Goal: Task Accomplishment & Management: Manage account settings

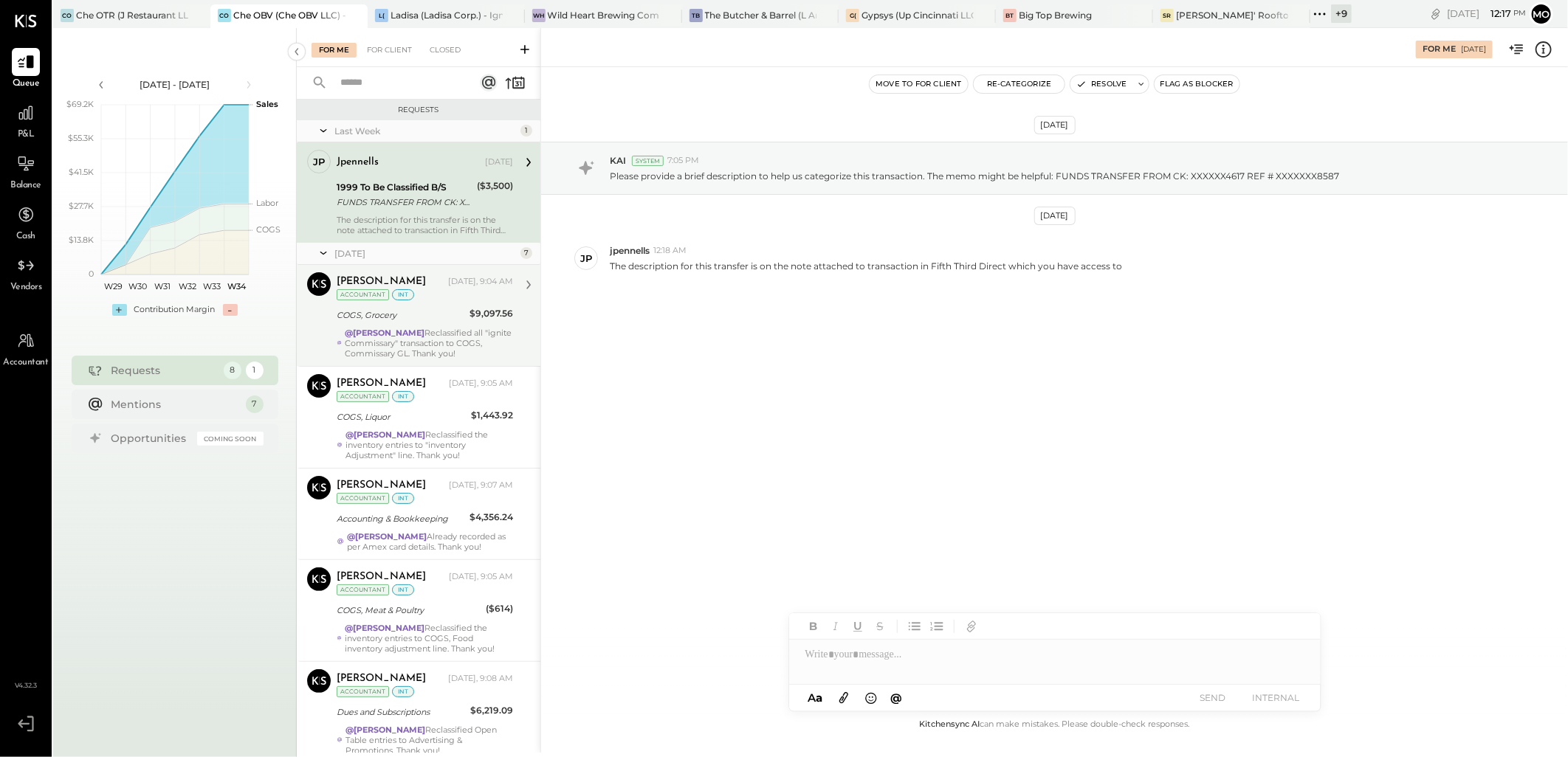
click at [415, 320] on div "COGS, Grocery" at bounding box center [401, 315] width 129 height 15
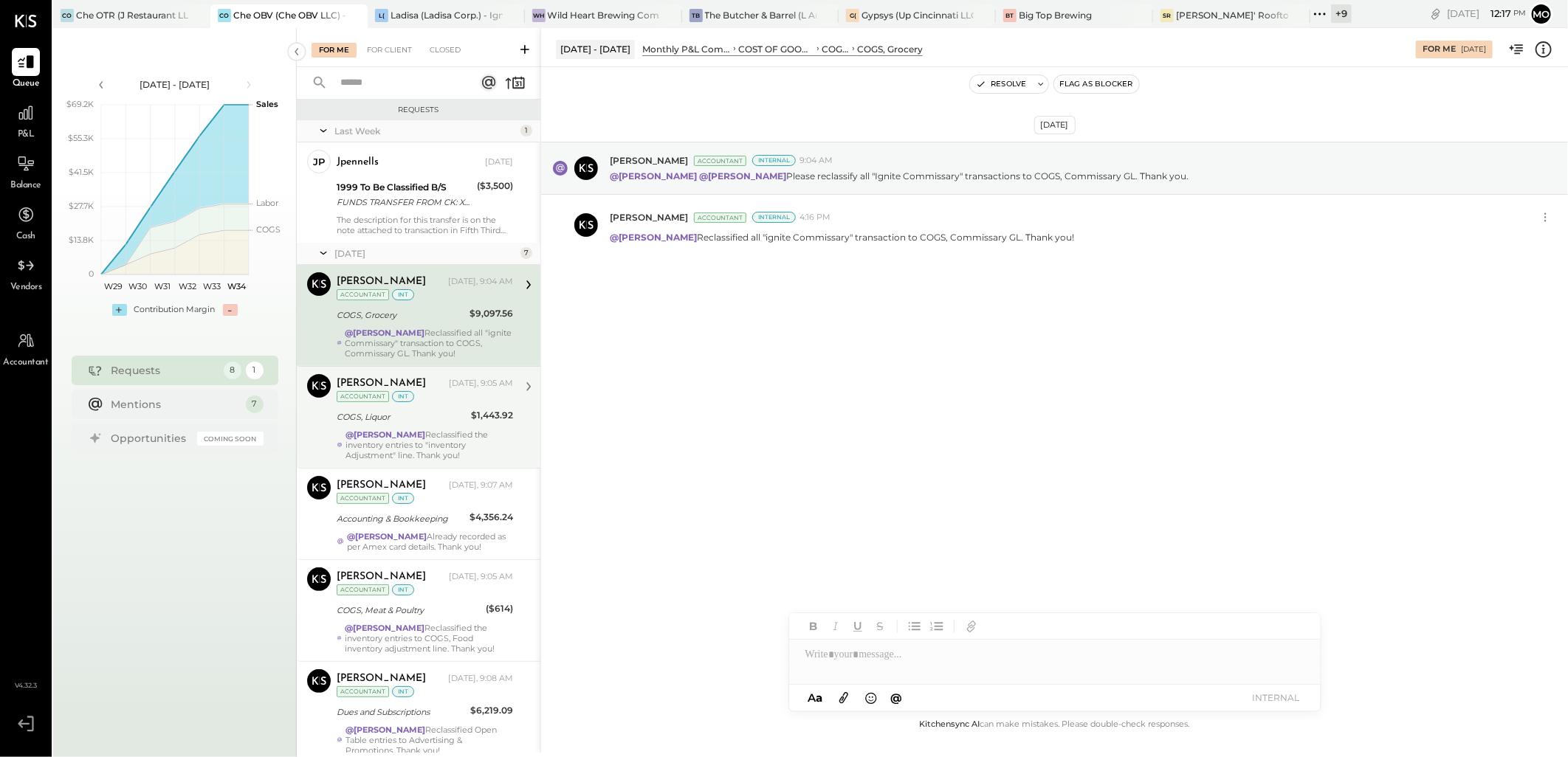
drag, startPoint x: 366, startPoint y: 431, endPoint x: 753, endPoint y: 425, distance: 387.0
click at [367, 431] on strong "@[PERSON_NAME]" at bounding box center [385, 435] width 80 height 10
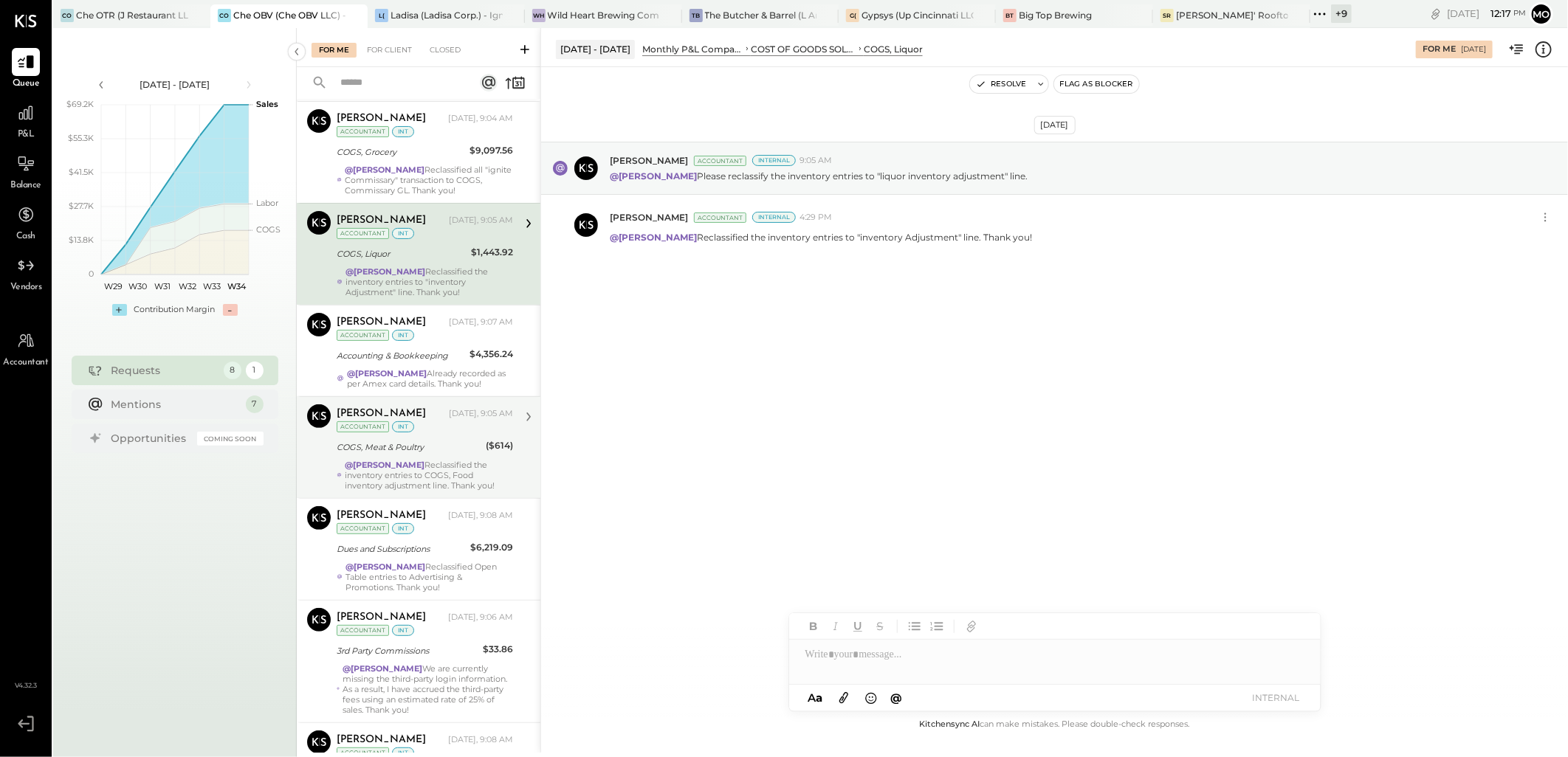
scroll to position [164, 0]
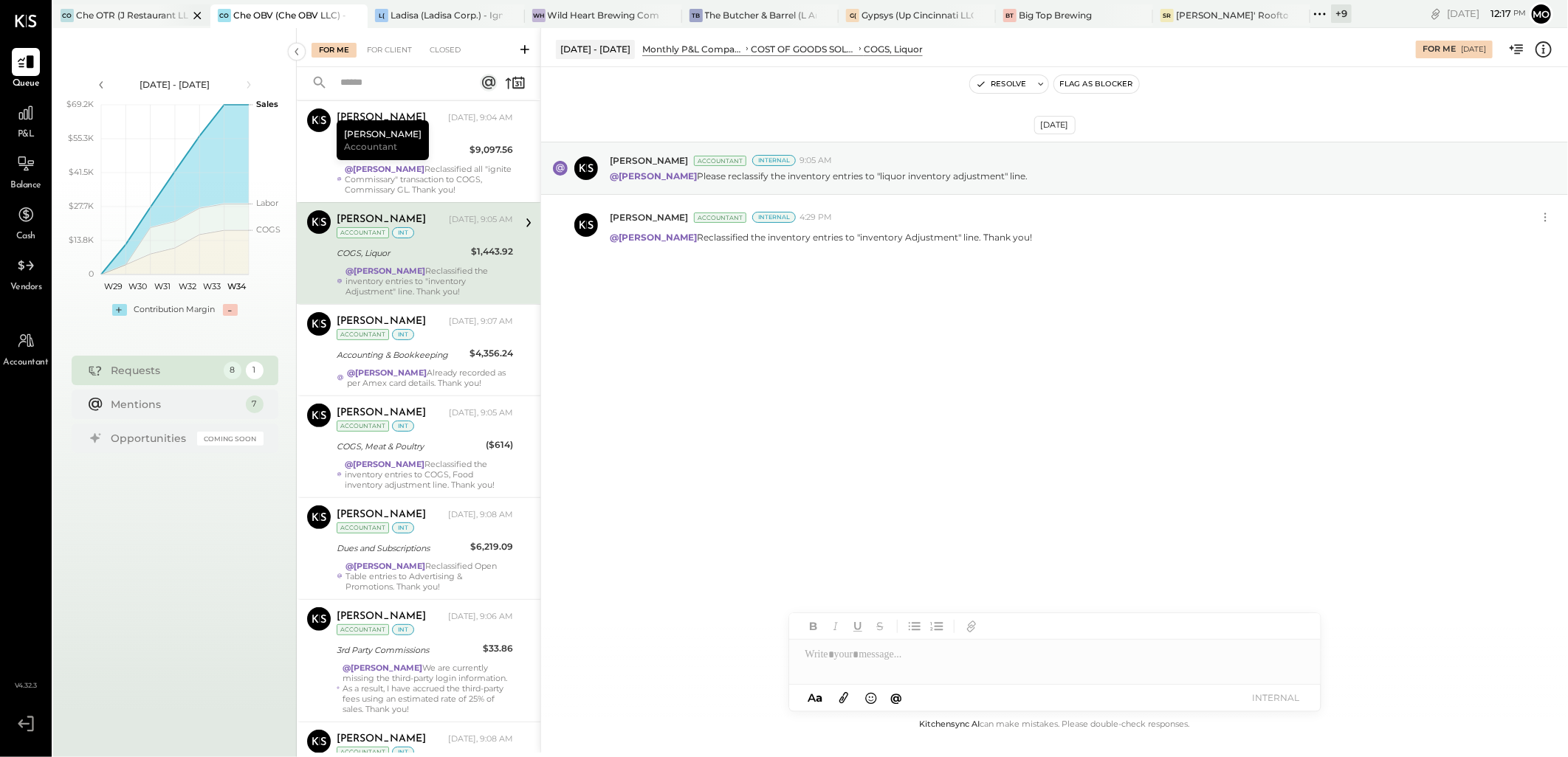
click at [129, 16] on div "Che OTR (J Restaurant LLC) - Ignite" at bounding box center [132, 15] width 112 height 13
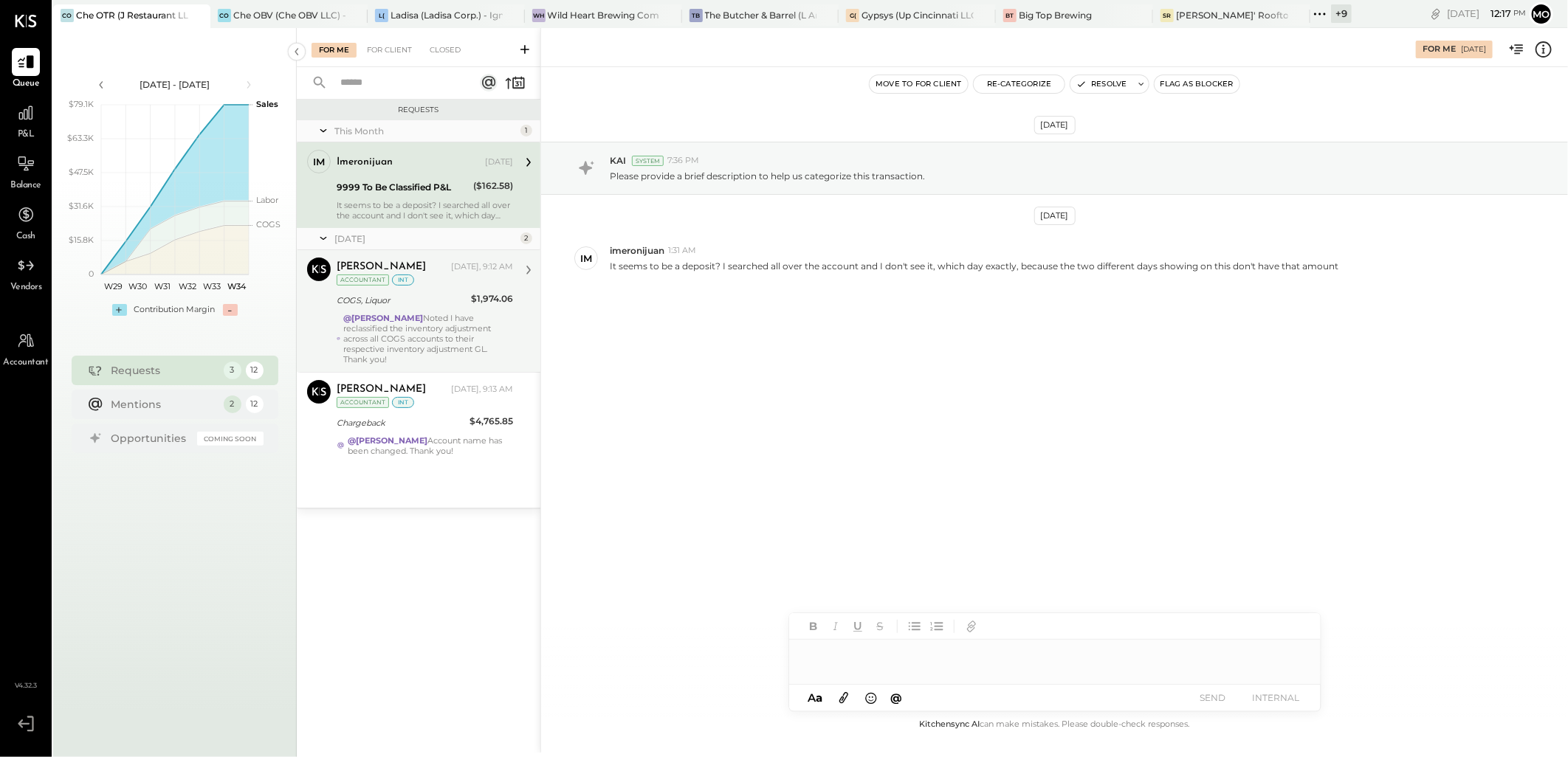
click at [396, 313] on strong "@[PERSON_NAME]" at bounding box center [383, 318] width 80 height 10
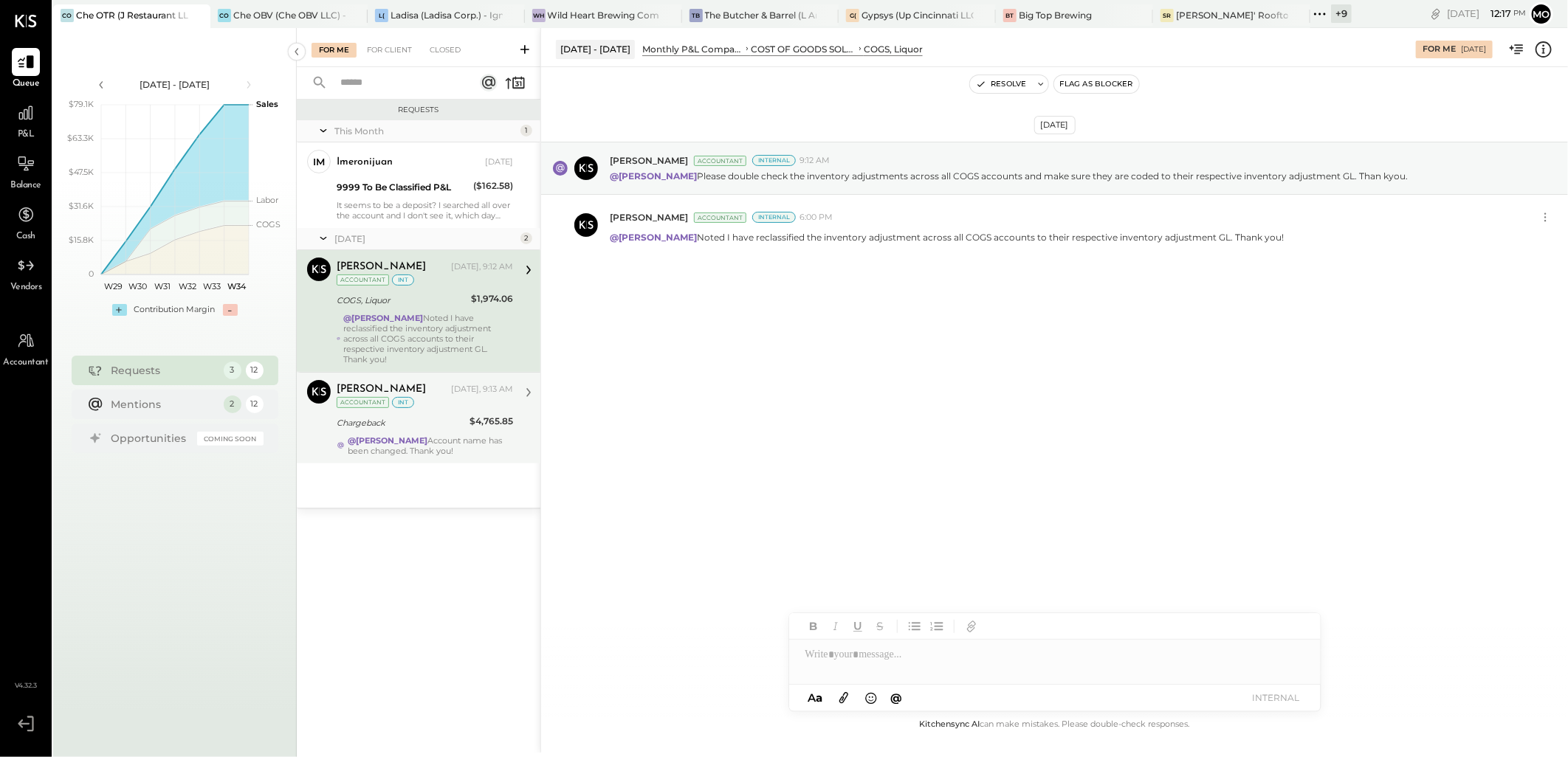
click at [385, 416] on div "Chargeback" at bounding box center [401, 423] width 129 height 15
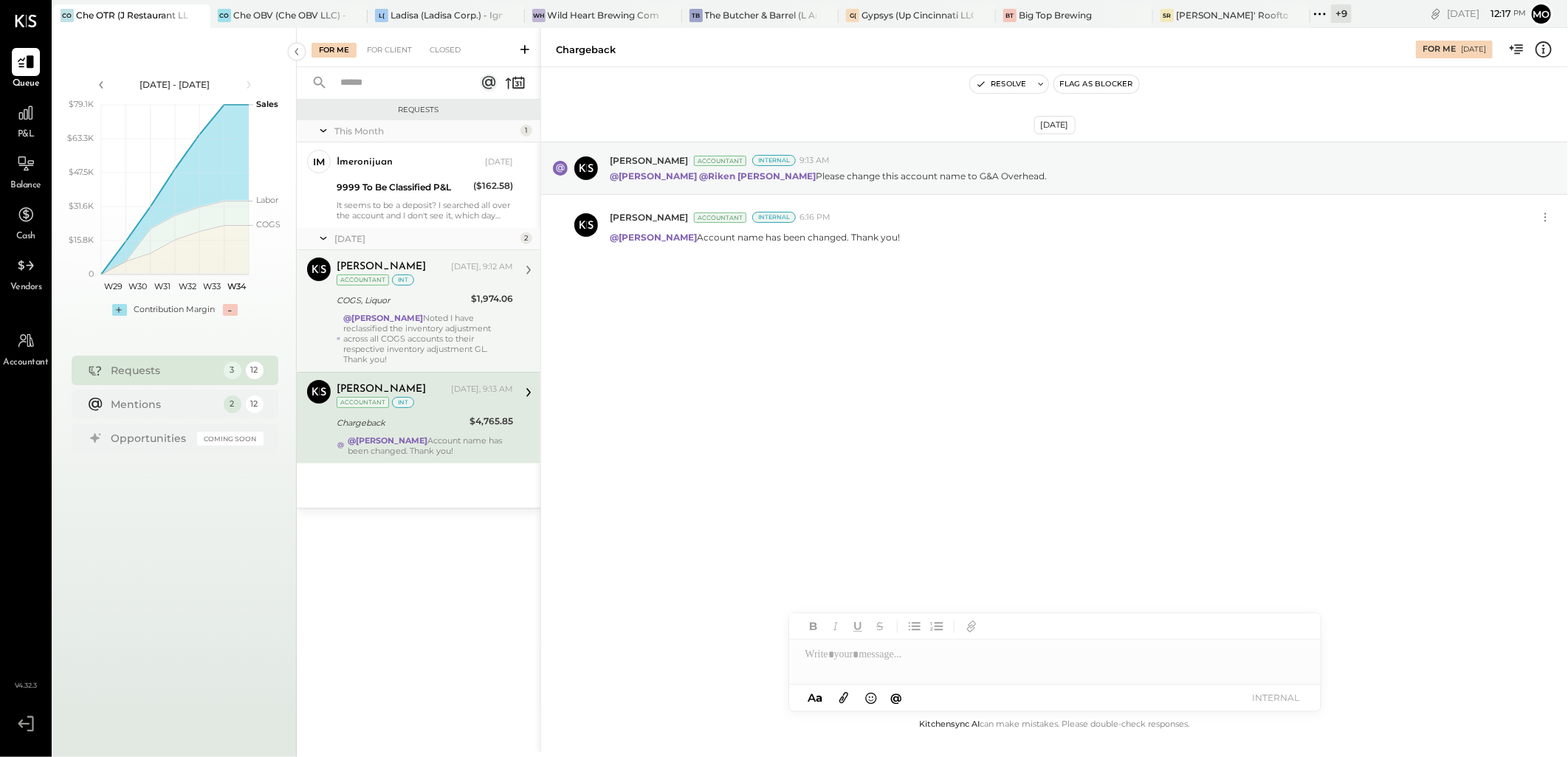
click at [447, 296] on div "COGS, Liquor" at bounding box center [402, 300] width 130 height 15
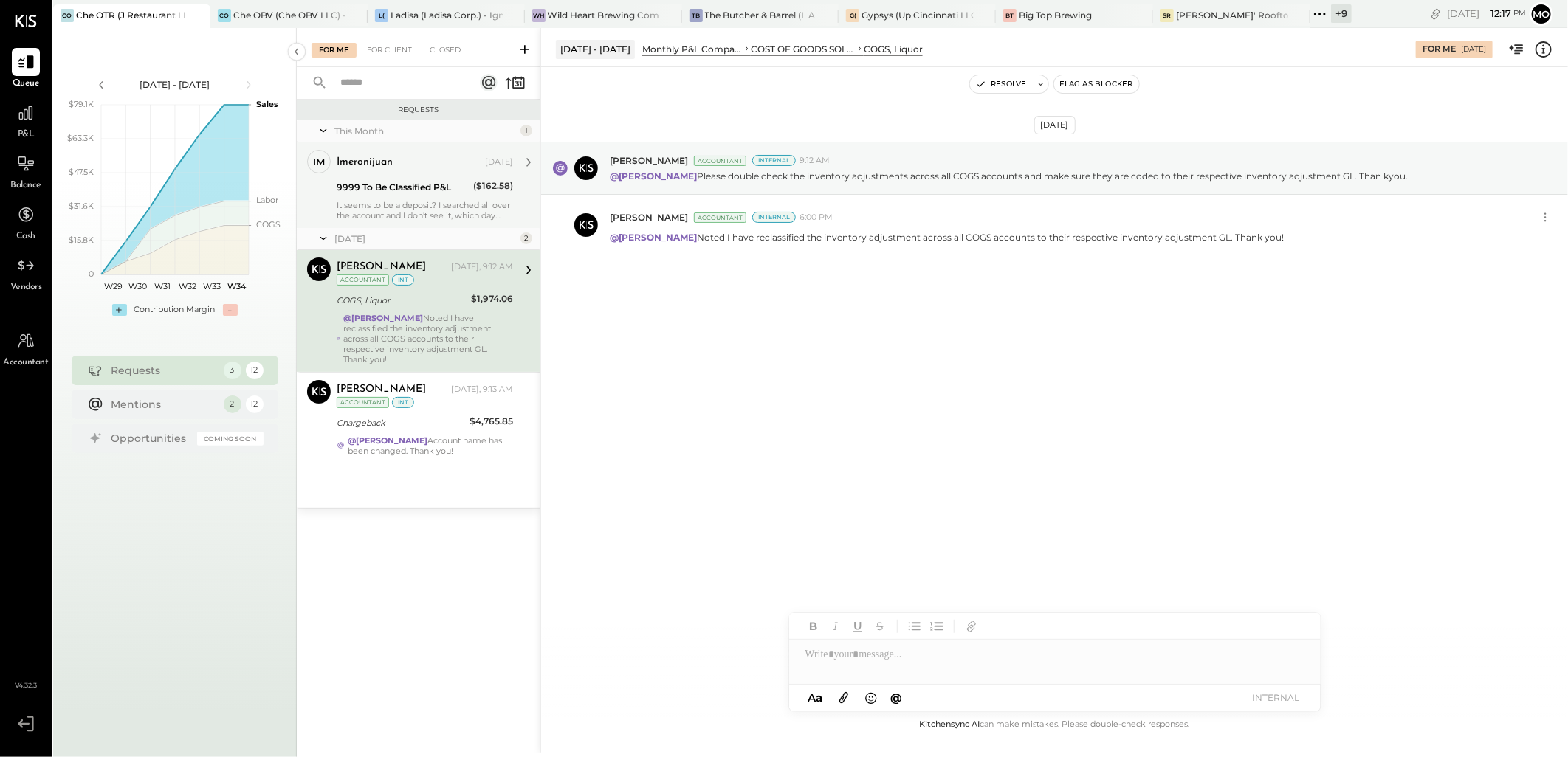
click at [462, 198] on div "imeronijuan [DATE] 9999 To Be Classified P&L ($162.58) It seems to be a deposit…" at bounding box center [425, 184] width 176 height 71
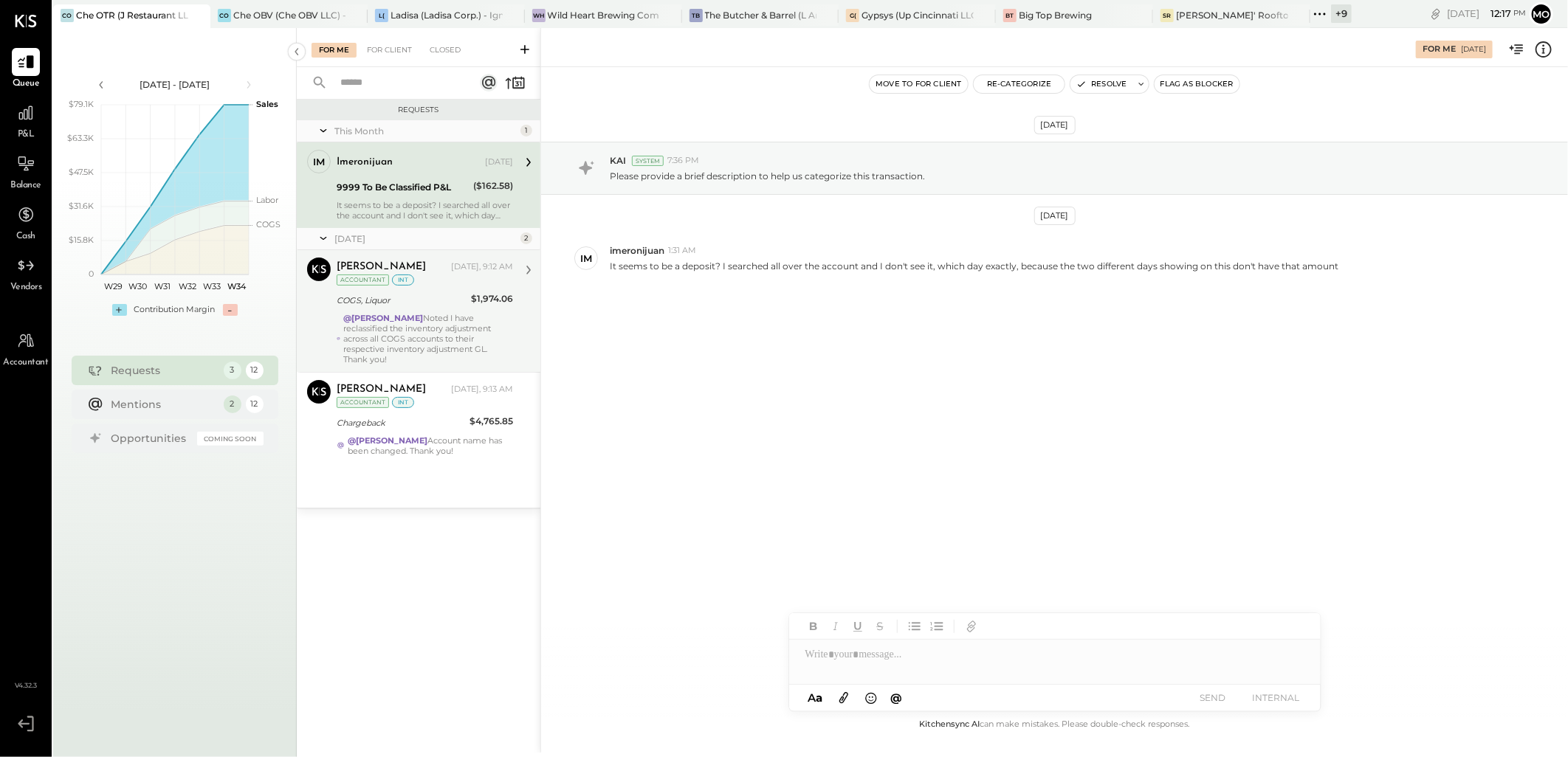
click at [430, 295] on div "COGS, Liquor" at bounding box center [402, 300] width 130 height 15
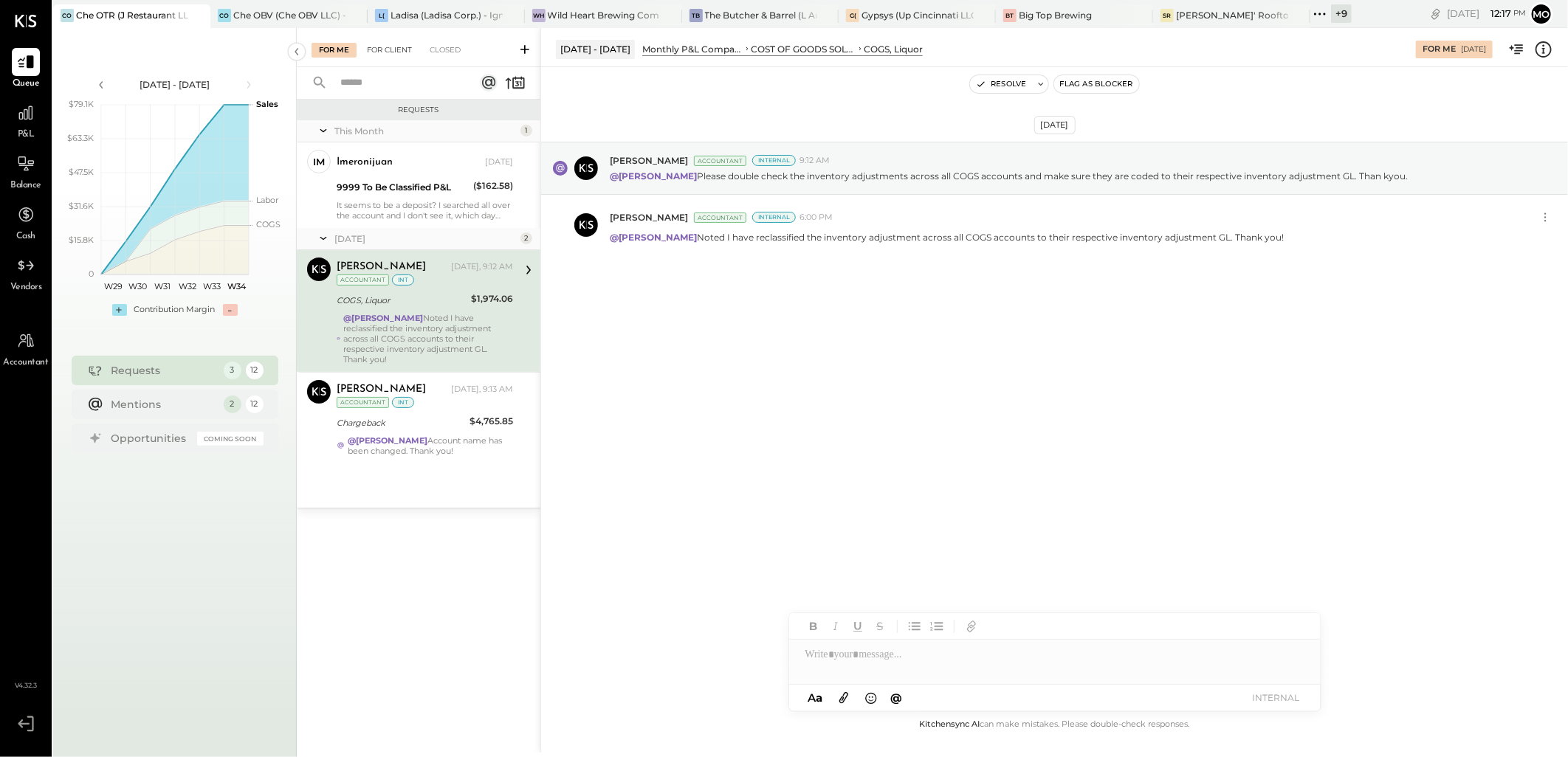
click at [371, 53] on div "For Client" at bounding box center [389, 51] width 60 height 15
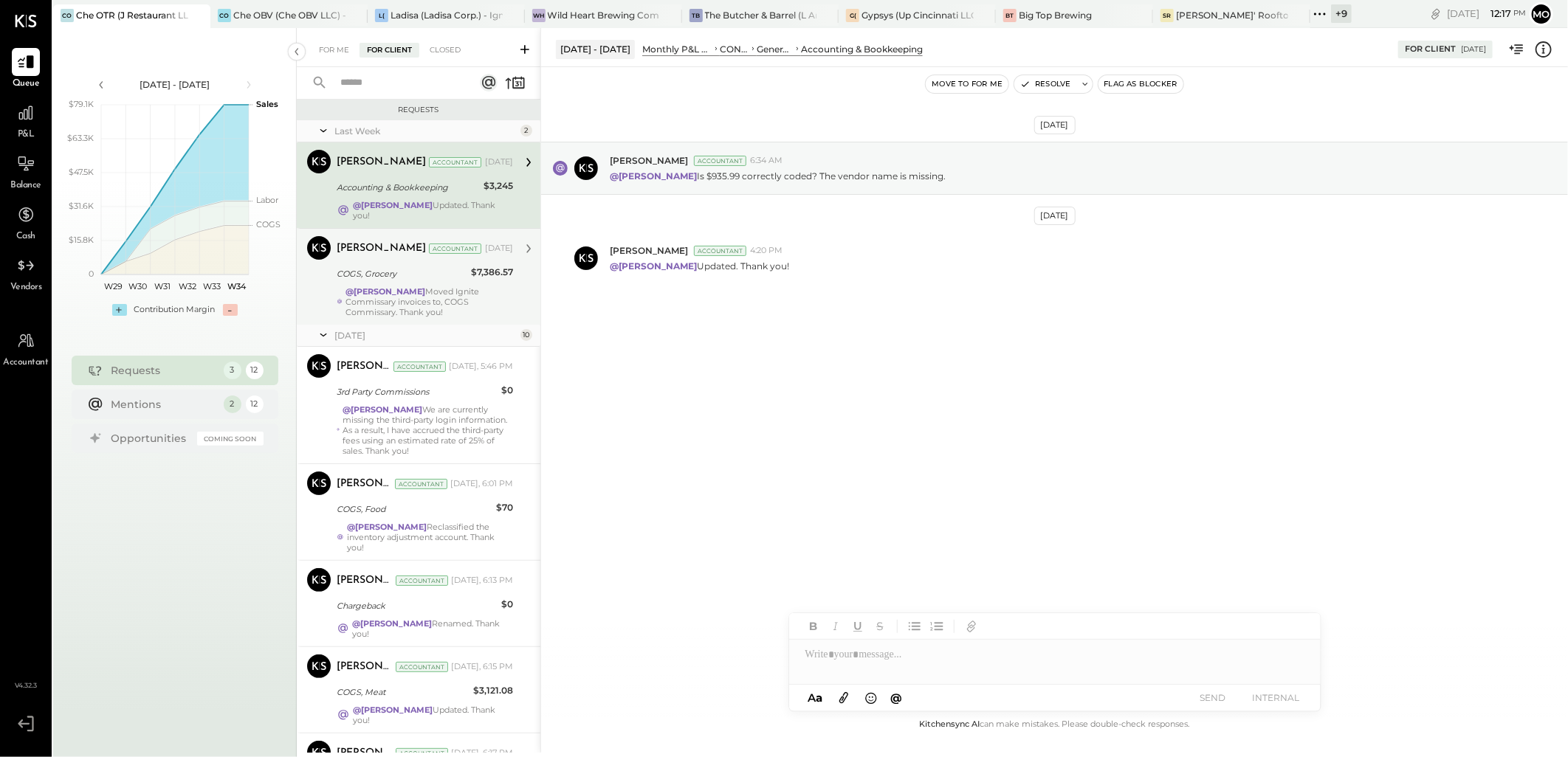
click at [438, 286] on div "@[PERSON_NAME] Moved Ignite Commissary invoices to, COGS Commissary. Thank you!" at bounding box center [429, 302] width 167 height 31
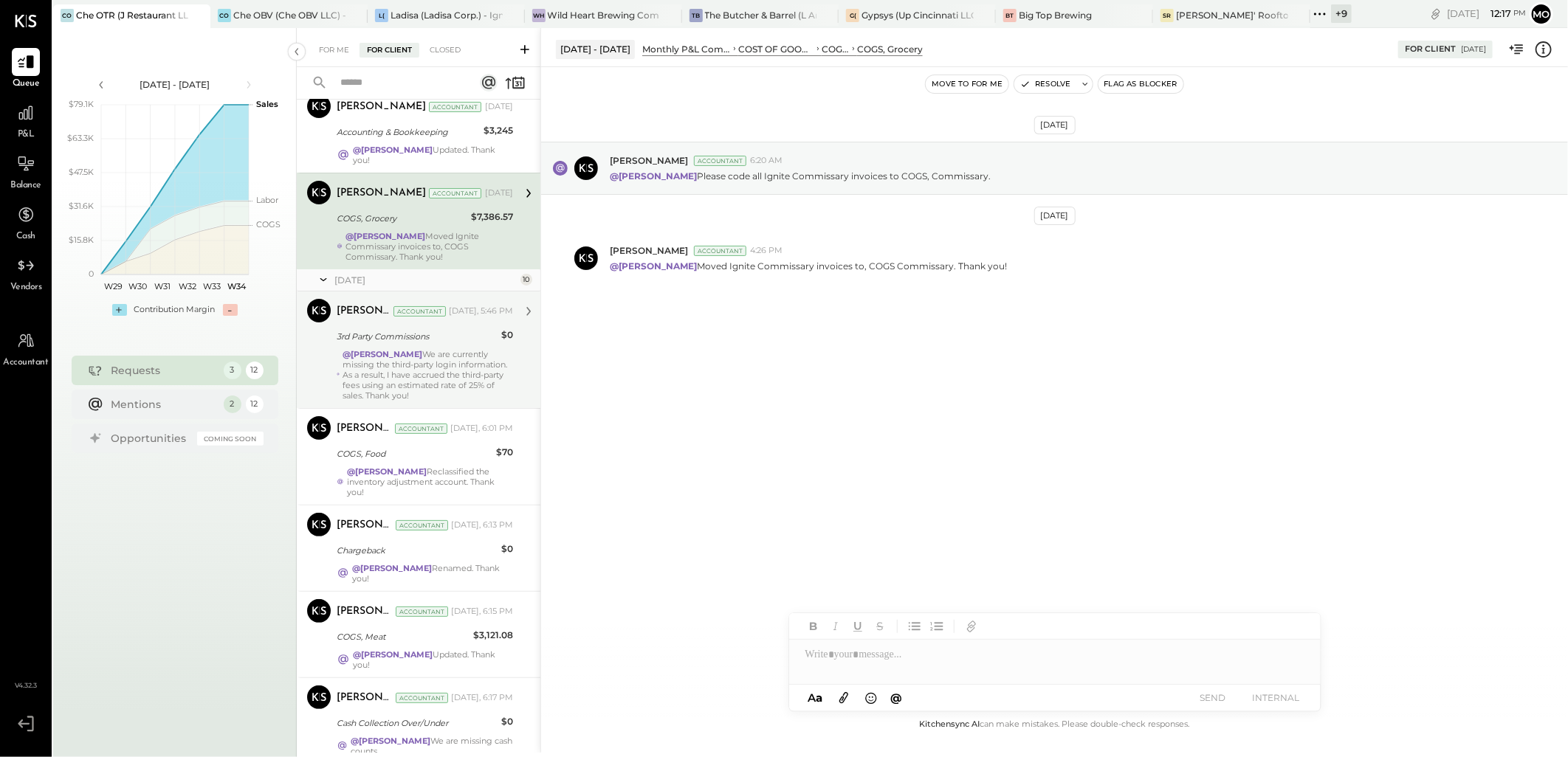
scroll to position [82, 0]
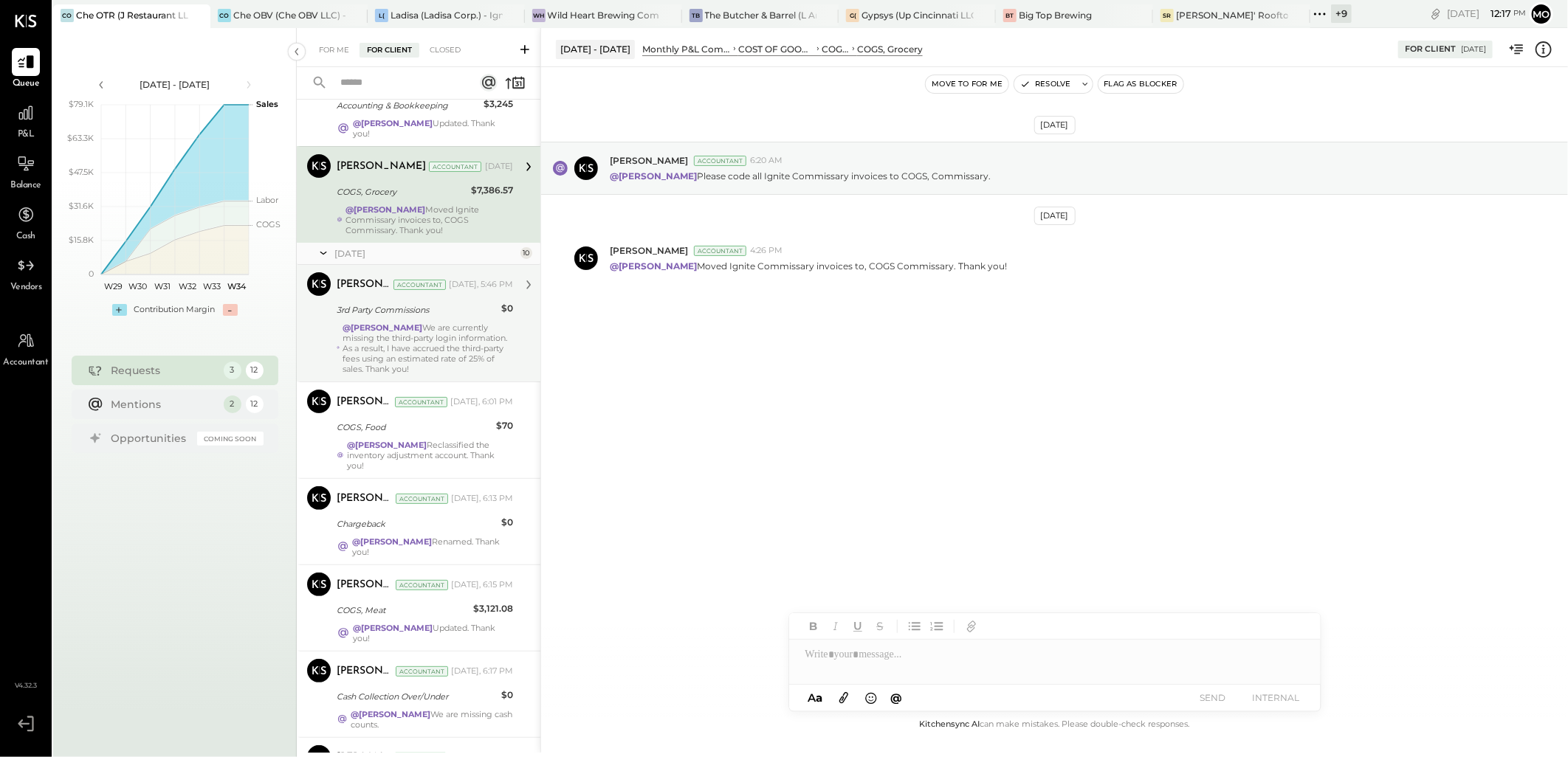
click at [433, 329] on div "@[PERSON_NAME] We are currently missing the third-party login information. As a…" at bounding box center [428, 348] width 170 height 51
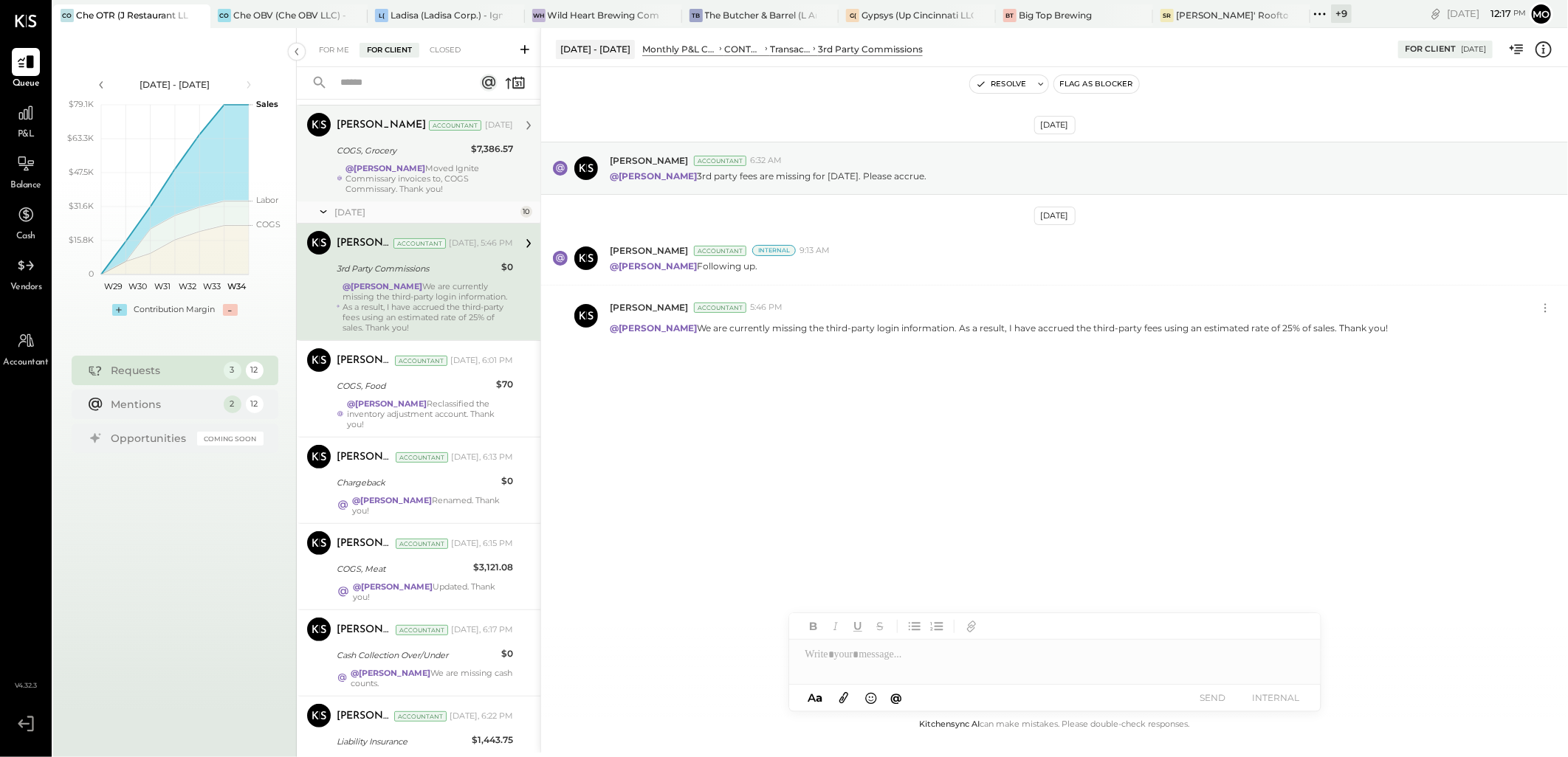
scroll to position [164, 0]
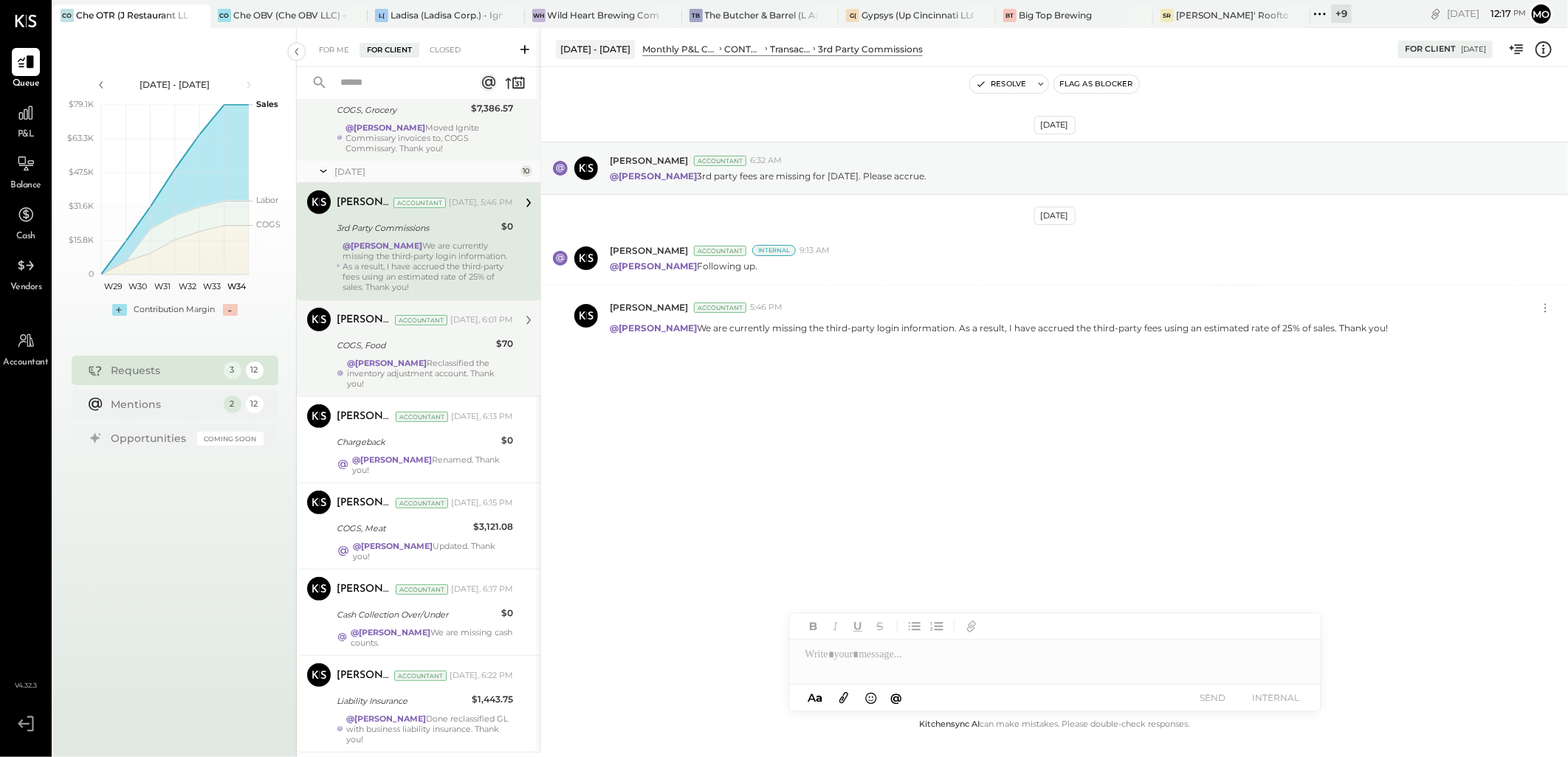
click at [411, 348] on div "[PERSON_NAME] Accountant [DATE], 6:01 PM COGS, Food $70 @[PERSON_NAME] Reclassi…" at bounding box center [425, 348] width 176 height 81
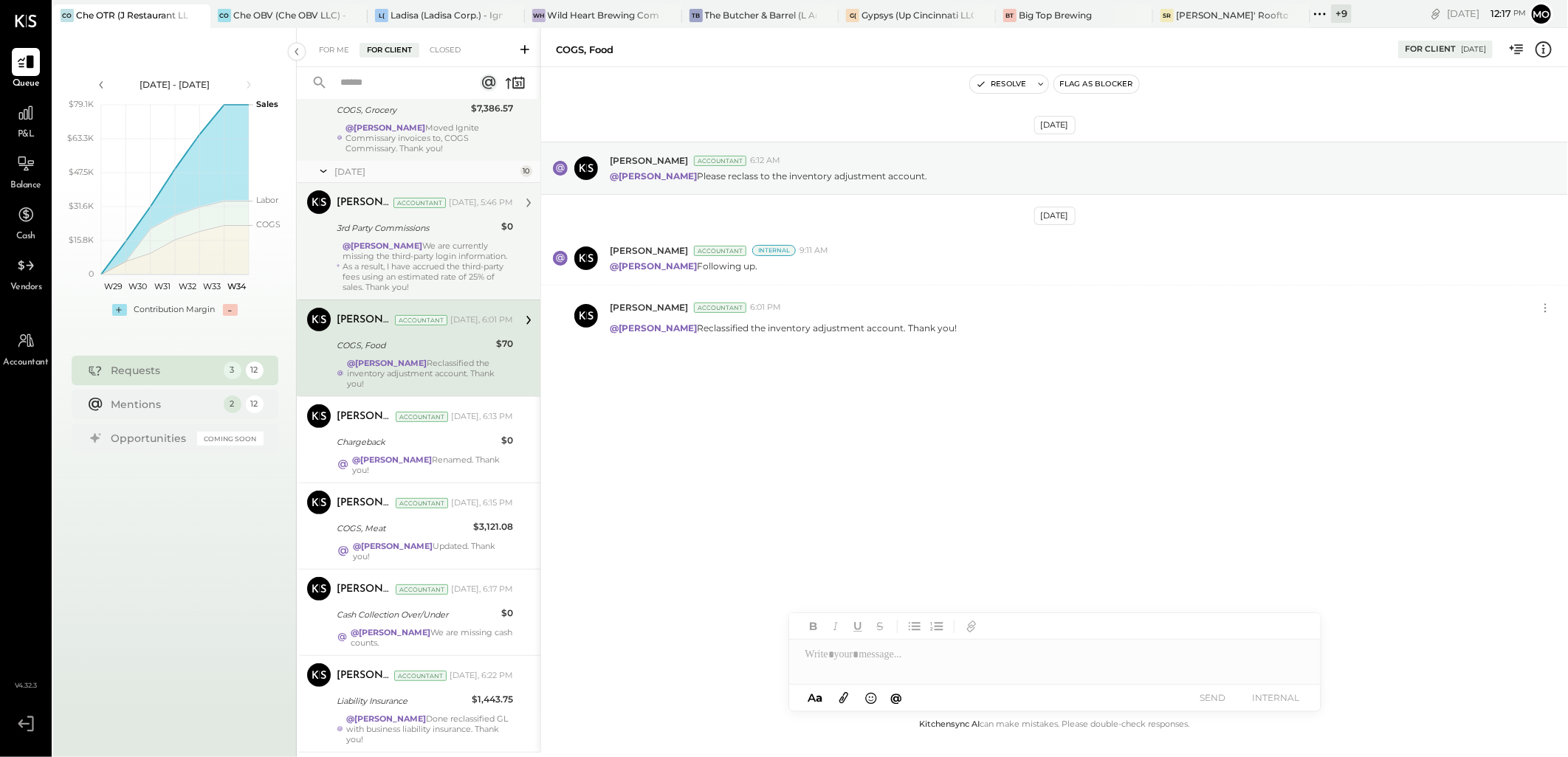
scroll to position [328, 0]
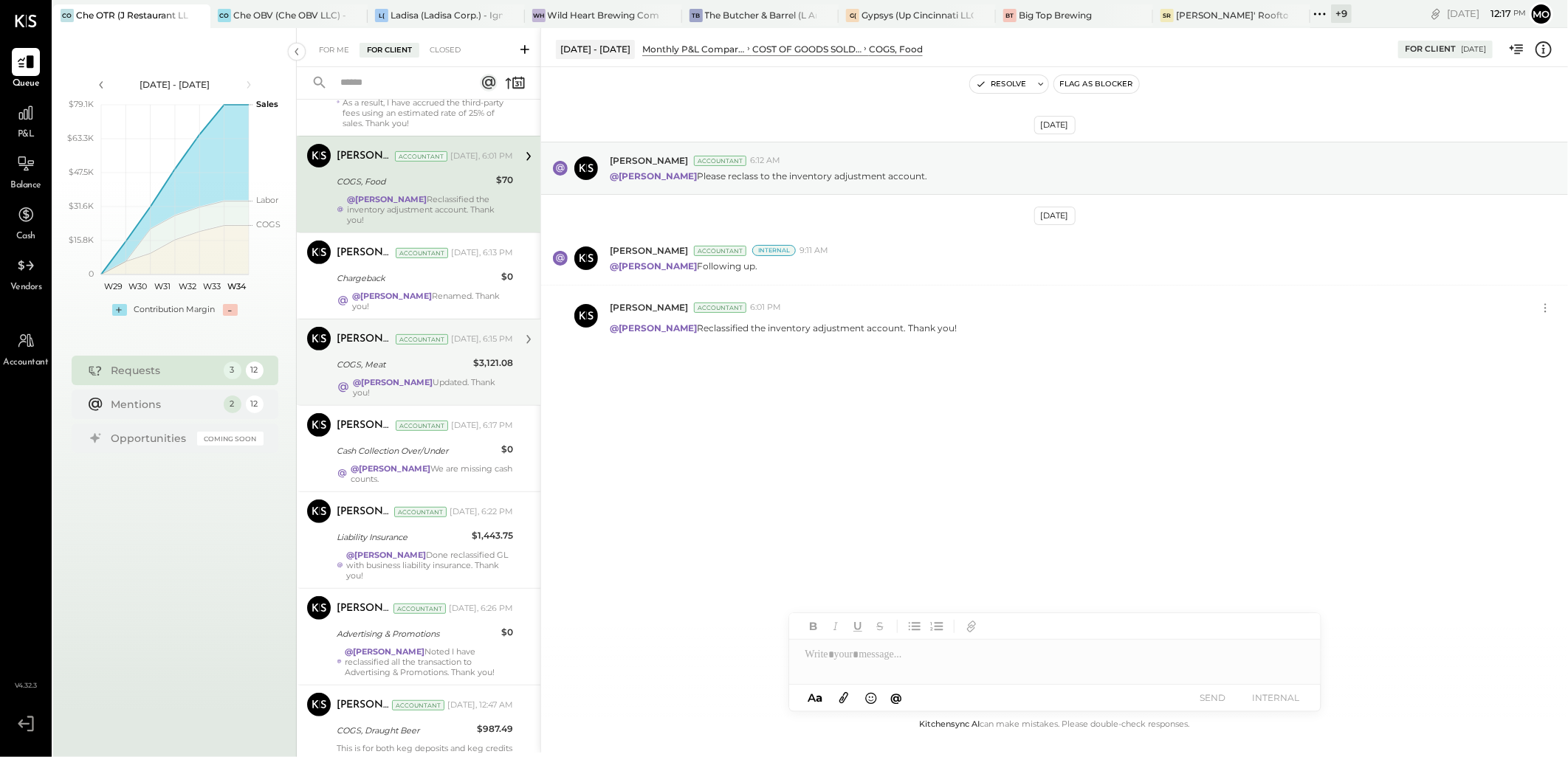
click at [458, 357] on div "COGS, Meat" at bounding box center [403, 364] width 132 height 15
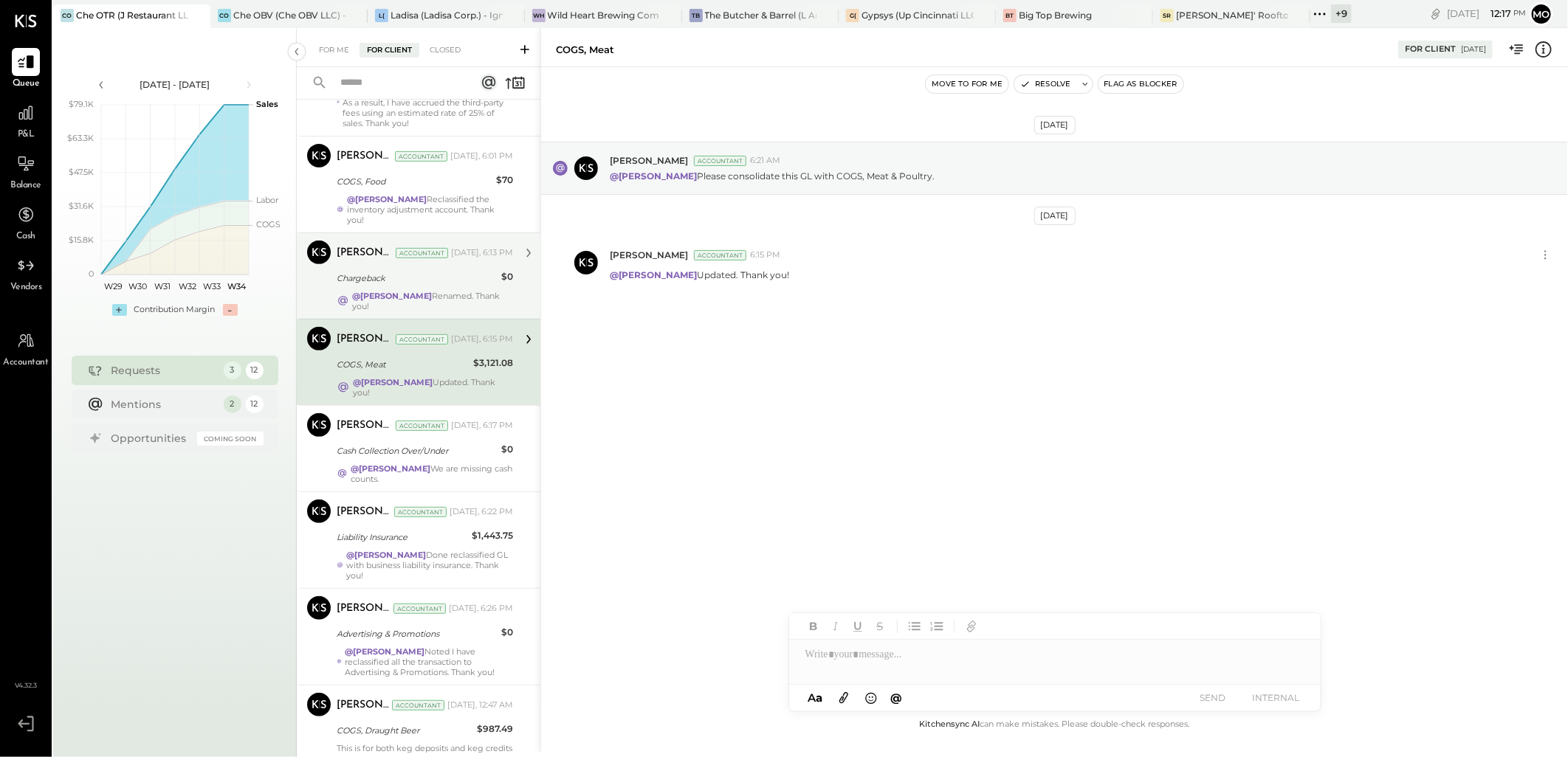
scroll to position [492, 0]
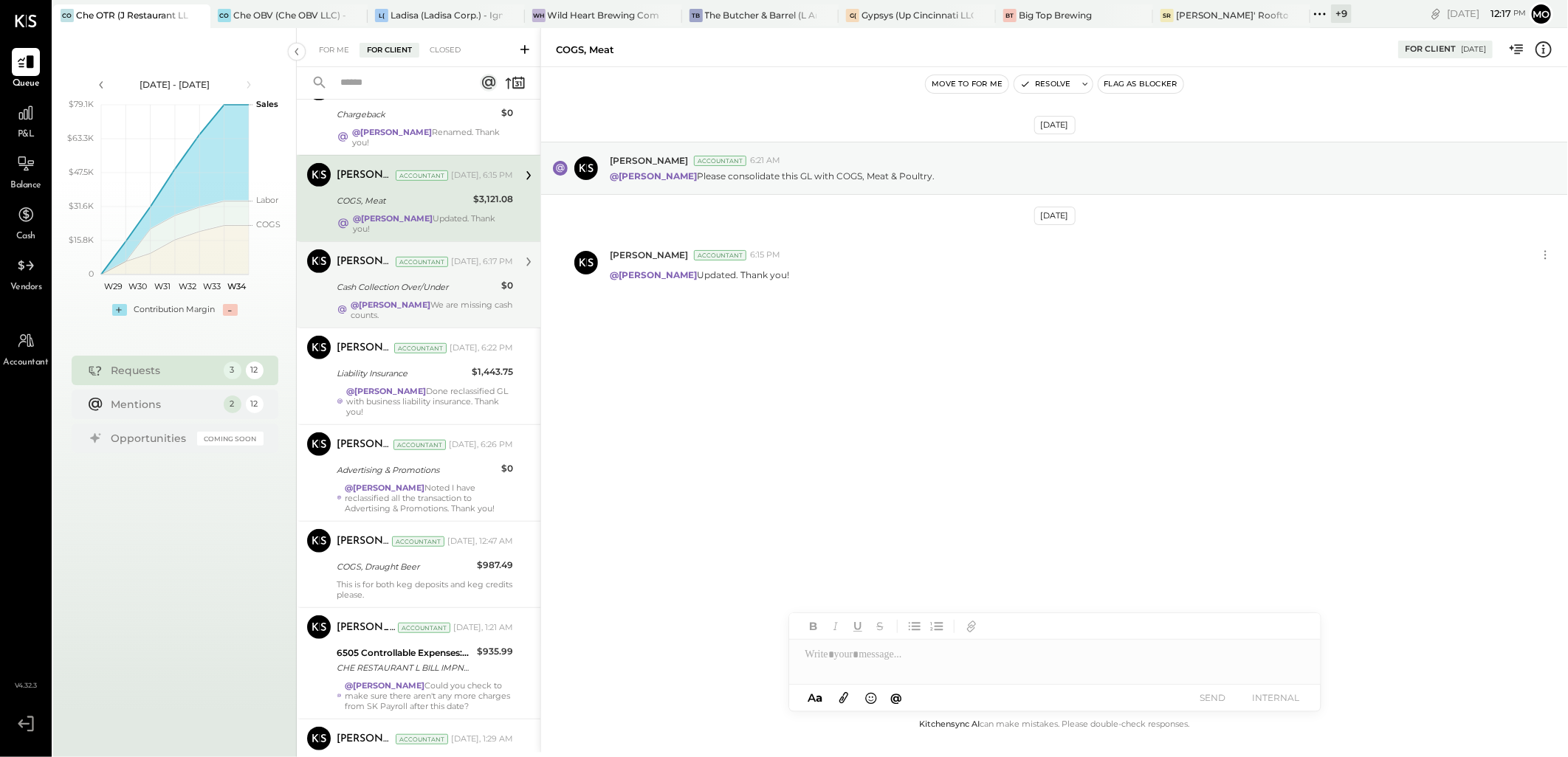
click at [446, 280] on div "Cash Collection Over/Under" at bounding box center [417, 287] width 160 height 15
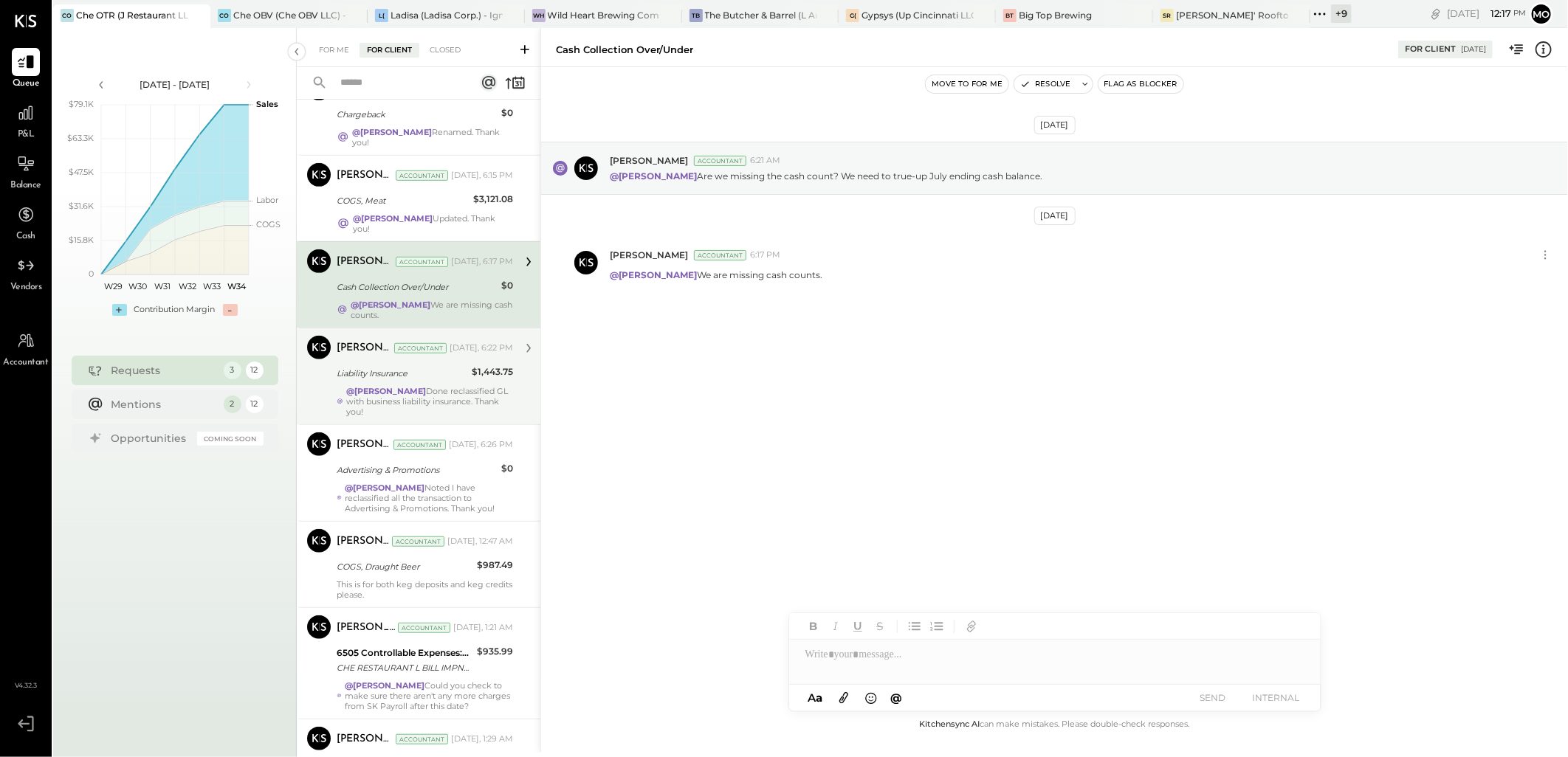
click at [460, 386] on div "@[PERSON_NAME] Done reclassified GL with business liability insurance. Thank yo…" at bounding box center [430, 402] width 167 height 31
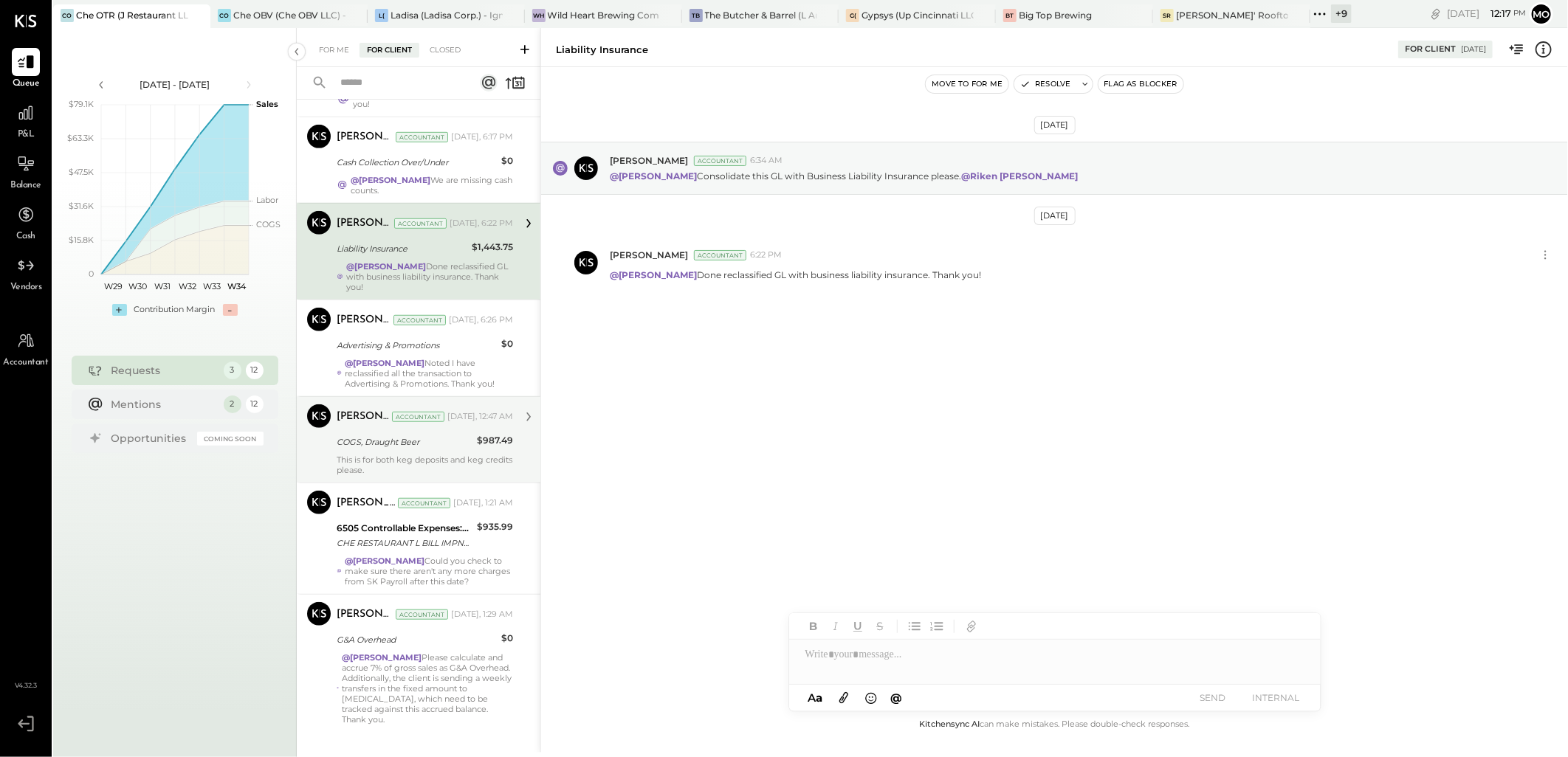
scroll to position [618, 0]
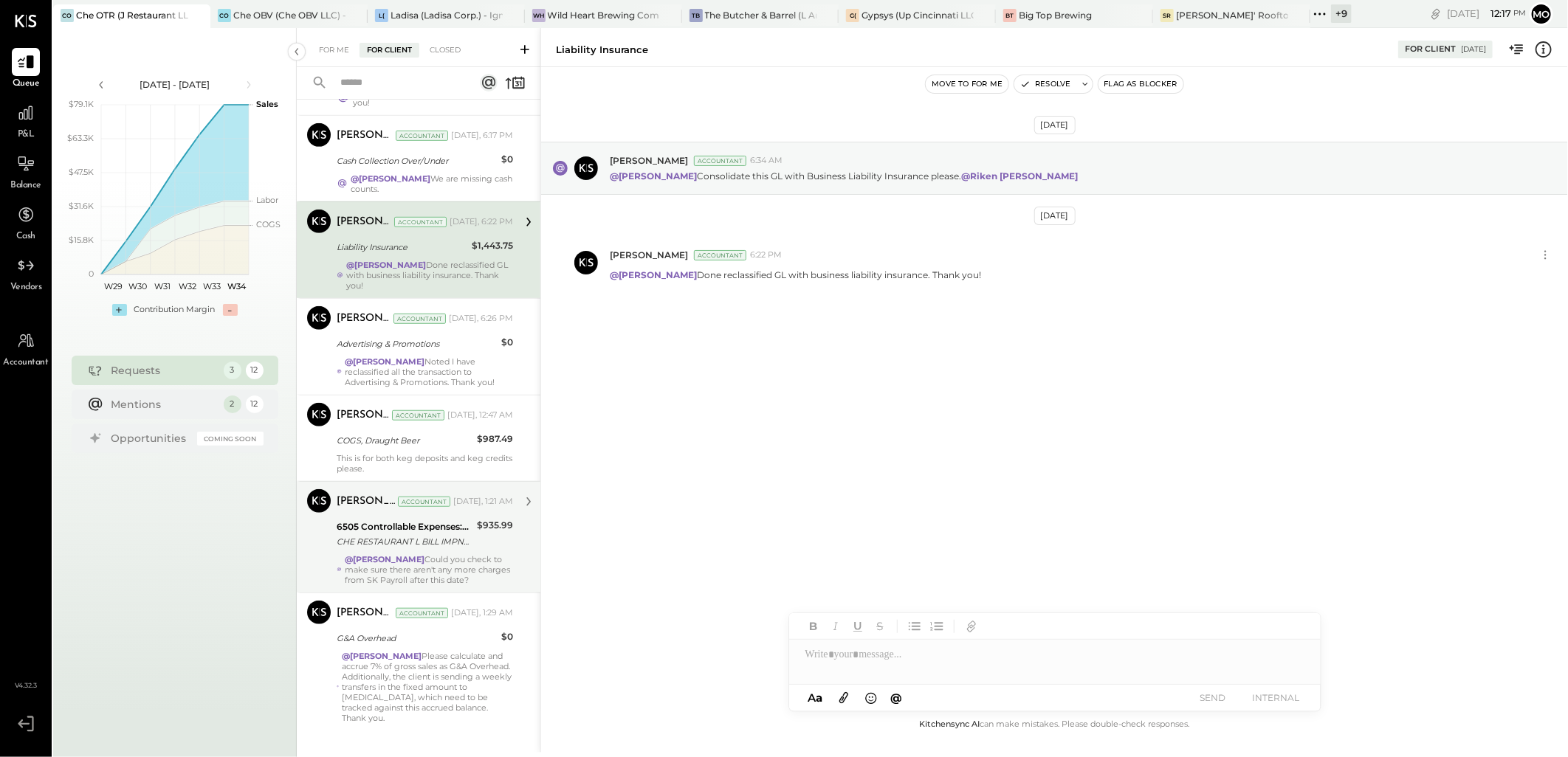
click at [440, 520] on div "[PERSON_NAME] Accountant [DATE], 1:21 AM 6505 Controllable Expenses:General & A…" at bounding box center [425, 537] width 176 height 96
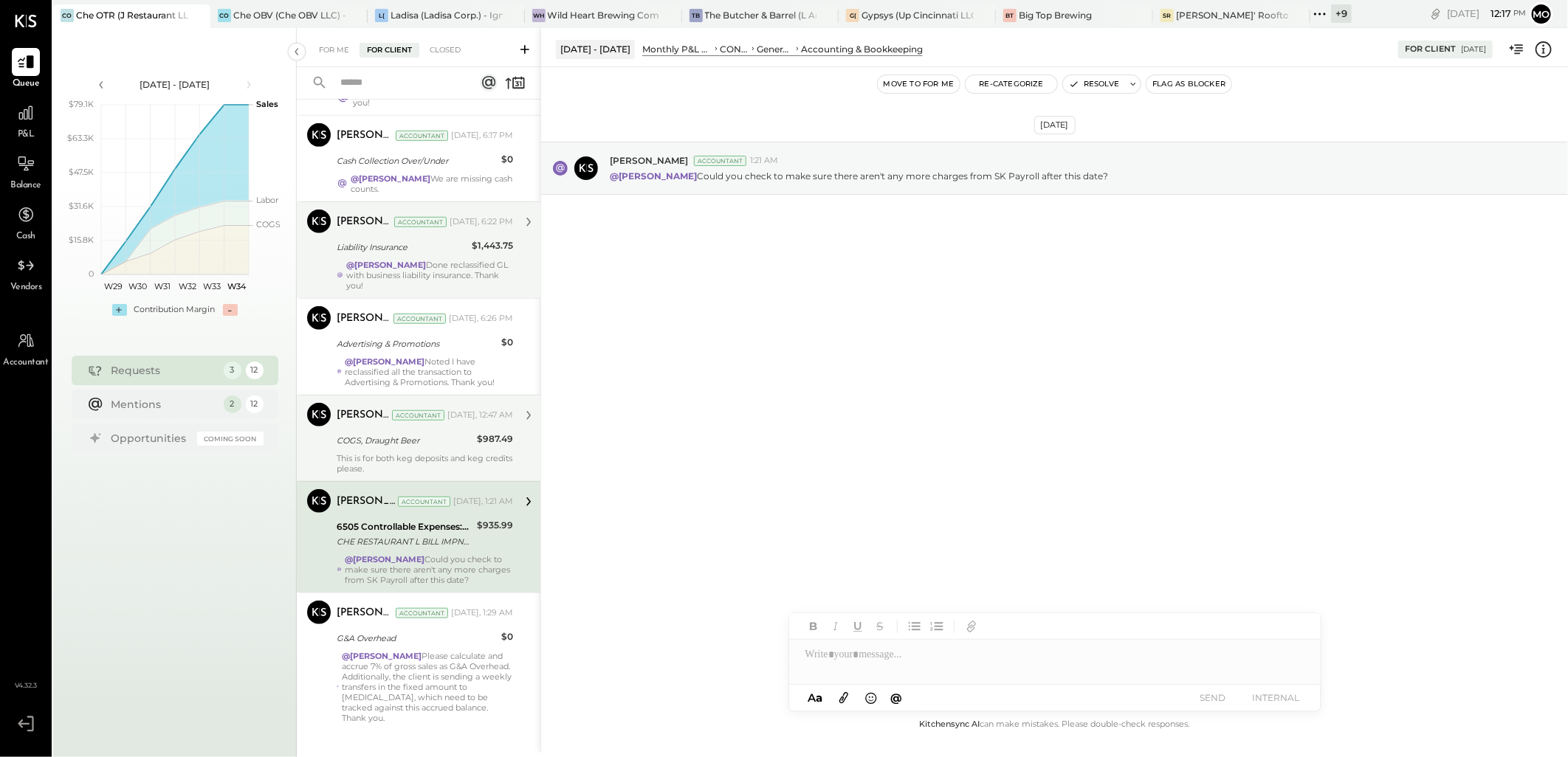
click at [408, 453] on div "This is for both keg deposits and keg credits please." at bounding box center [425, 463] width 176 height 21
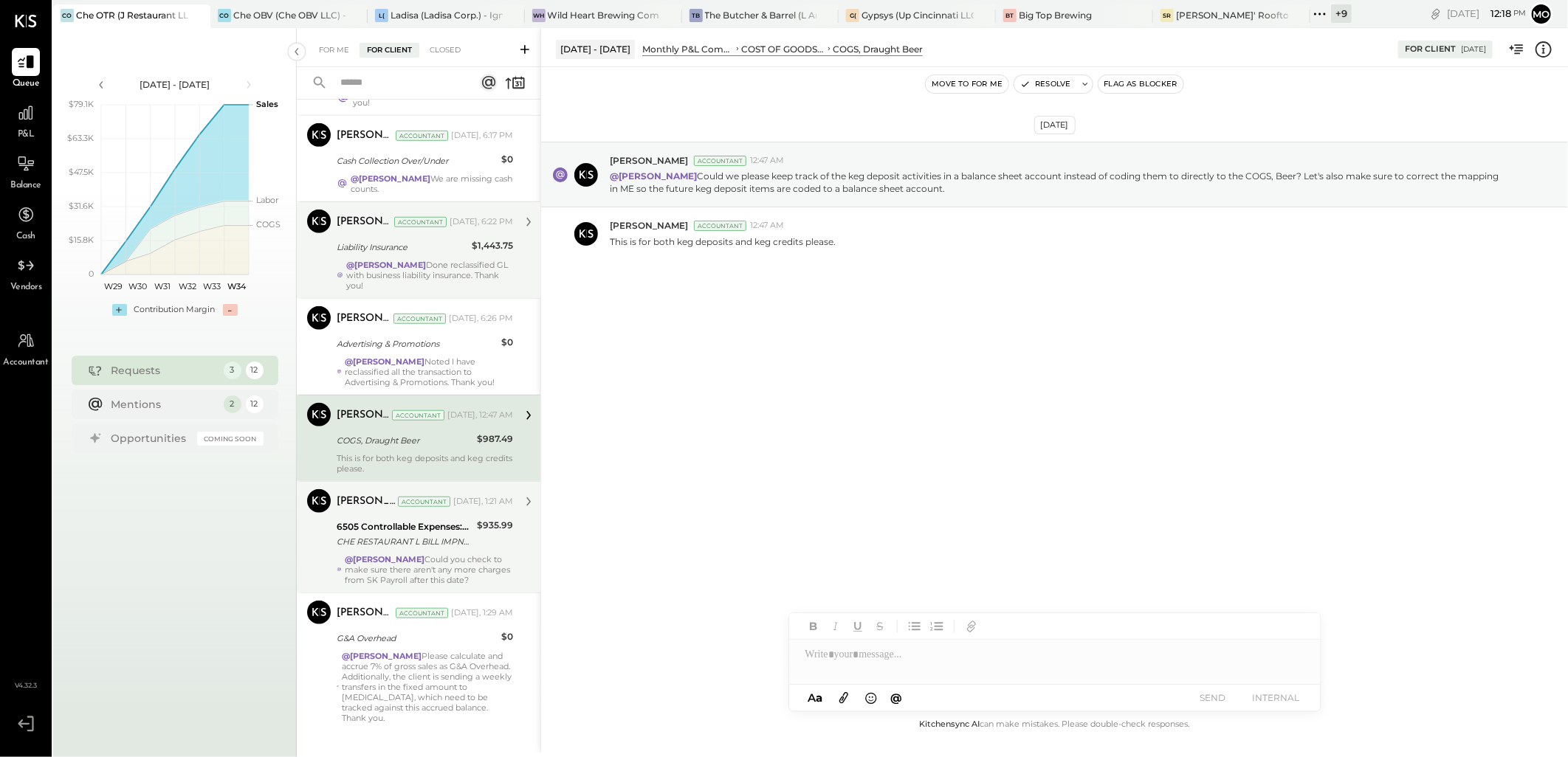
click at [414, 535] on div "CHE RESTAURANT L BILL IMPND 147-4441259 CHE RESTAURANT LLC 071725 [URL][DOMAIN_…" at bounding box center [405, 542] width 136 height 15
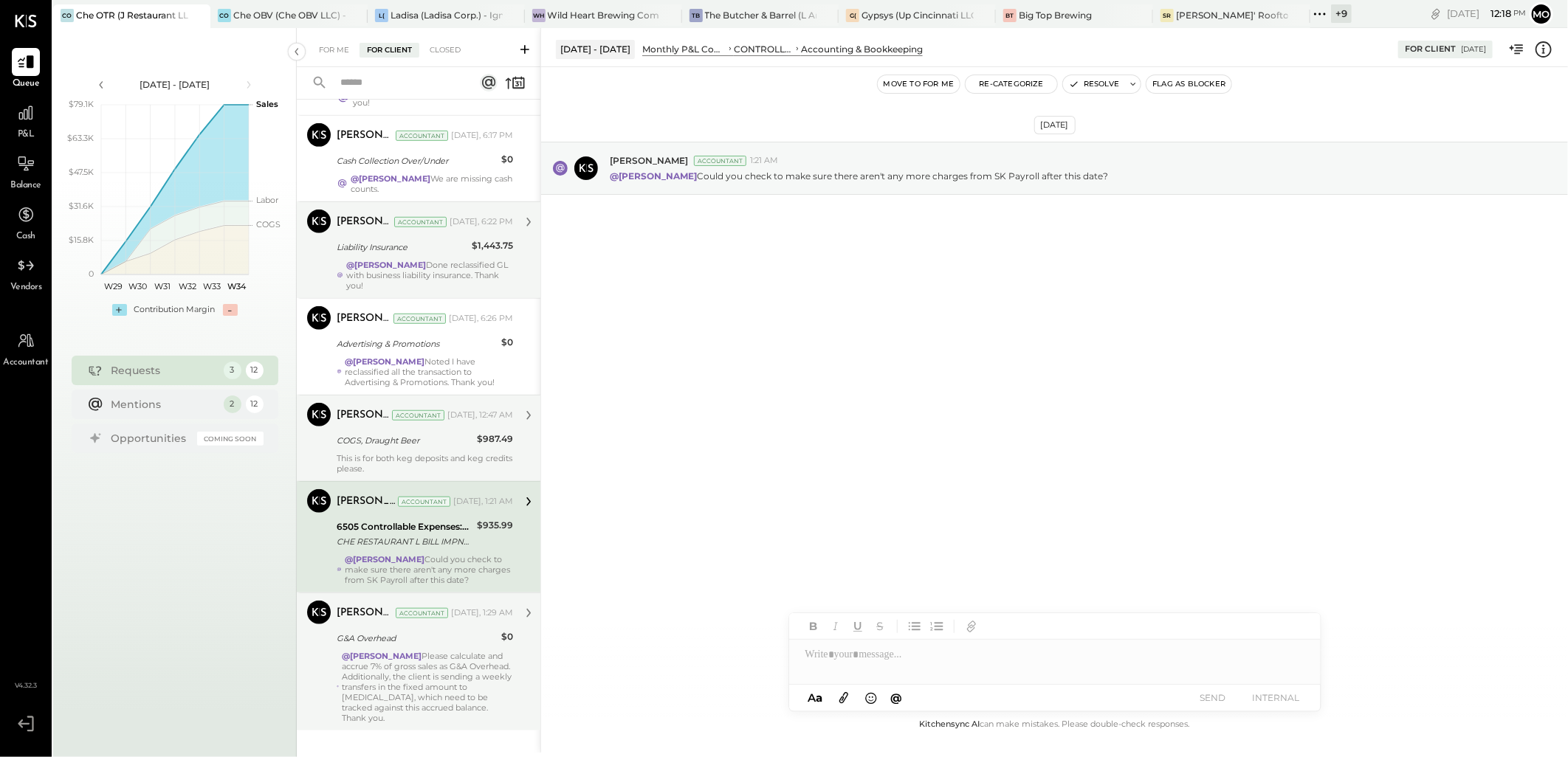
click at [437, 651] on div "@[PERSON_NAME] Please calculate and accrue 7% of gross sales as G&A Overhead. A…" at bounding box center [428, 686] width 171 height 72
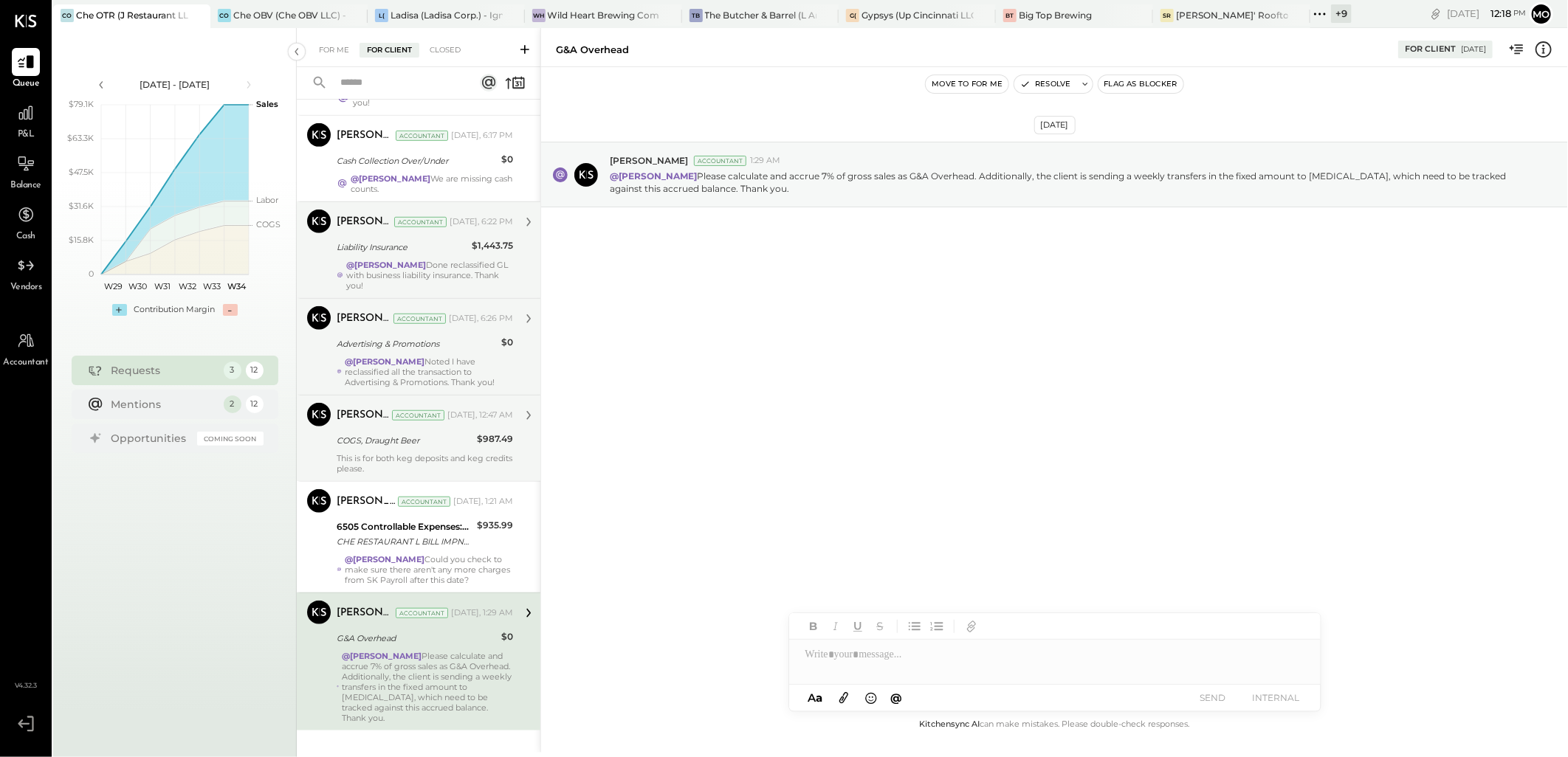
click at [414, 356] on div "@[PERSON_NAME] Noted I have reclassified all the transaction to Advertising & P…" at bounding box center [429, 372] width 168 height 31
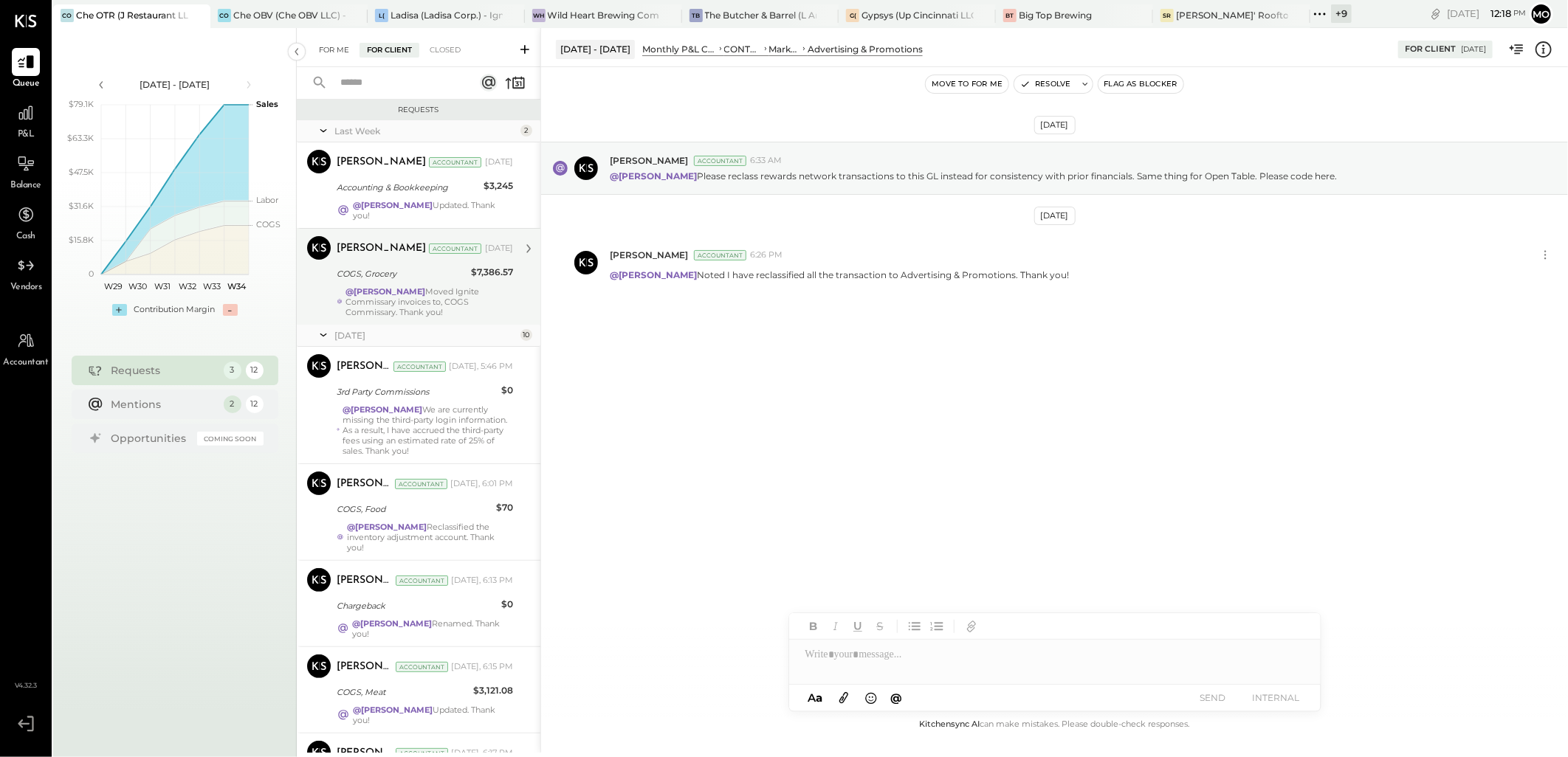
click at [337, 45] on div "For Me" at bounding box center [334, 51] width 45 height 15
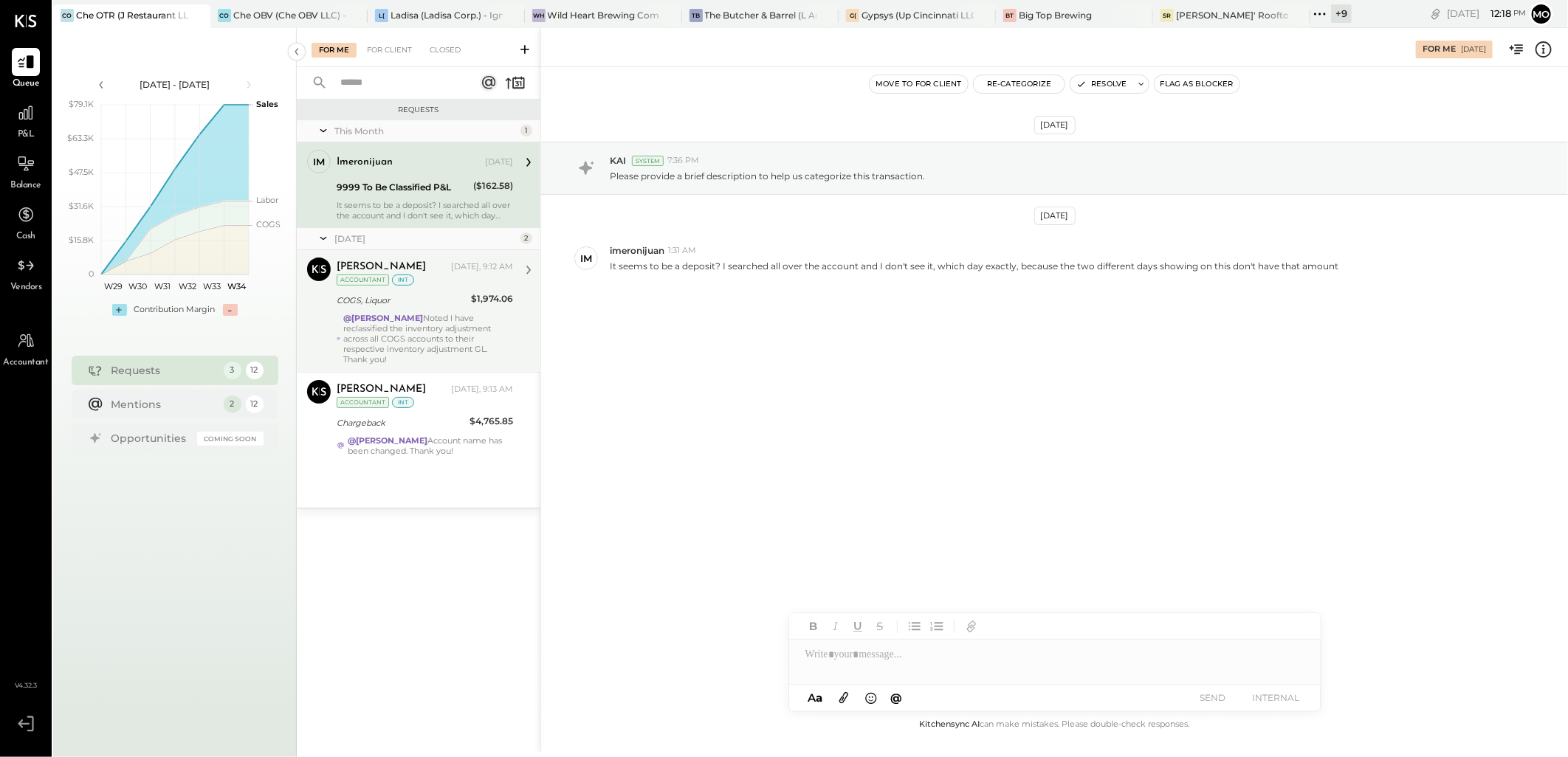
click at [434, 355] on div "Mohammadsalkin Ansari Accountant [PERSON_NAME] [DATE], 9:12 AM Accountant int C…" at bounding box center [419, 311] width 244 height 122
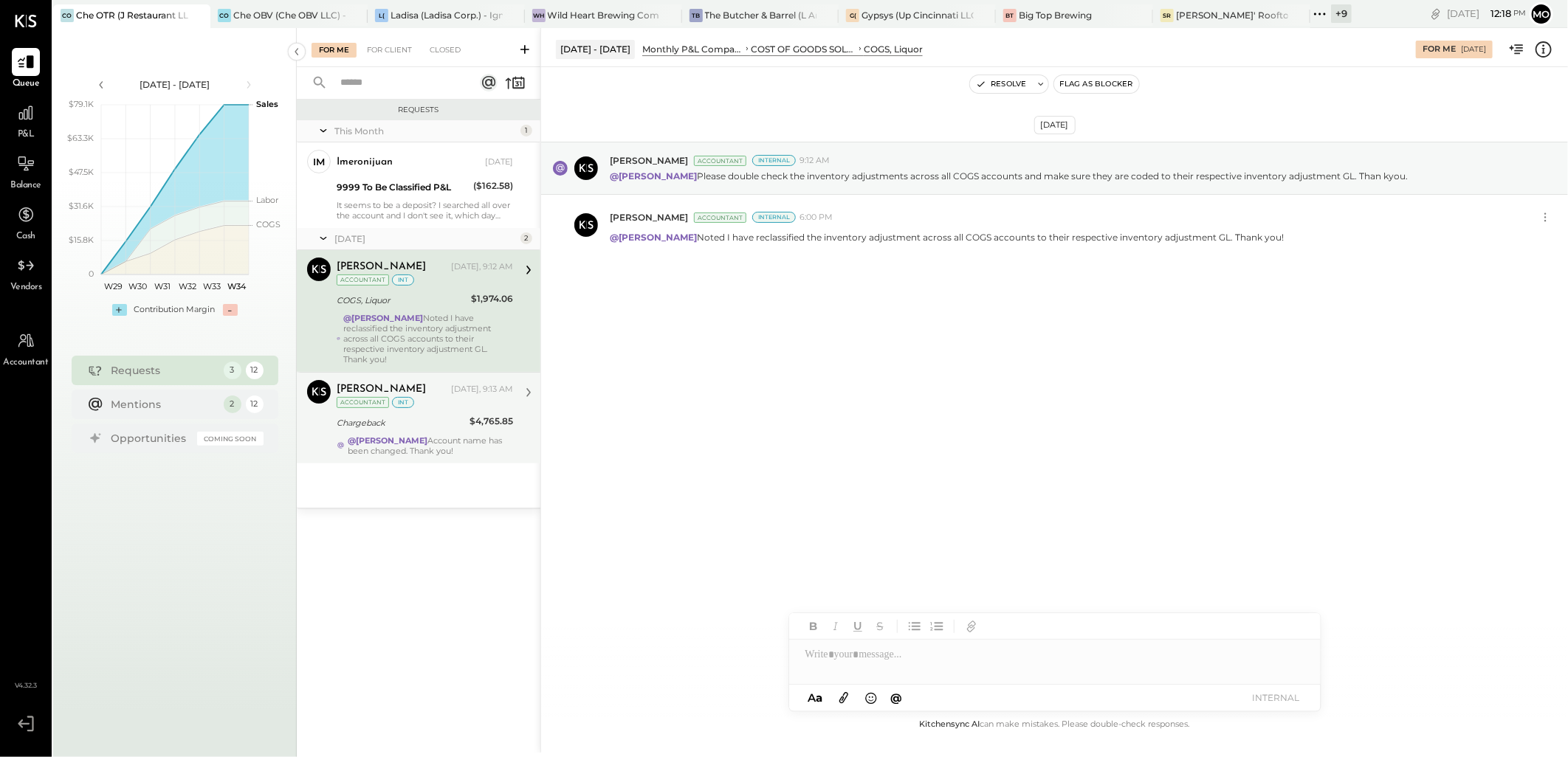
click at [431, 436] on div "@[PERSON_NAME] Account name has been changed. Thank you!" at bounding box center [431, 446] width 165 height 21
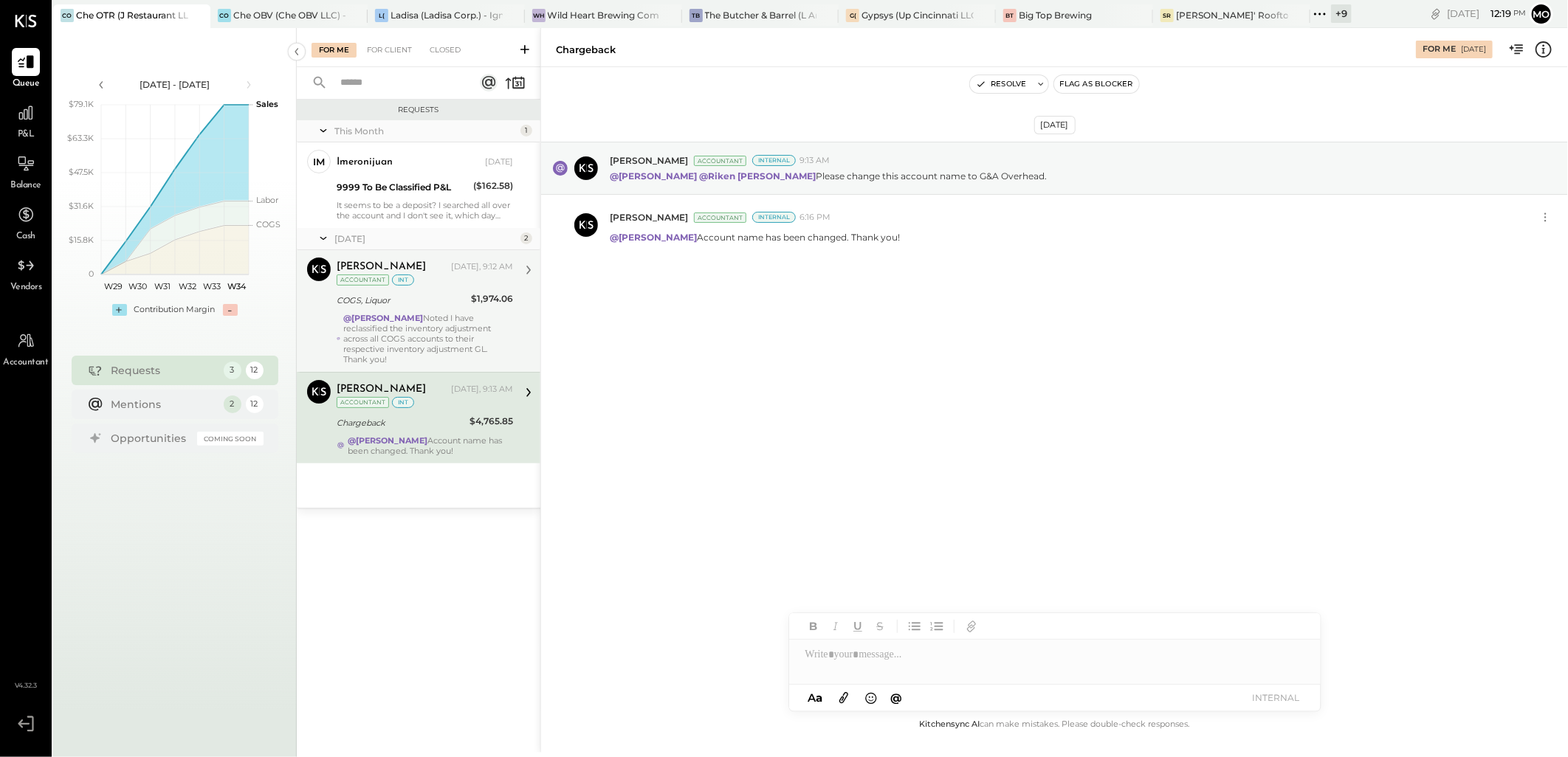
click at [425, 323] on div "@[PERSON_NAME] Noted I have reclassified the inventory adjustment across all CO…" at bounding box center [428, 338] width 170 height 51
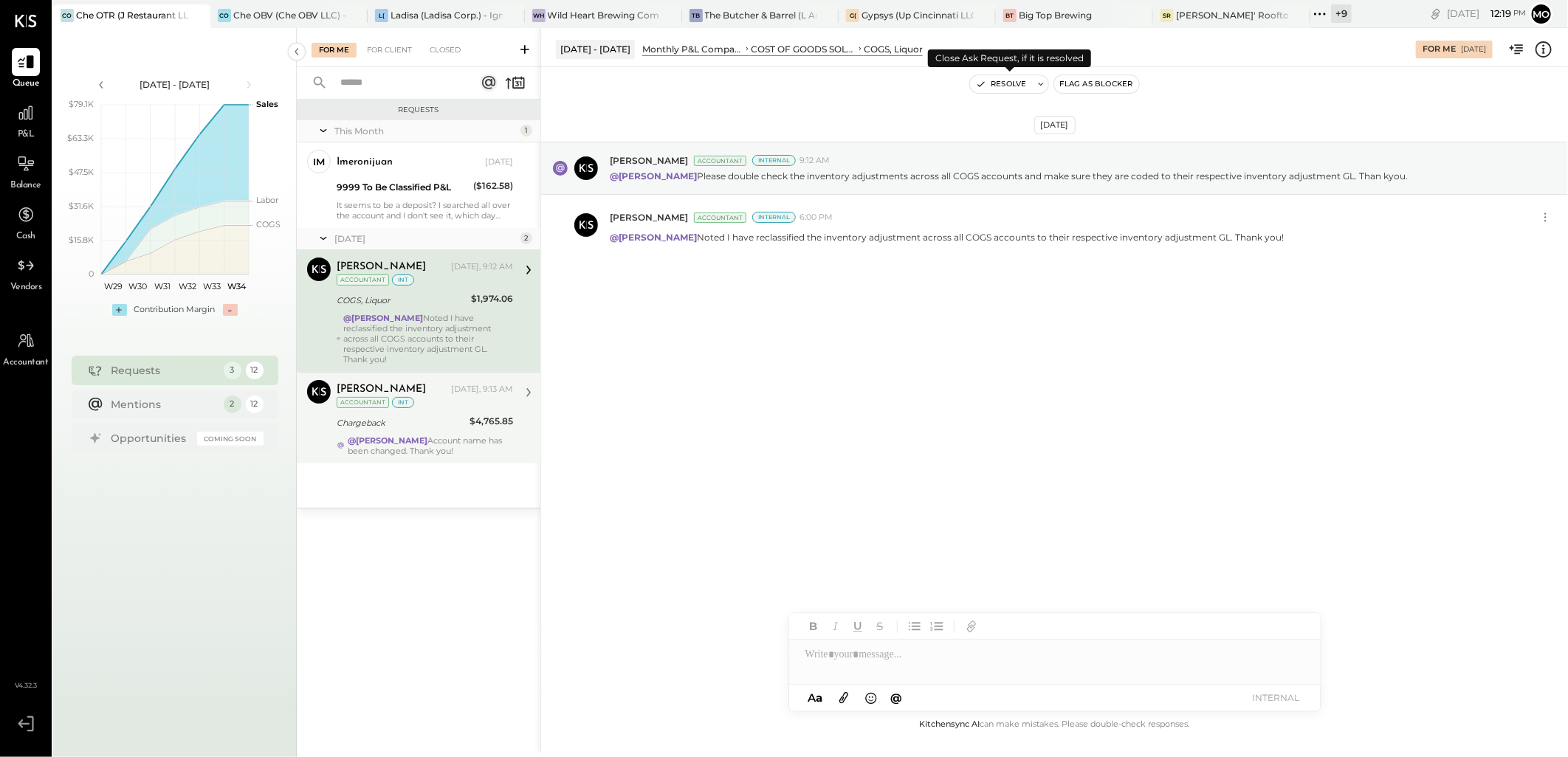
click at [989, 89] on button "Resolve" at bounding box center [1000, 84] width 62 height 18
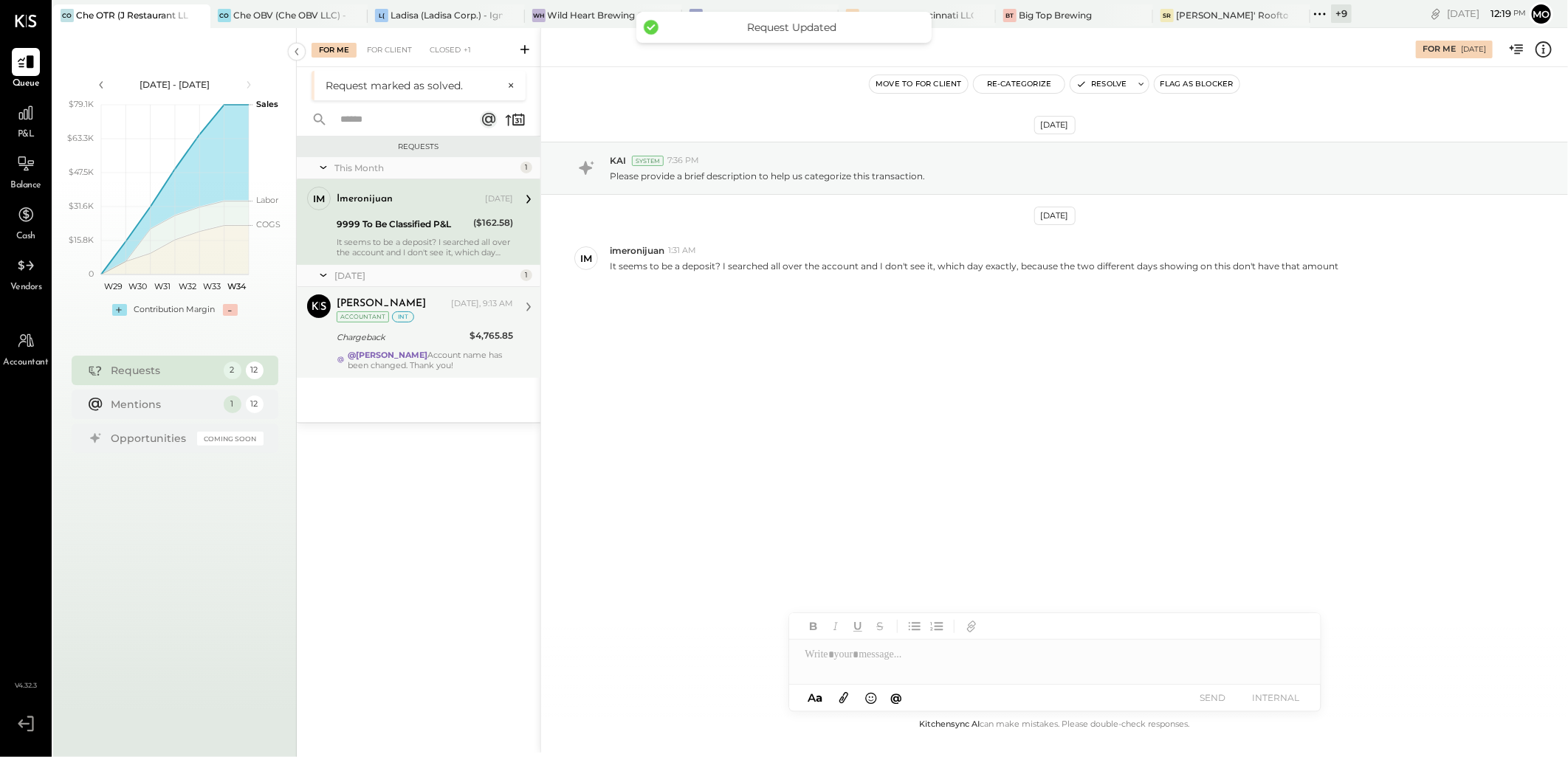
click at [414, 338] on div "Chargeback" at bounding box center [401, 338] width 129 height 15
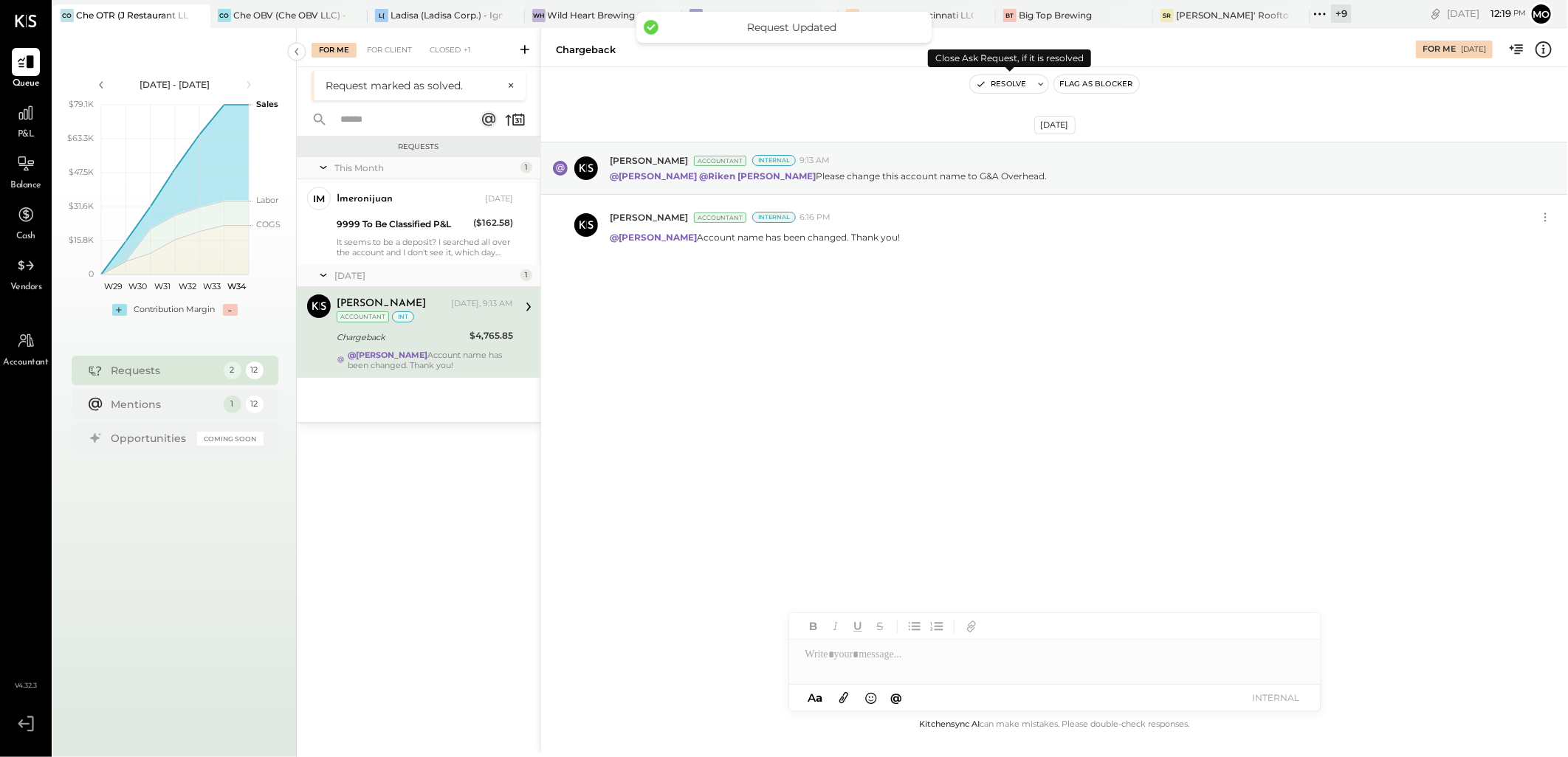
click at [985, 84] on icon "button" at bounding box center [981, 84] width 10 height 10
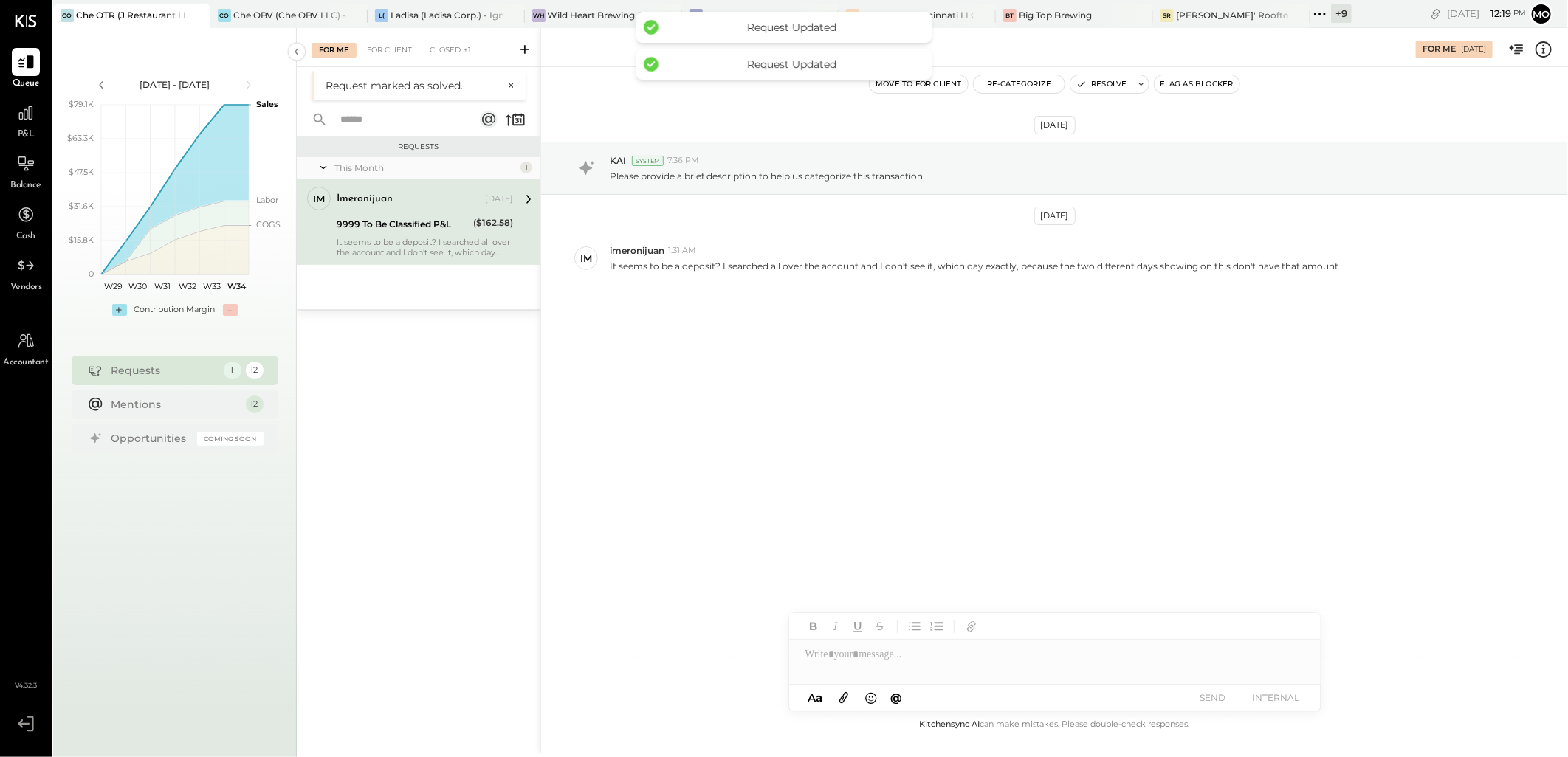
click at [392, 39] on div "For Me For Client Closed +1" at bounding box center [419, 48] width 244 height 39
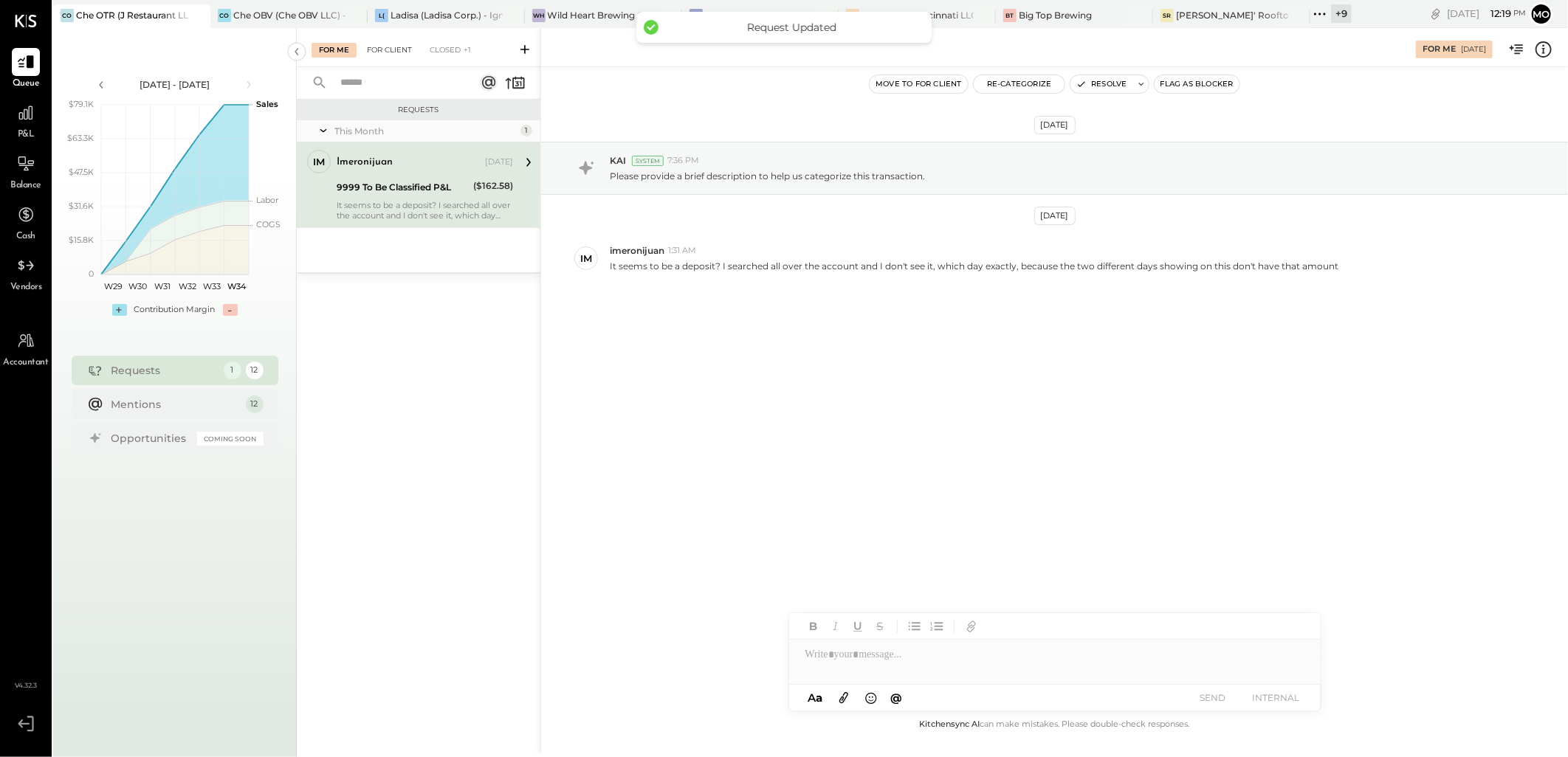
click at [393, 54] on div "For Client" at bounding box center [389, 51] width 60 height 15
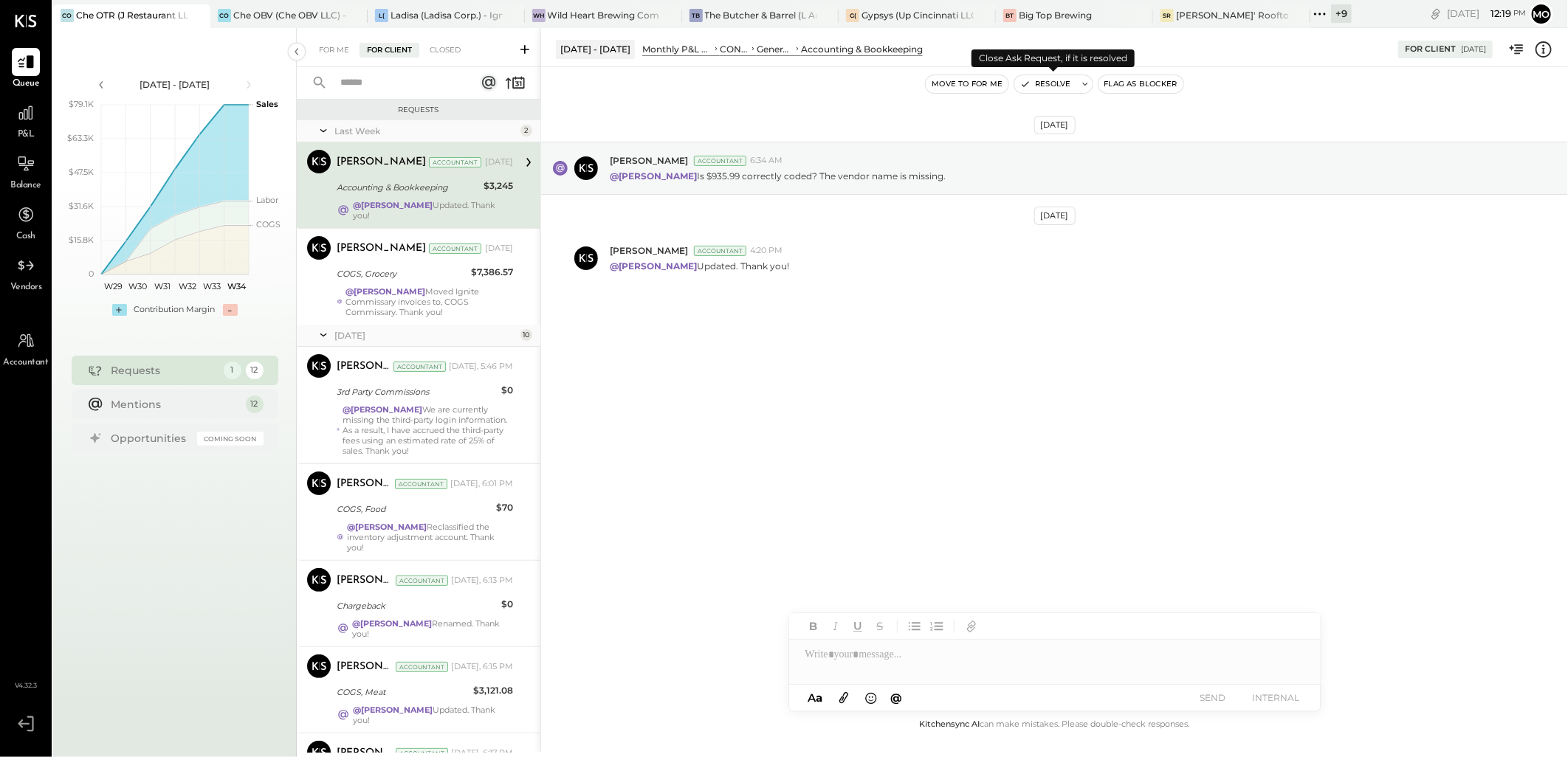
click at [1047, 83] on button "Resolve" at bounding box center [1045, 84] width 62 height 18
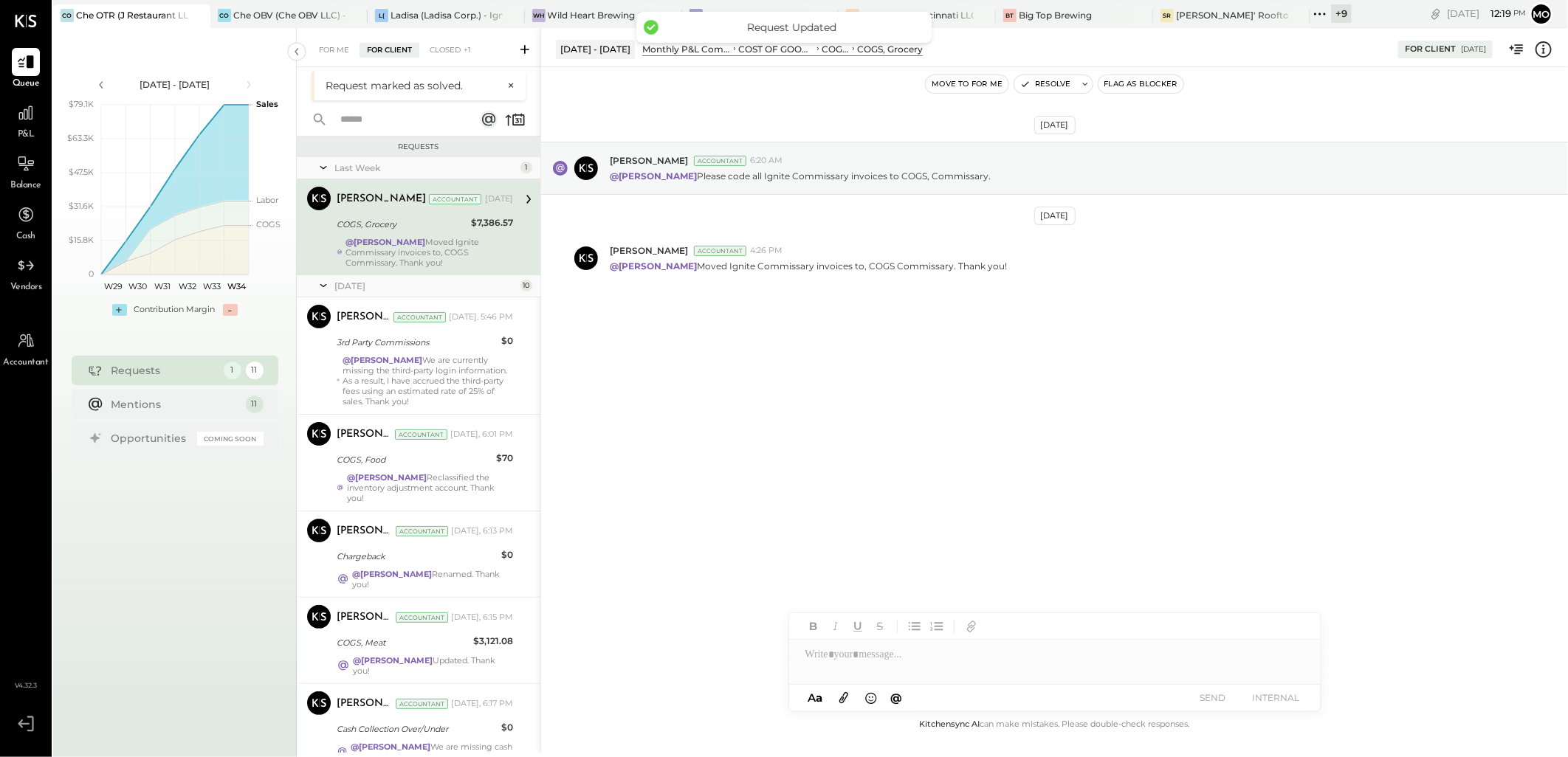
click at [405, 245] on div "@[PERSON_NAME] Moved Ignite Commissary invoices to, COGS Commissary. Thank you!" at bounding box center [429, 253] width 167 height 31
click at [1040, 94] on div "Move to for me Resolve Flag as Blocker" at bounding box center [1055, 84] width 1027 height 34
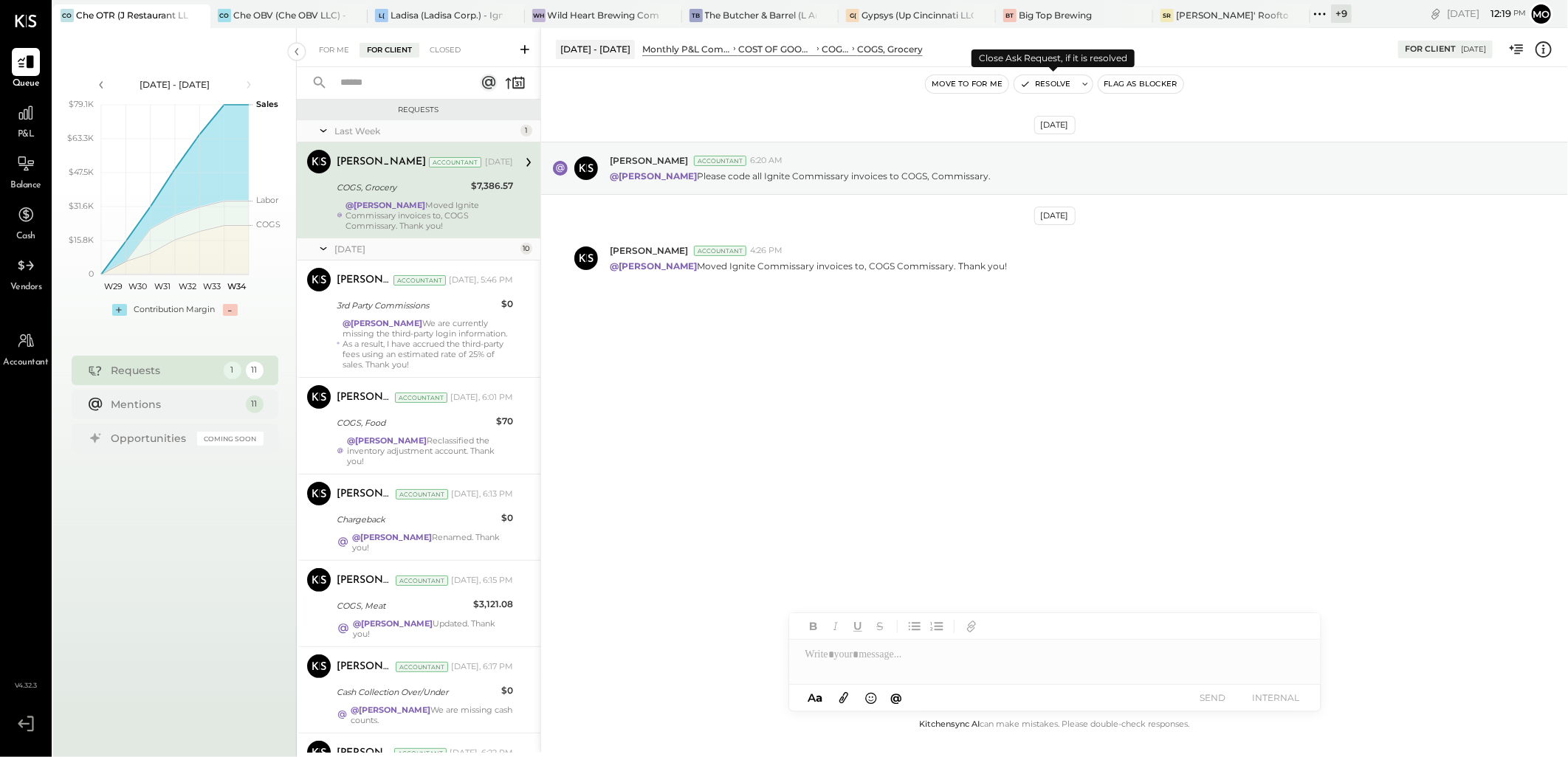
click at [1041, 87] on button "Resolve" at bounding box center [1045, 84] width 62 height 18
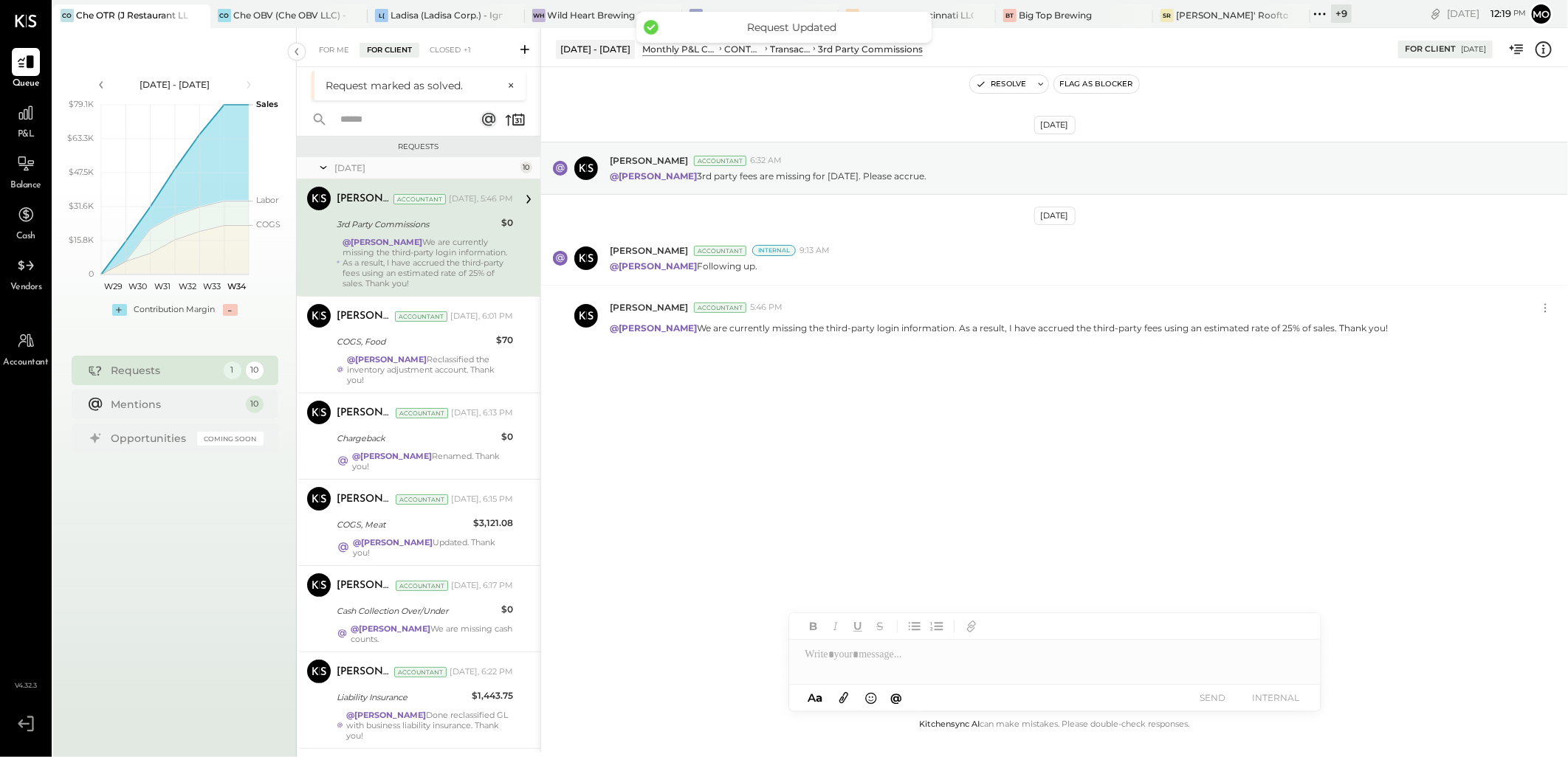
click at [395, 224] on div "3rd Party Commissions" at bounding box center [417, 225] width 160 height 15
click at [1009, 86] on button "Resolve" at bounding box center [1000, 84] width 62 height 18
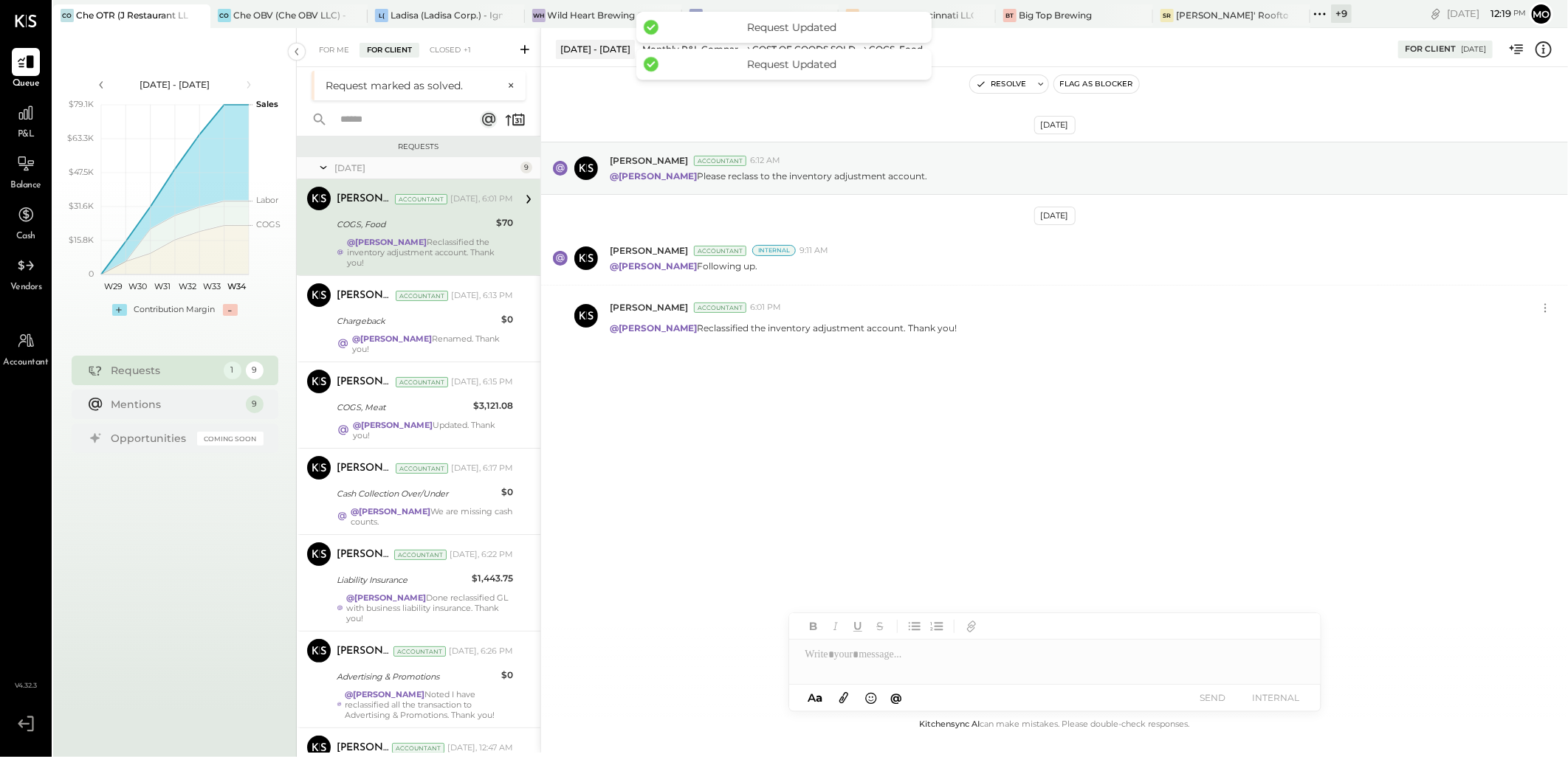
click at [408, 229] on div "COGS, Food" at bounding box center [414, 225] width 155 height 15
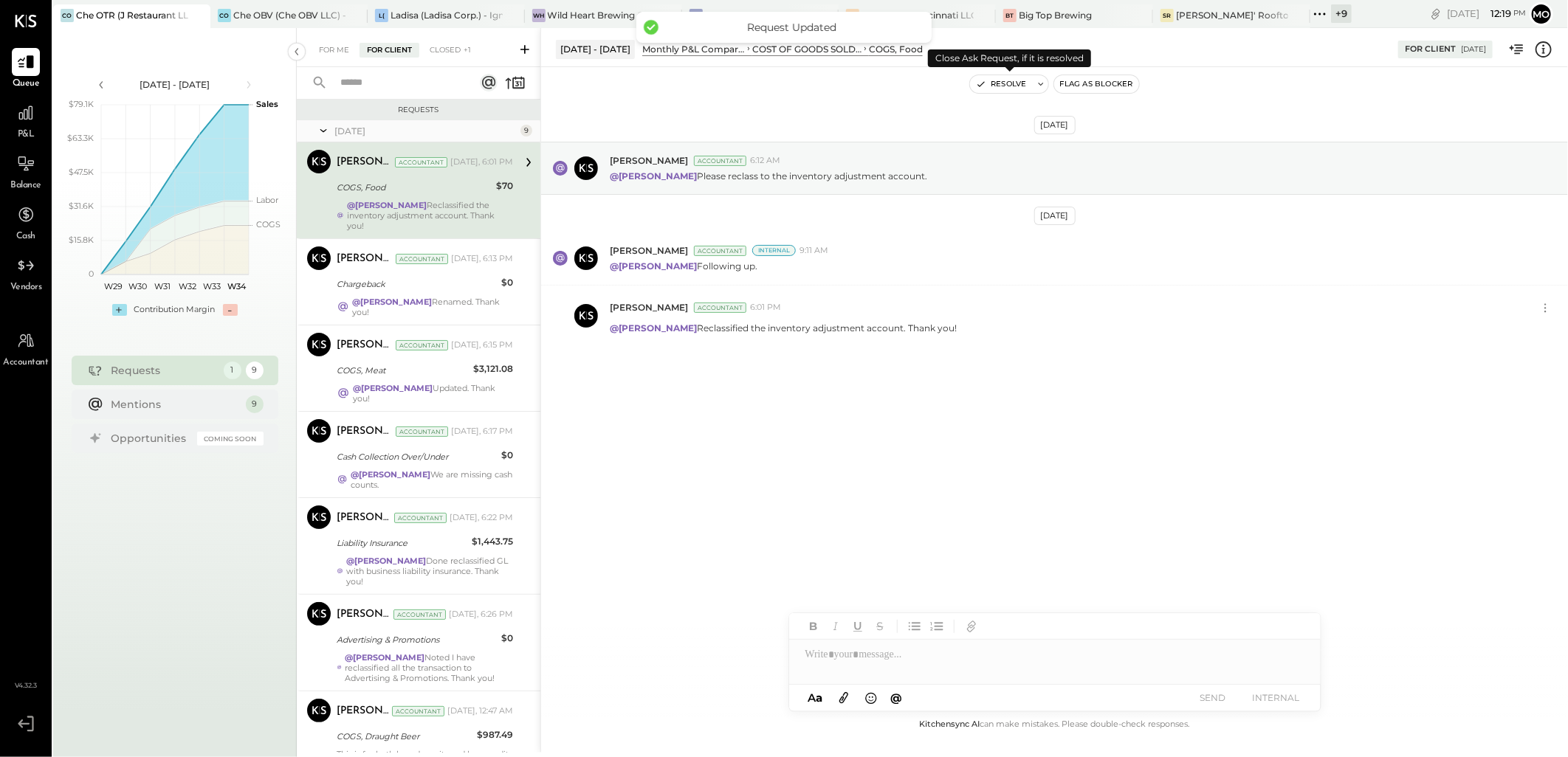
click at [1006, 83] on button "Resolve" at bounding box center [1000, 84] width 62 height 18
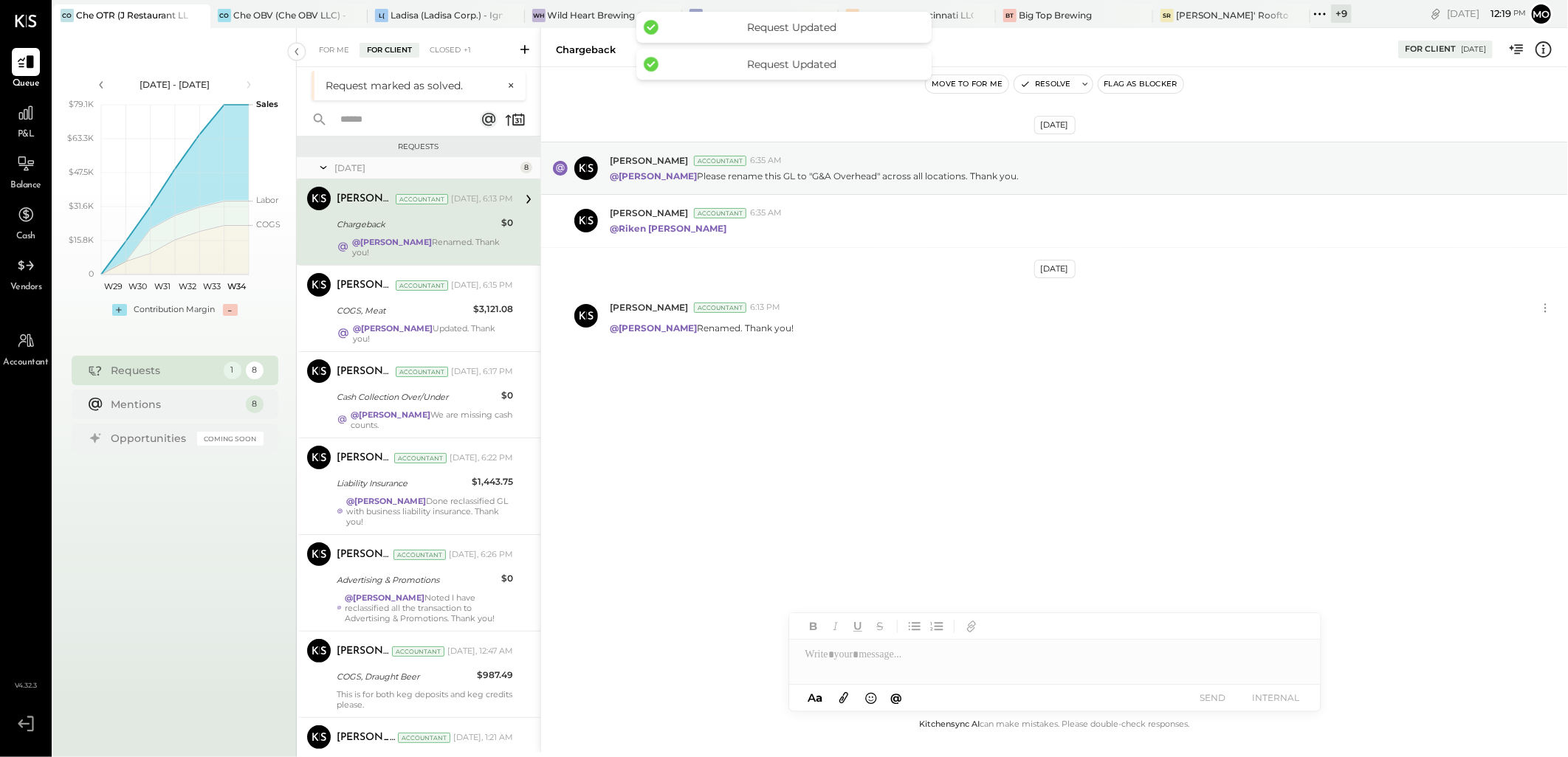
click at [437, 232] on div "Chargeback" at bounding box center [417, 225] width 160 height 18
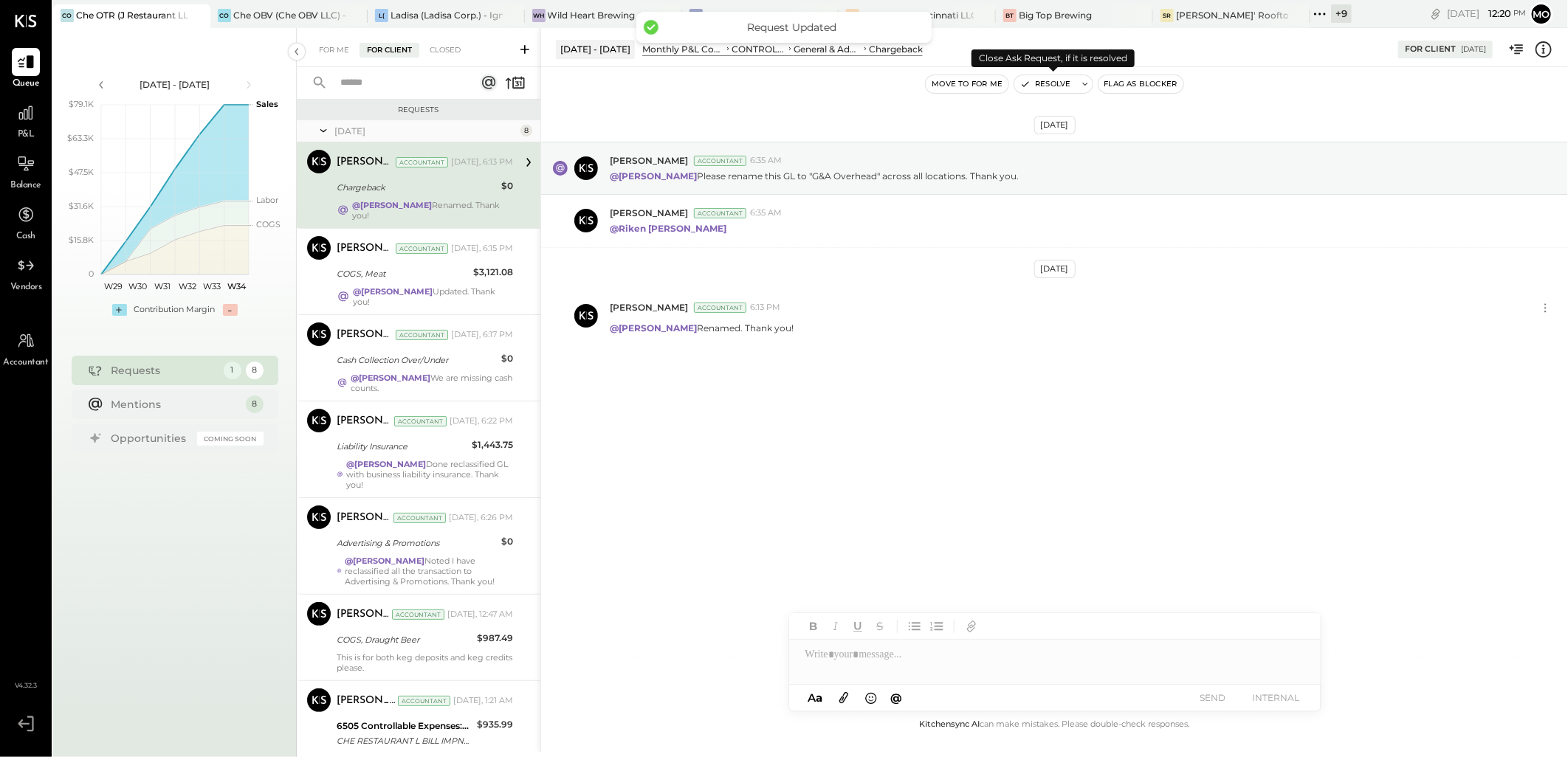
click at [1045, 80] on button "Resolve" at bounding box center [1045, 84] width 62 height 18
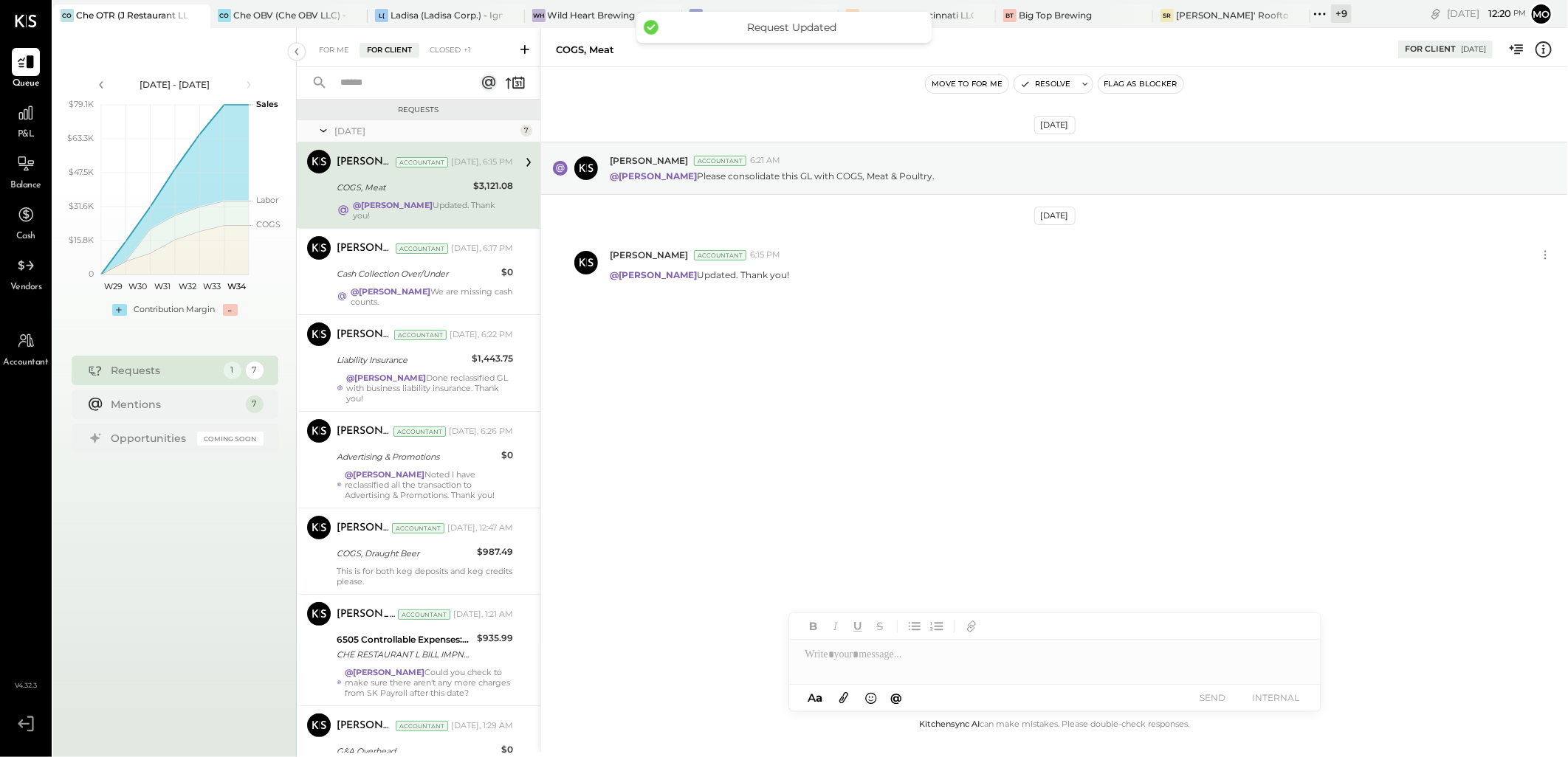
click at [440, 197] on div "[PERSON_NAME] Accountant [DATE], 6:15 PM COGS, Meat $3,121.08 @[PERSON_NAME] Up…" at bounding box center [425, 184] width 176 height 71
click at [1045, 75] on button "Resolve" at bounding box center [1045, 84] width 62 height 18
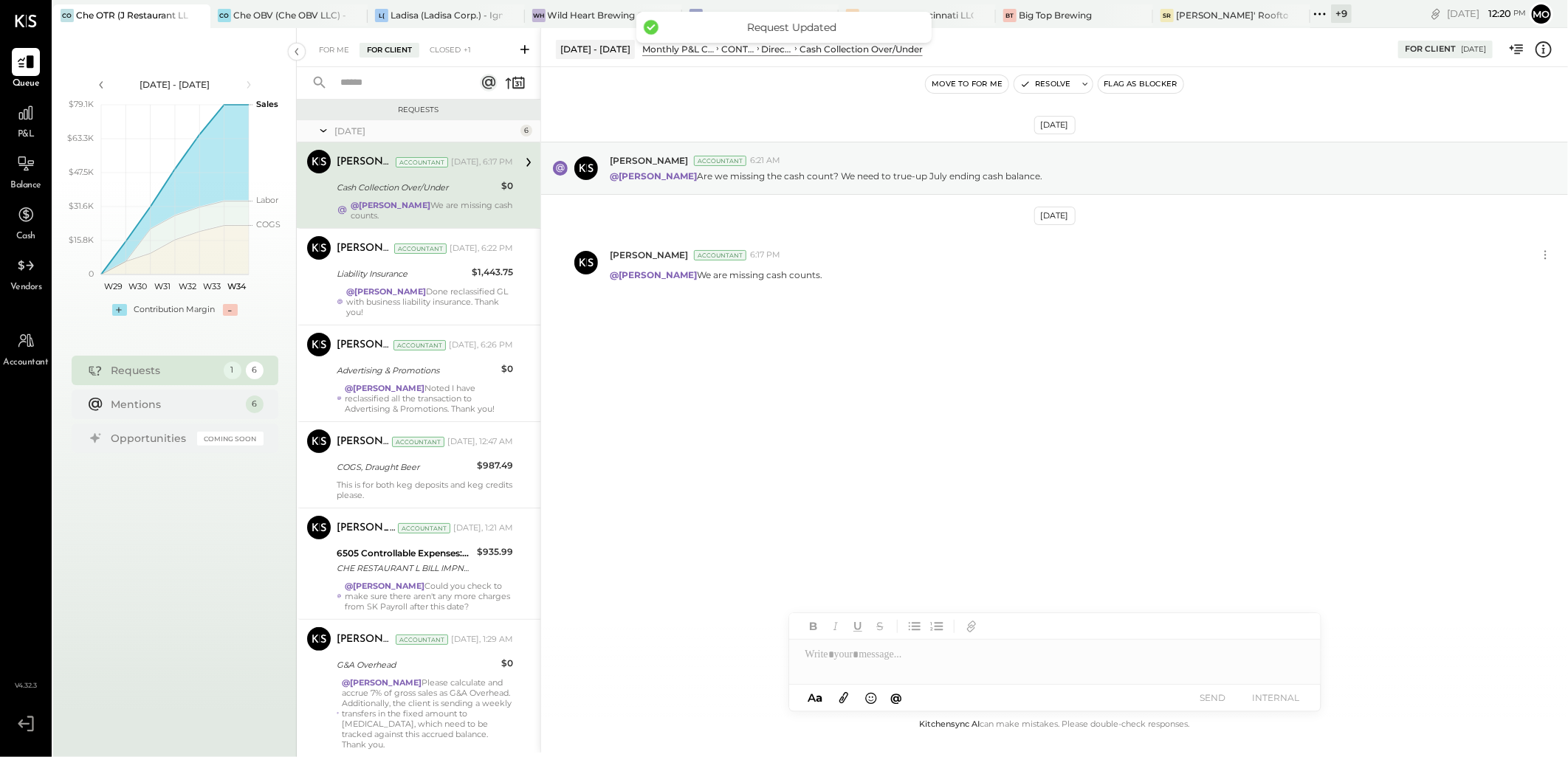
click at [406, 211] on div "@[PERSON_NAME] We are missing cash counts." at bounding box center [431, 210] width 162 height 21
drag, startPoint x: 431, startPoint y: 279, endPoint x: 722, endPoint y: 289, distance: 291.2
click at [433, 279] on div "Liability Insurance" at bounding box center [402, 274] width 131 height 15
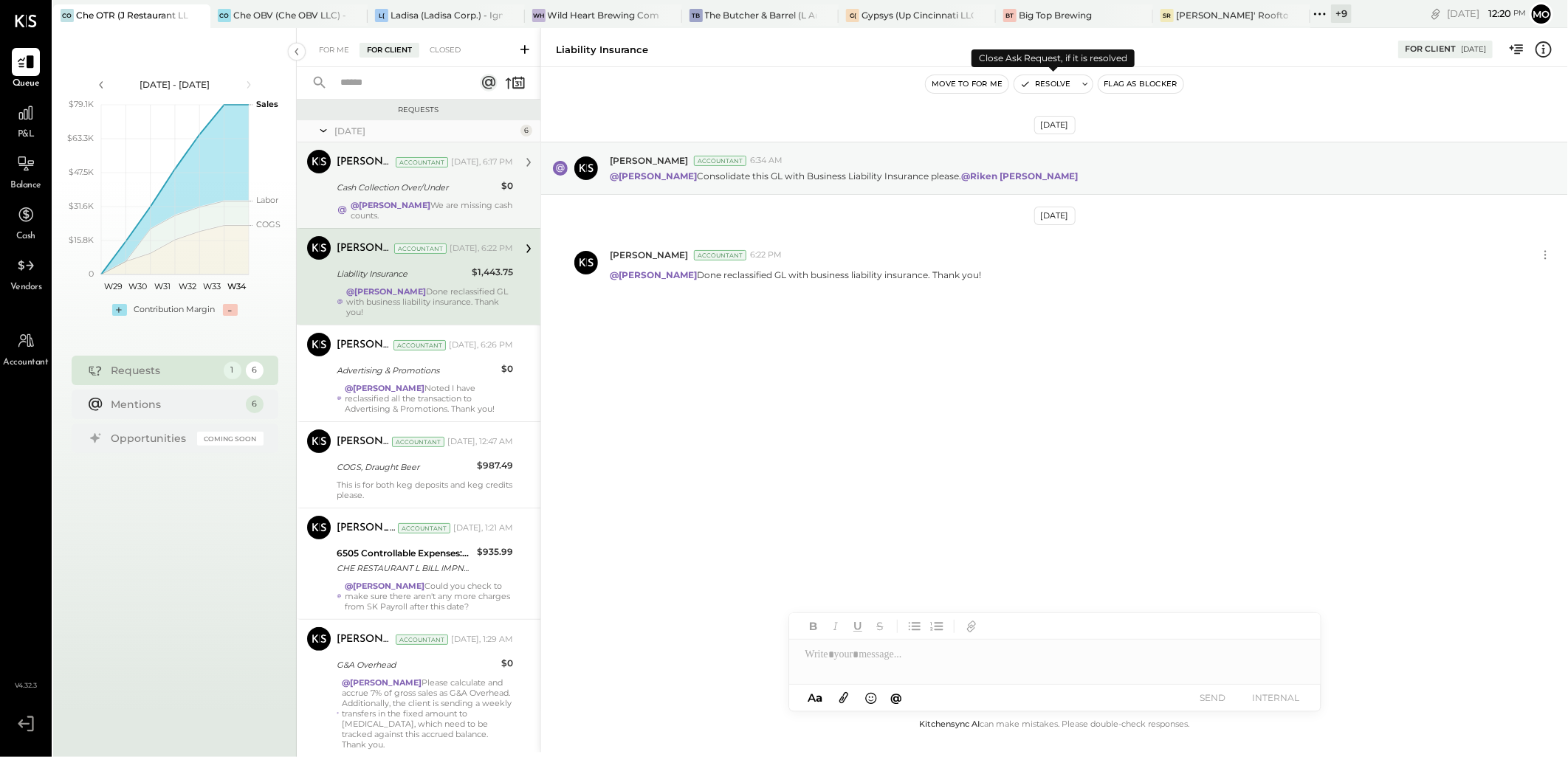
click at [1037, 83] on button "Resolve" at bounding box center [1045, 84] width 62 height 18
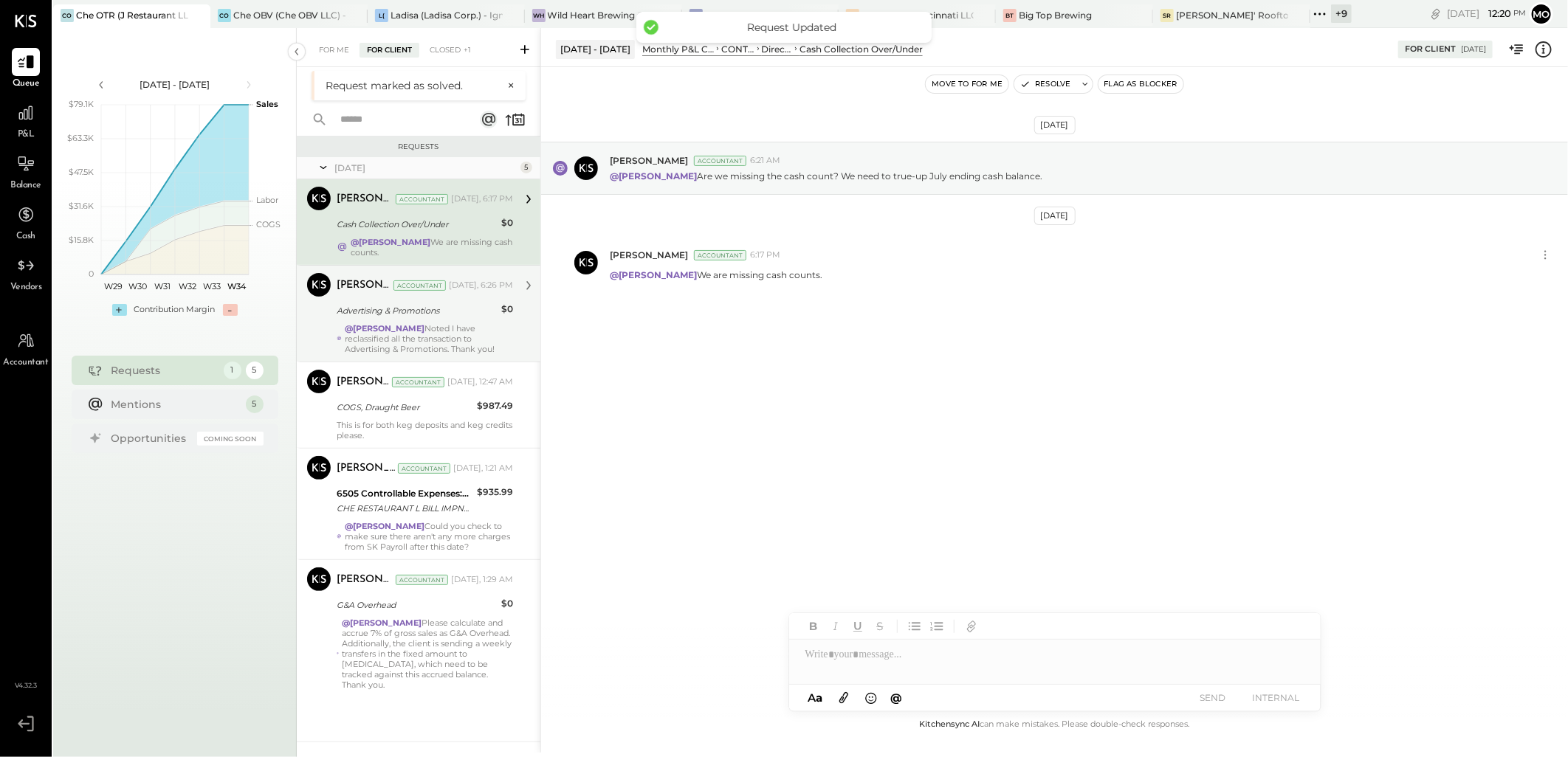
click at [411, 326] on div "@[PERSON_NAME] Noted I have reclassified all the transaction to Advertising & P…" at bounding box center [429, 339] width 168 height 31
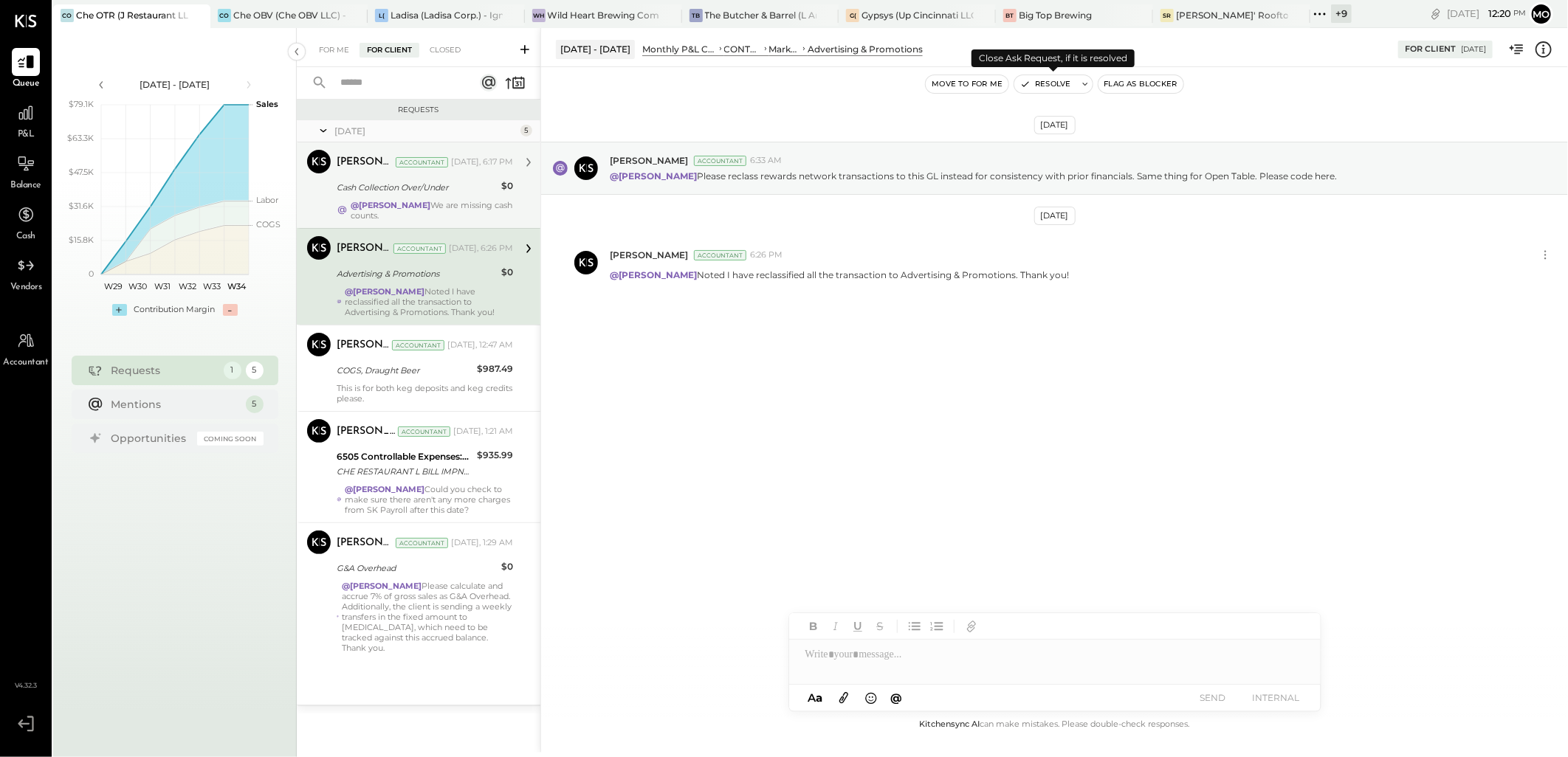
click at [1038, 81] on button "Resolve" at bounding box center [1045, 84] width 62 height 18
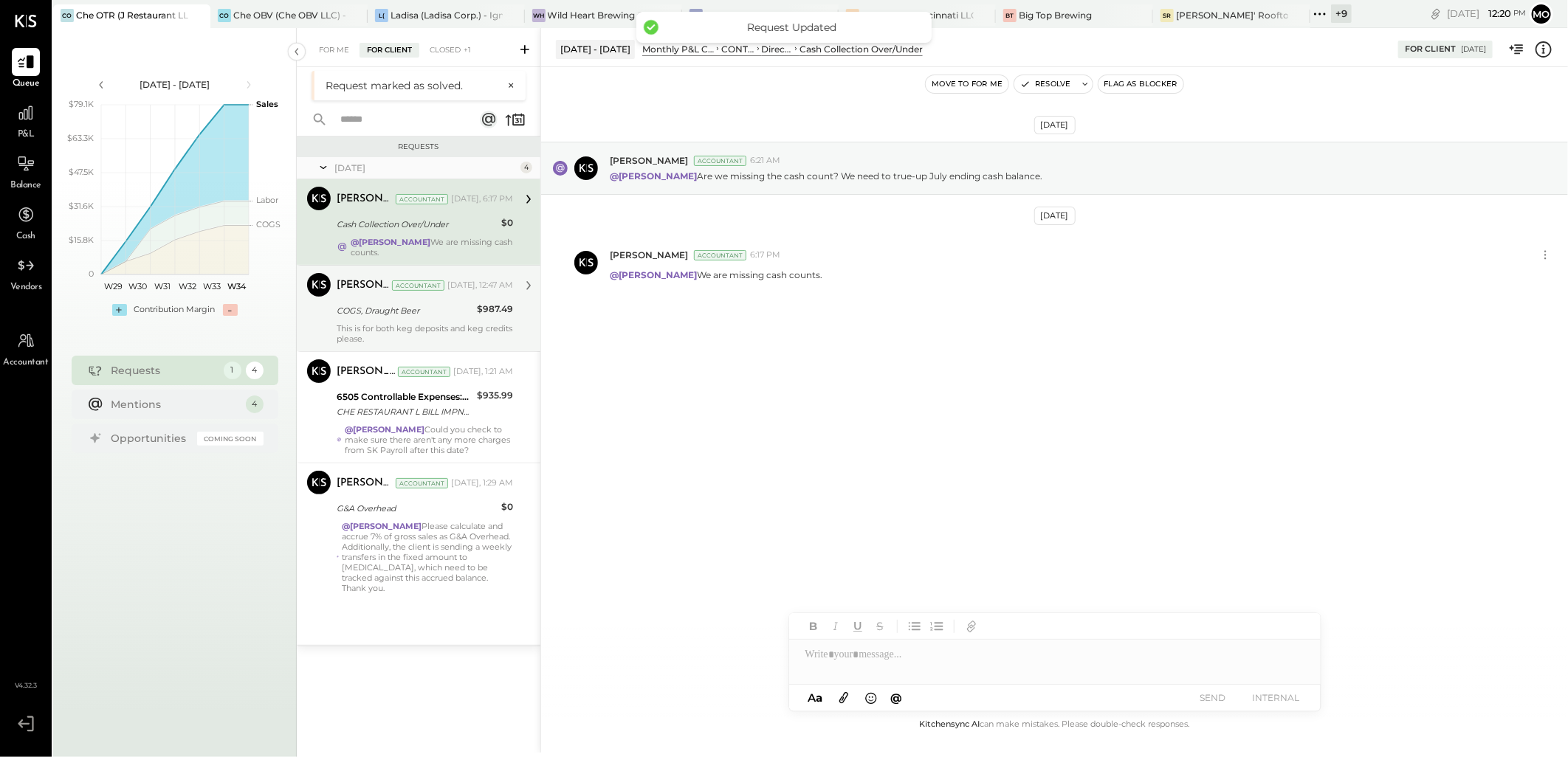
click at [459, 315] on div "COGS, Draught Beer" at bounding box center [405, 311] width 136 height 15
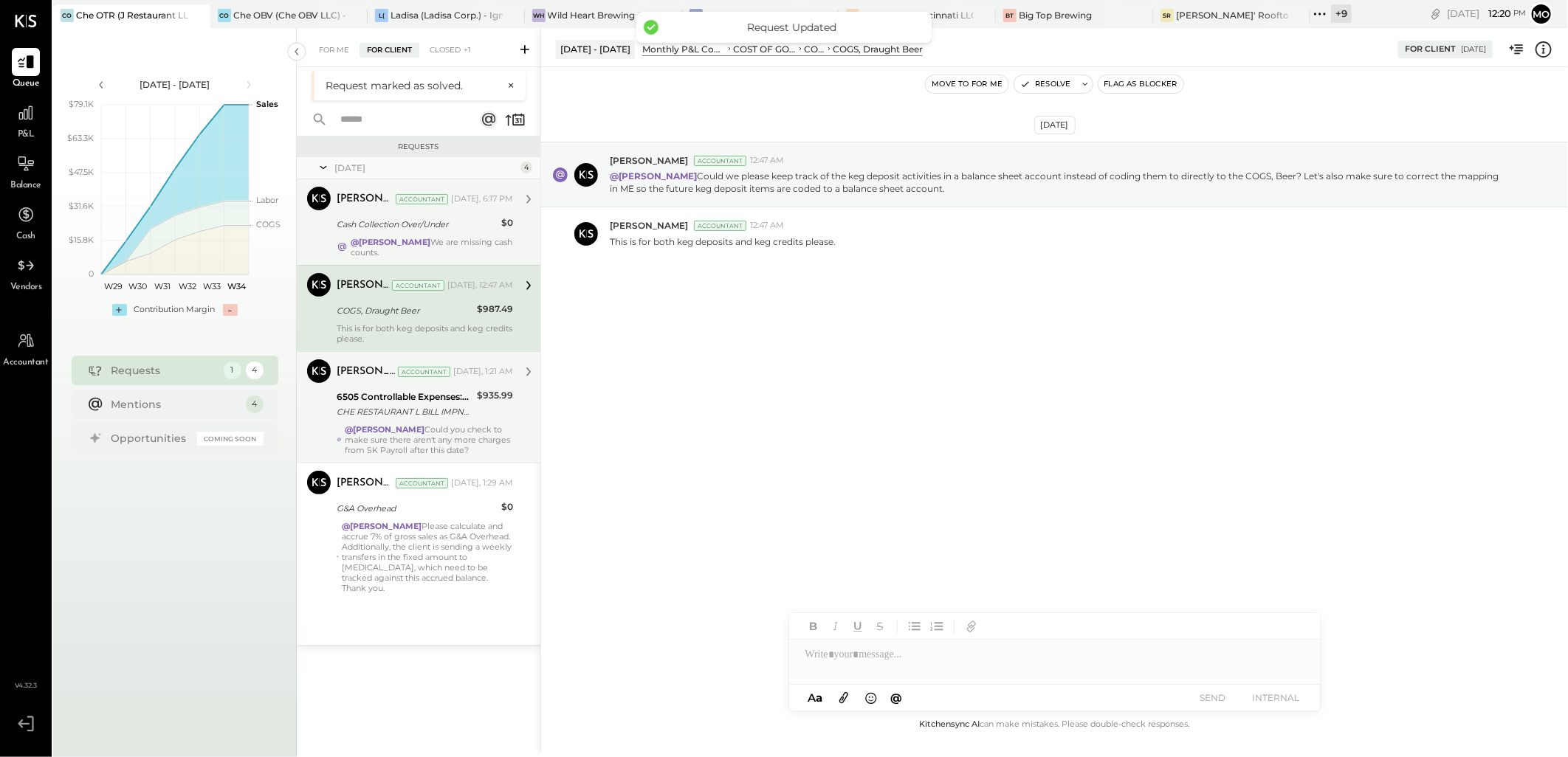
click at [458, 402] on div "6505 Controllable Expenses:General & Administrative Expenses:Accounting & Bookk…" at bounding box center [405, 397] width 136 height 15
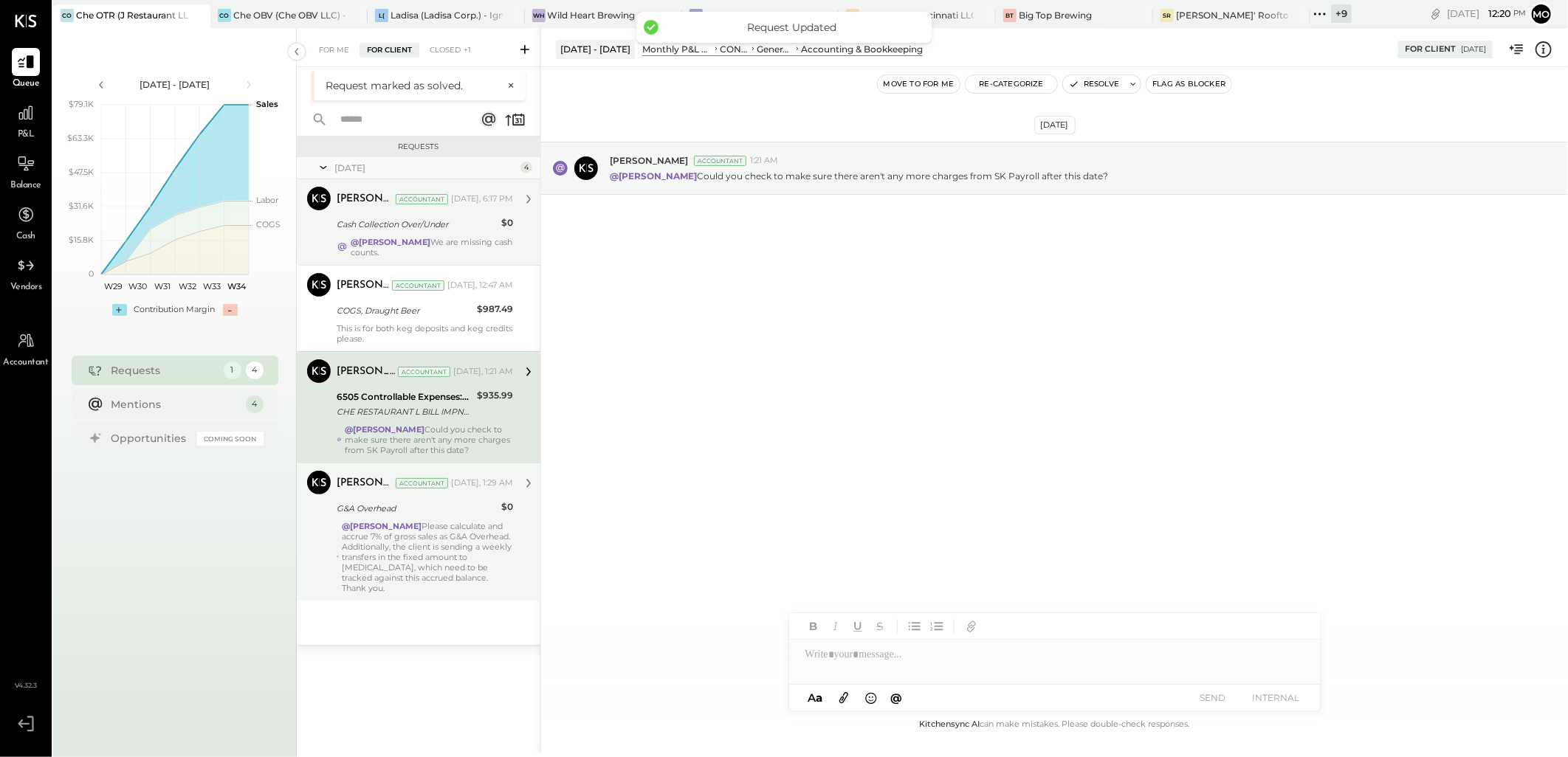
click at [430, 547] on div "@[PERSON_NAME] Please calculate and accrue 7% of gross sales as G&A Overhead. A…" at bounding box center [428, 557] width 171 height 72
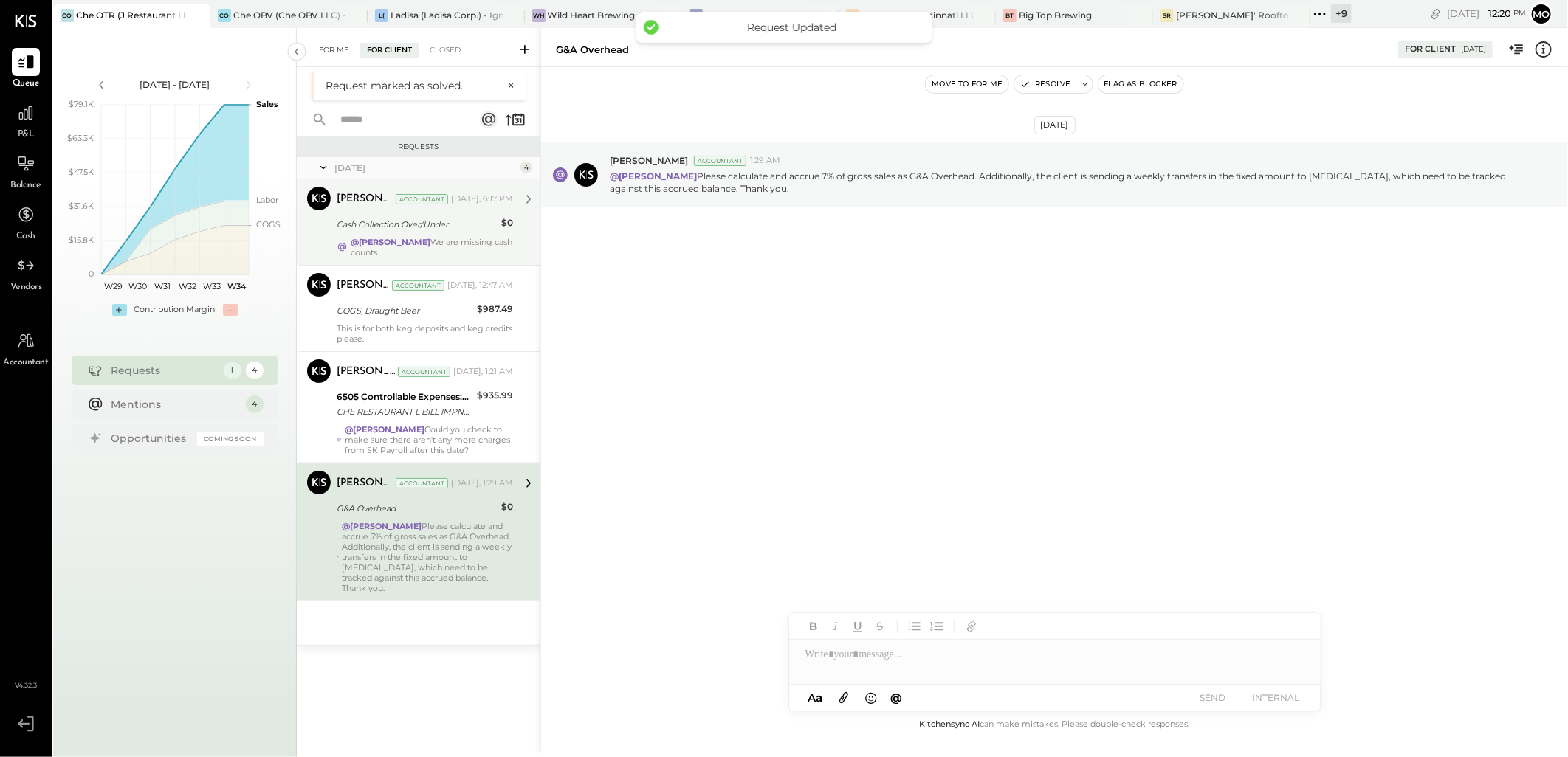
click at [336, 54] on div "For Me" at bounding box center [334, 51] width 45 height 15
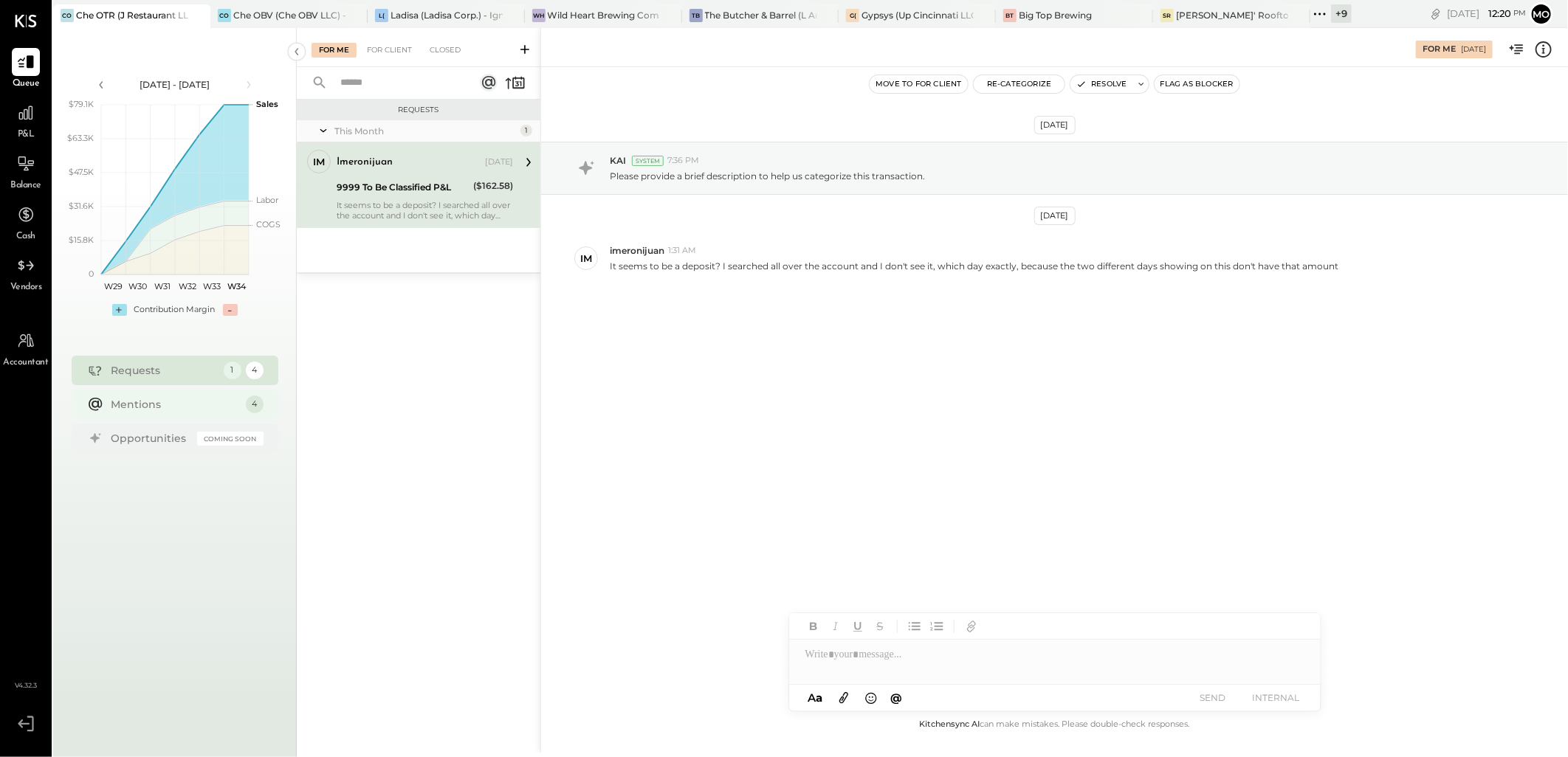
click at [203, 405] on div "Mentions" at bounding box center [175, 405] width 127 height 15
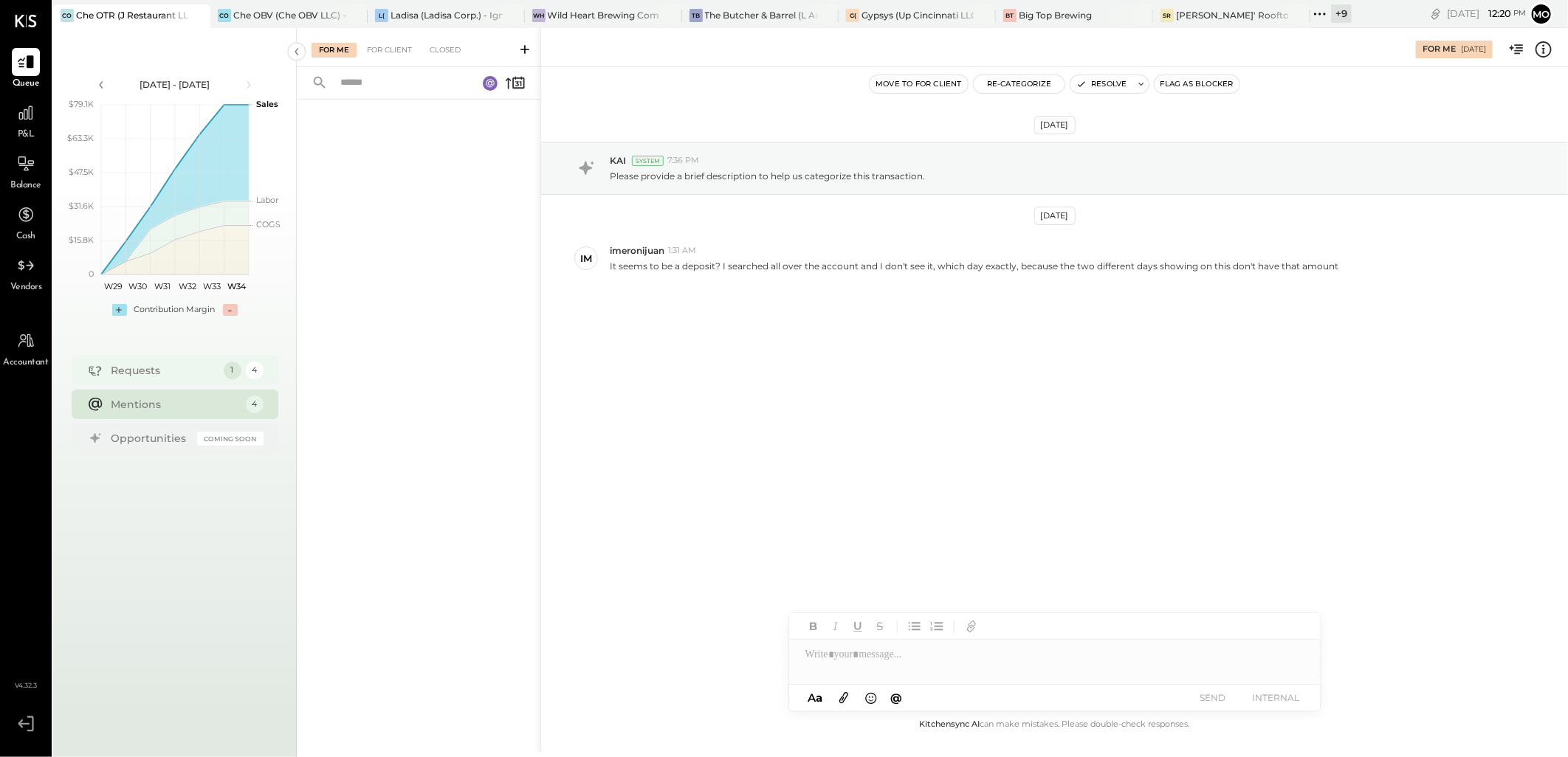
click at [199, 375] on div "Requests" at bounding box center [164, 370] width 105 height 15
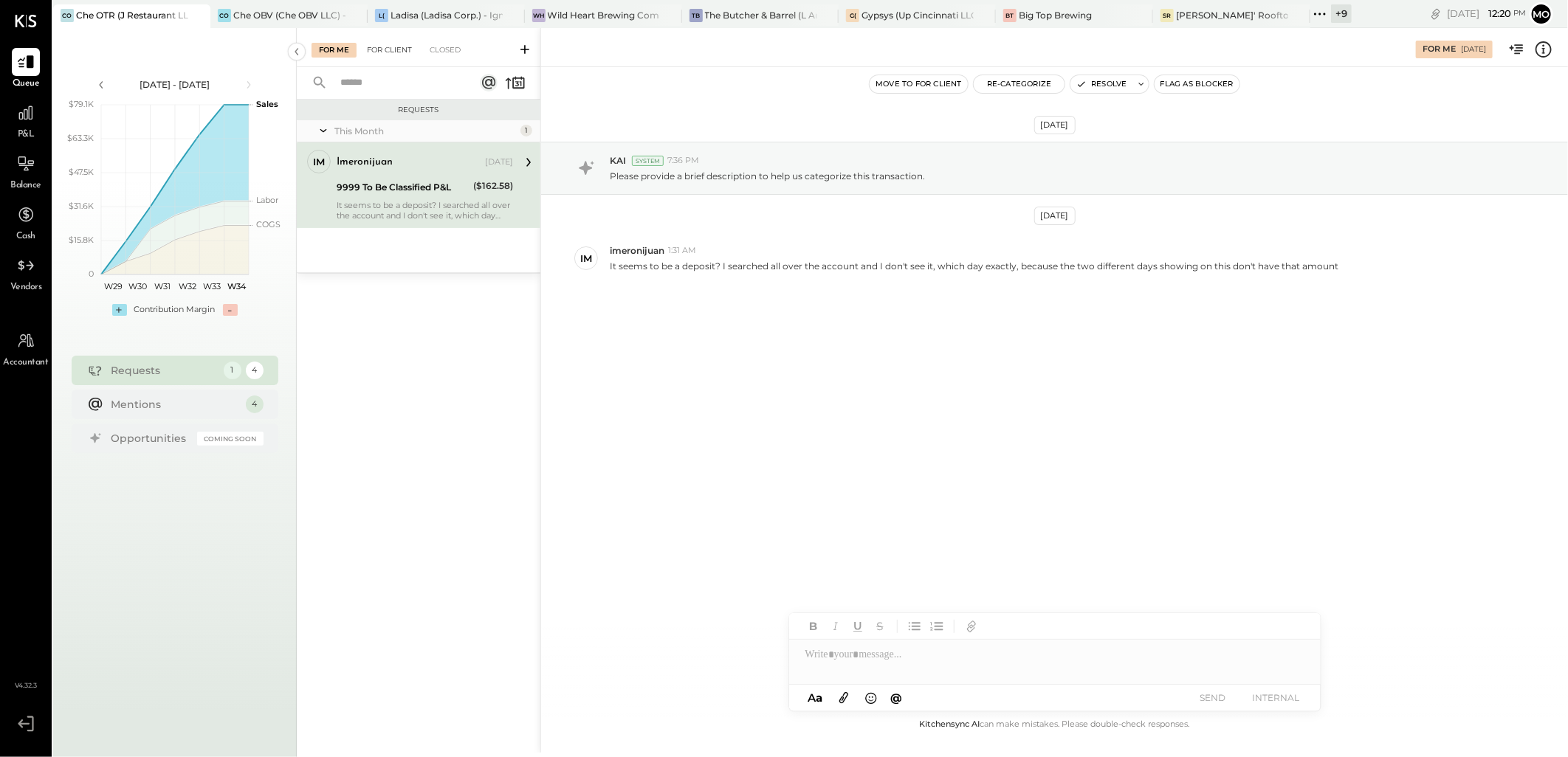
click at [401, 45] on div "For Client" at bounding box center [389, 51] width 60 height 15
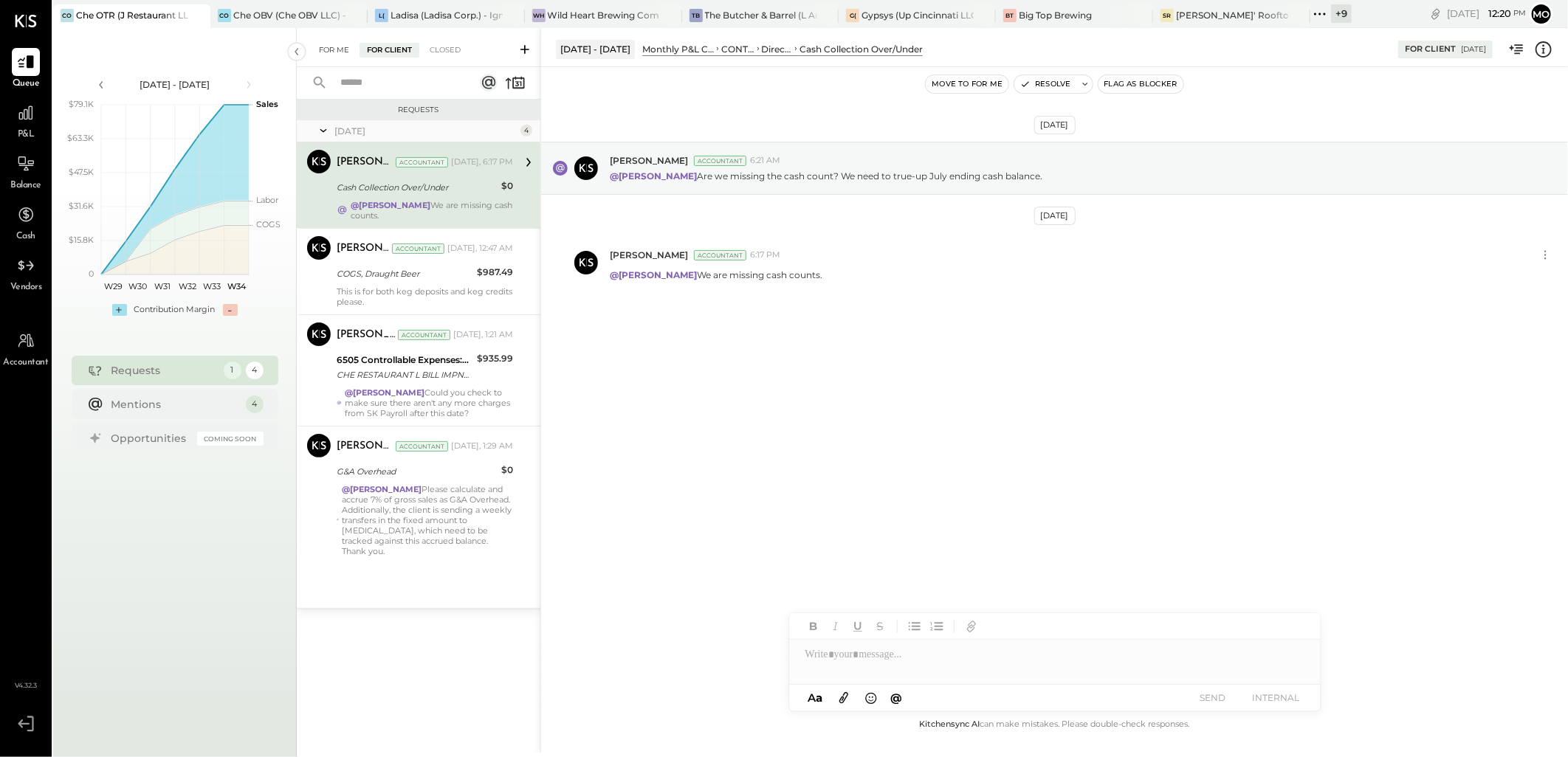
click at [337, 50] on div "For Me" at bounding box center [334, 51] width 45 height 15
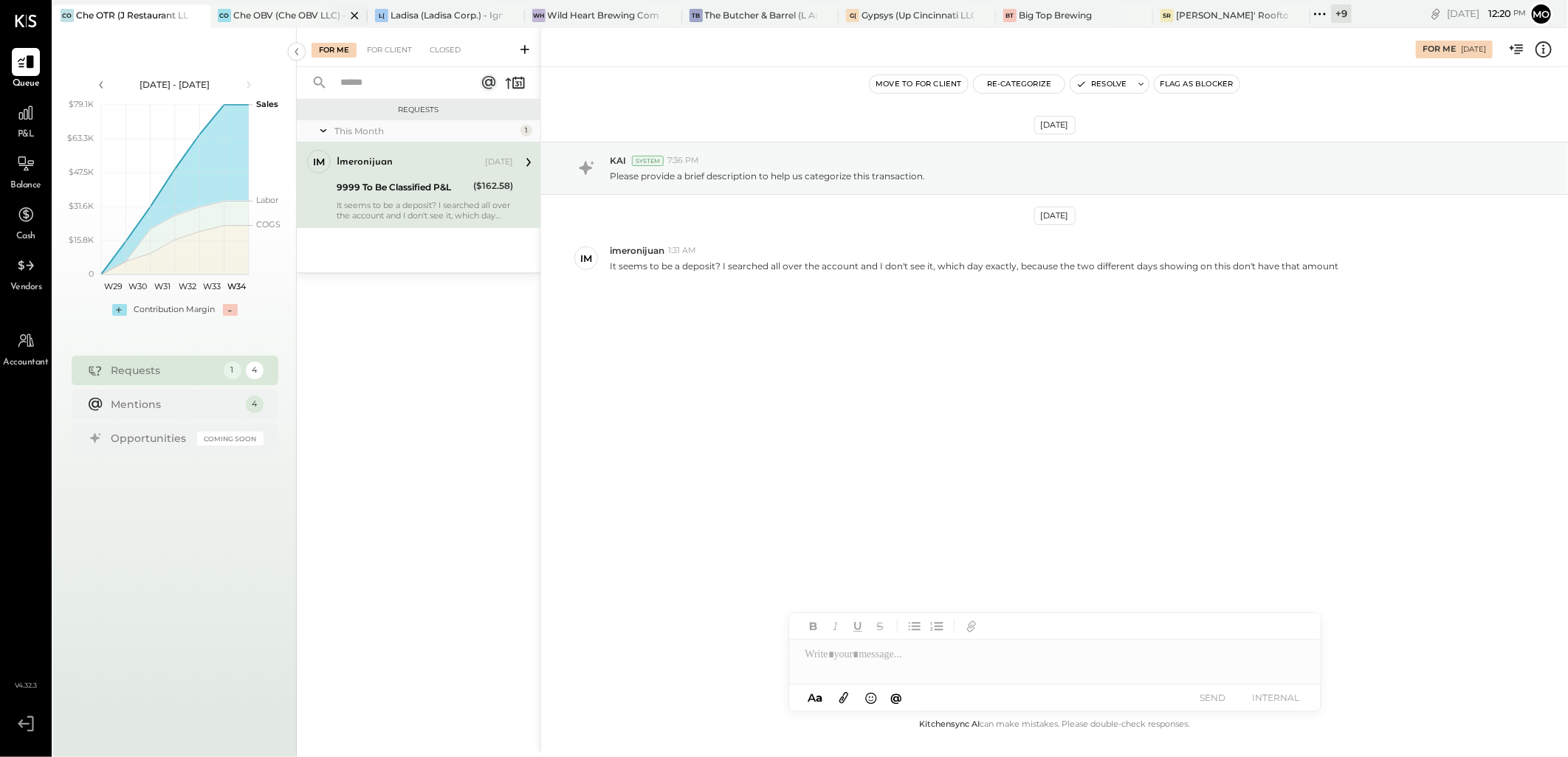
click at [274, 13] on div "Che OBV (Che OBV LLC) - Ignite" at bounding box center [289, 15] width 112 height 13
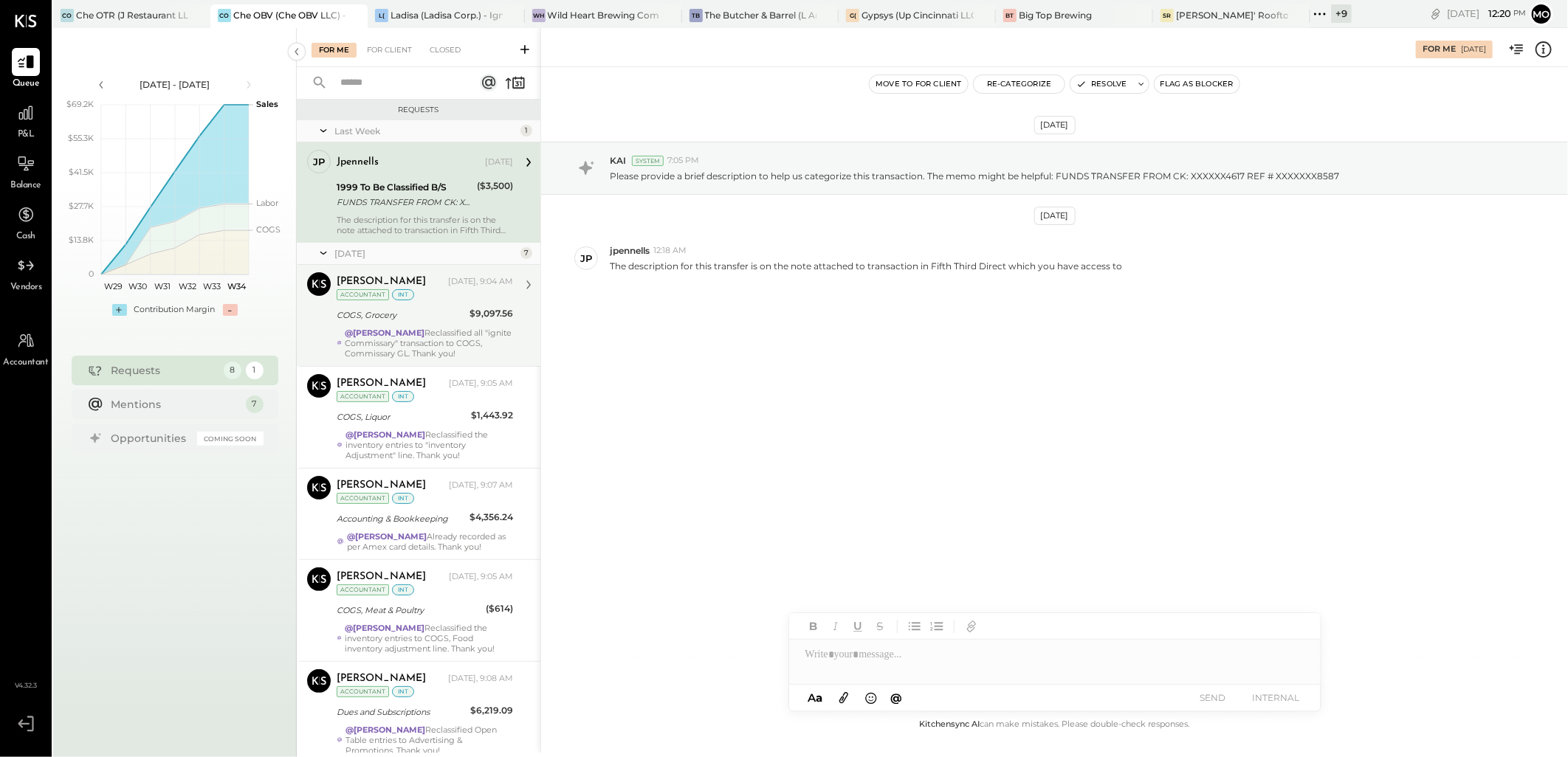
click at [443, 315] on div "COGS, Grocery" at bounding box center [401, 315] width 129 height 15
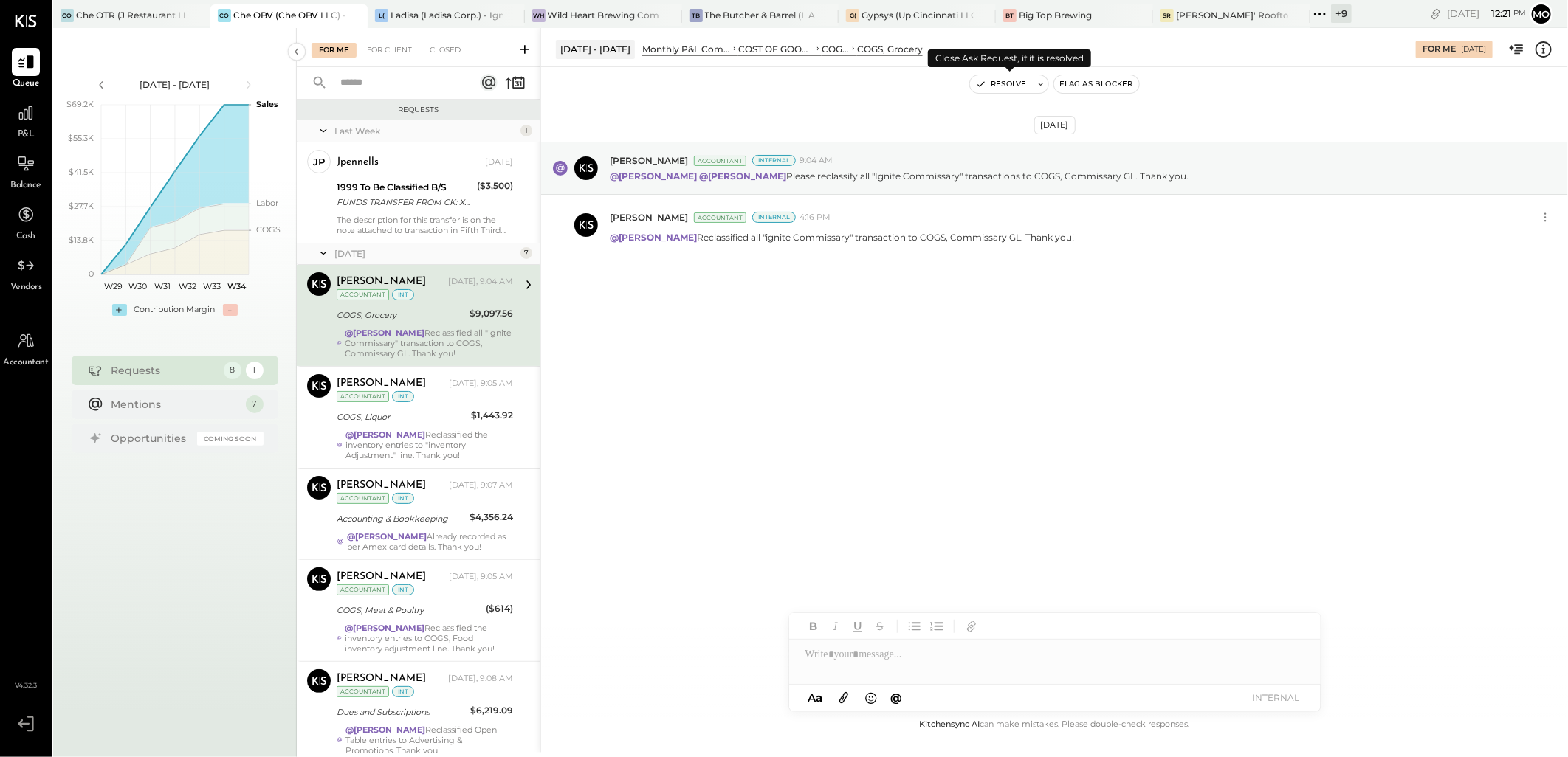
drag, startPoint x: 992, startPoint y: 84, endPoint x: 899, endPoint y: 315, distance: 249.0
click at [992, 86] on button "Resolve" at bounding box center [1000, 84] width 62 height 18
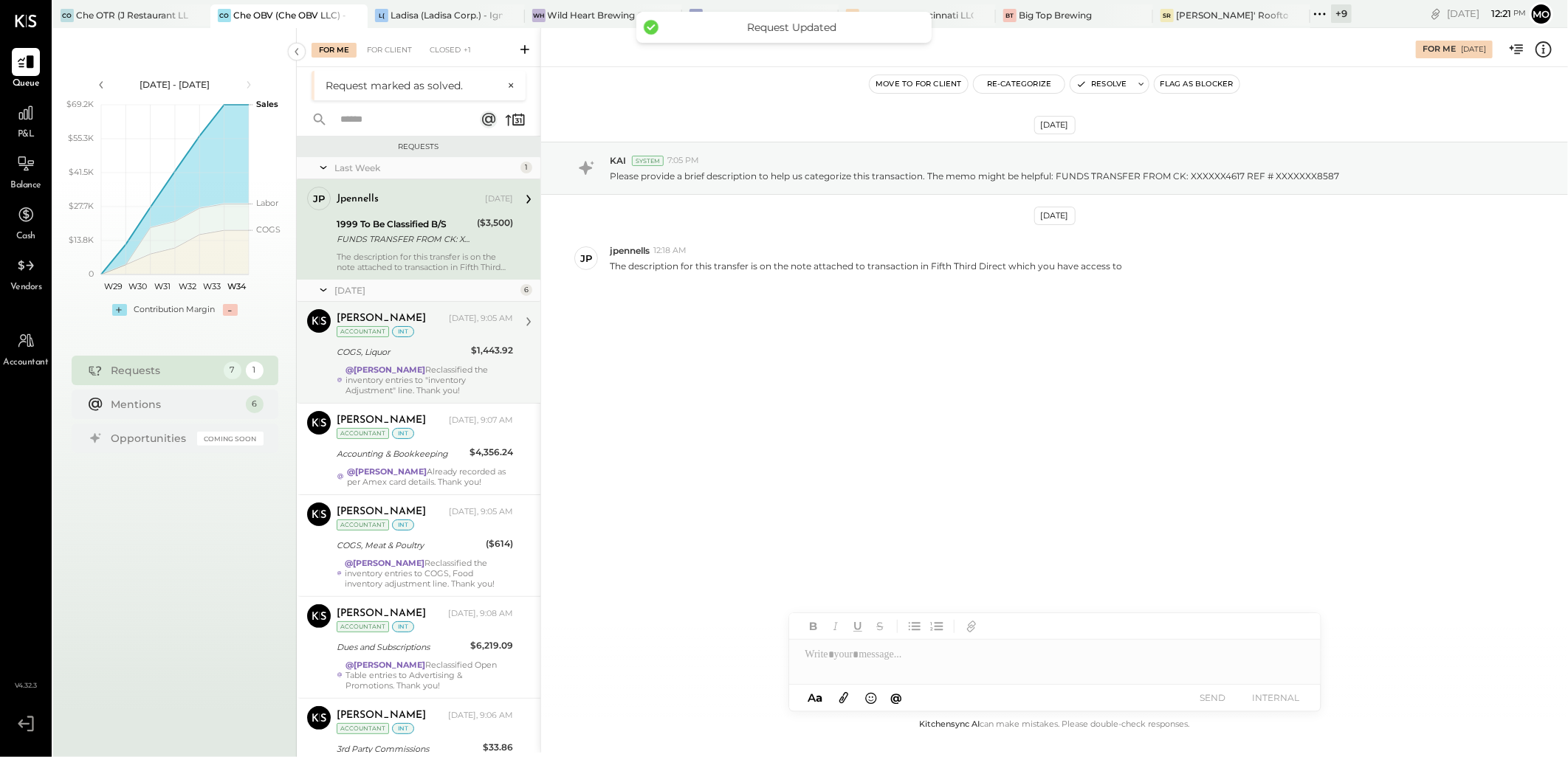
click at [526, 366] on div "[PERSON_NAME] Accountant [PERSON_NAME] [DATE], 9:05 AM Accountant int COGS, Liq…" at bounding box center [419, 352] width 244 height 101
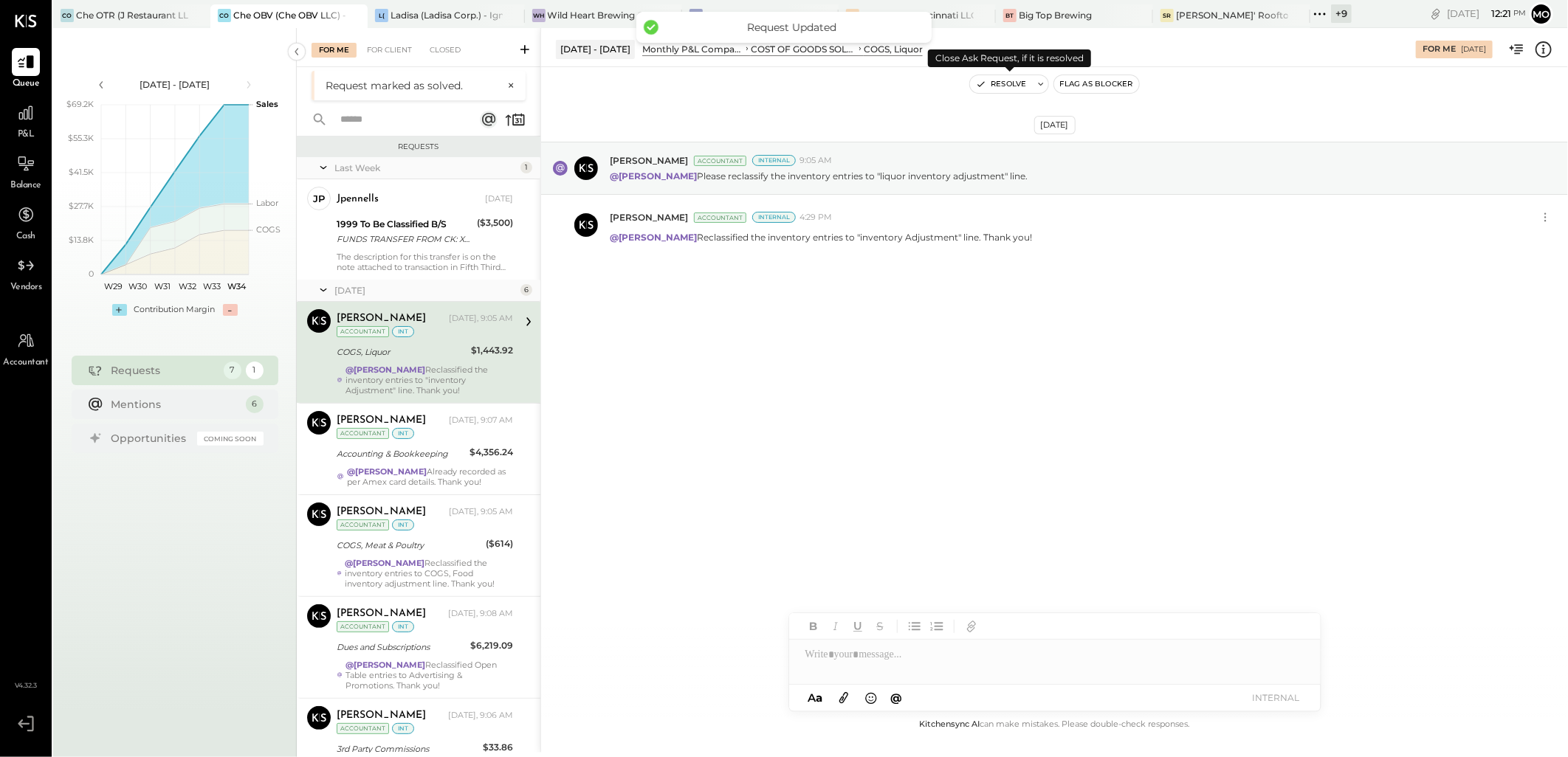
click at [982, 76] on button "Resolve" at bounding box center [1000, 84] width 62 height 18
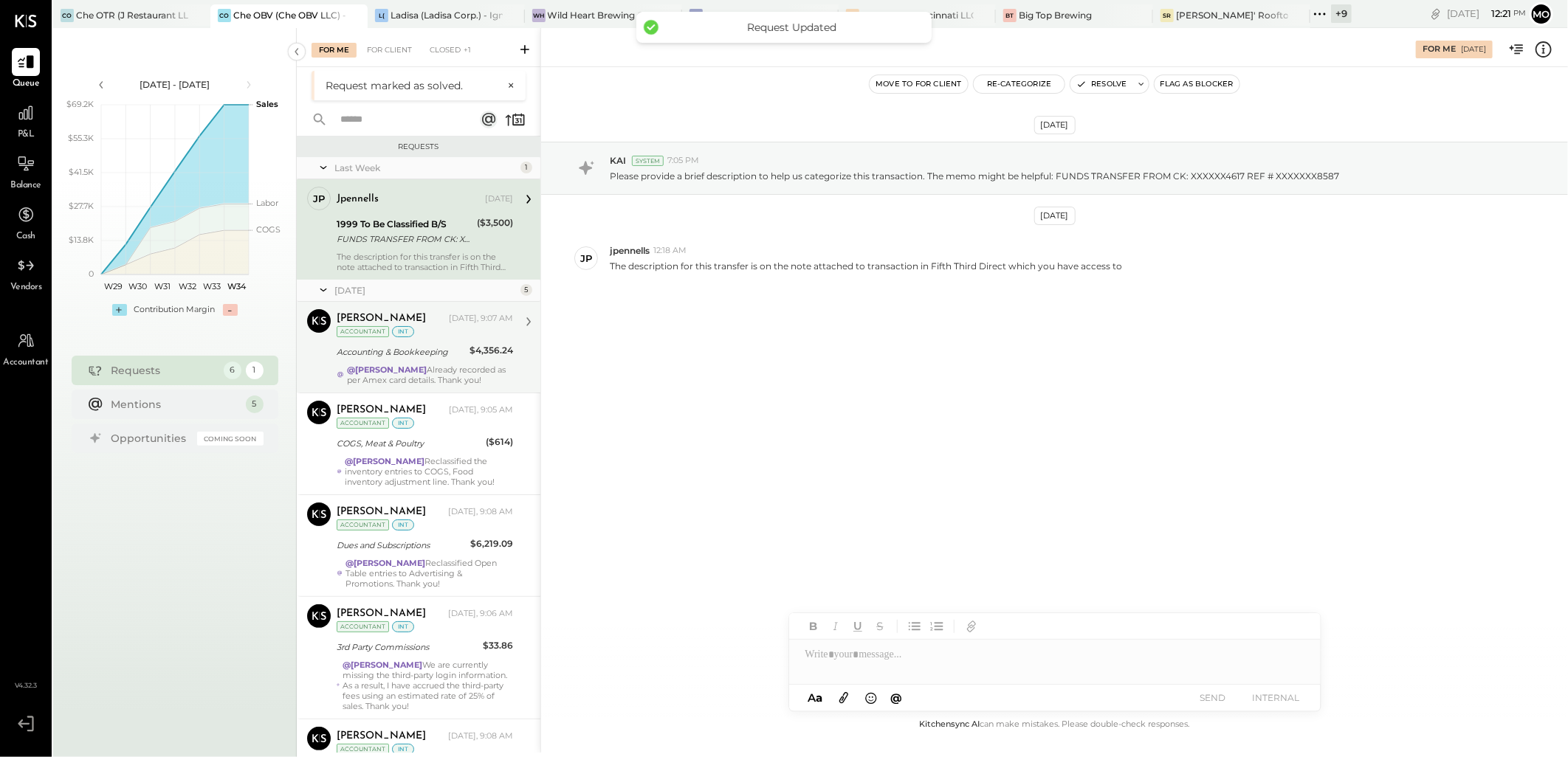
click at [461, 354] on div "Accounting & Bookkeeping" at bounding box center [401, 352] width 129 height 15
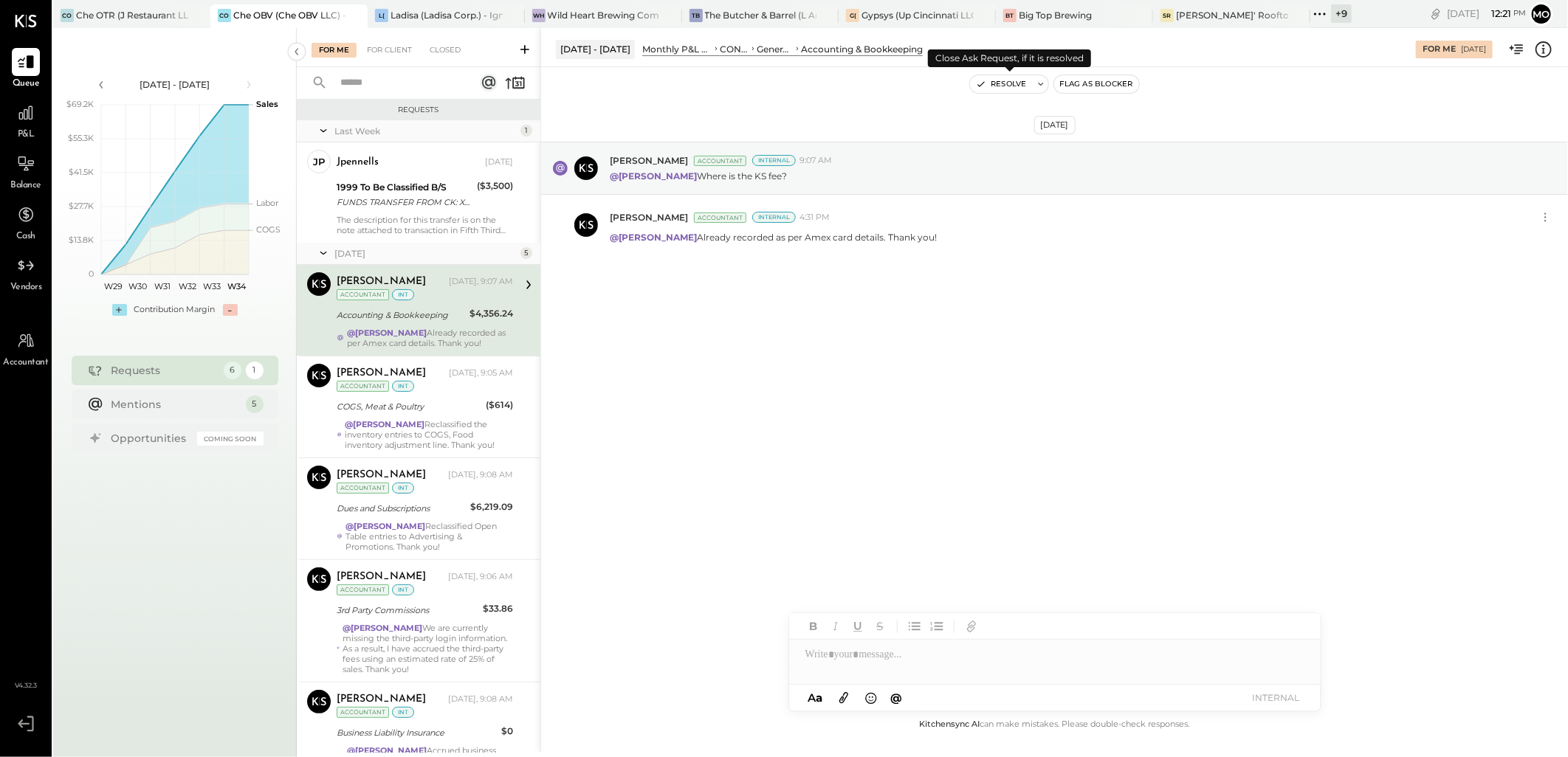
click at [995, 90] on button "Resolve" at bounding box center [1000, 84] width 62 height 18
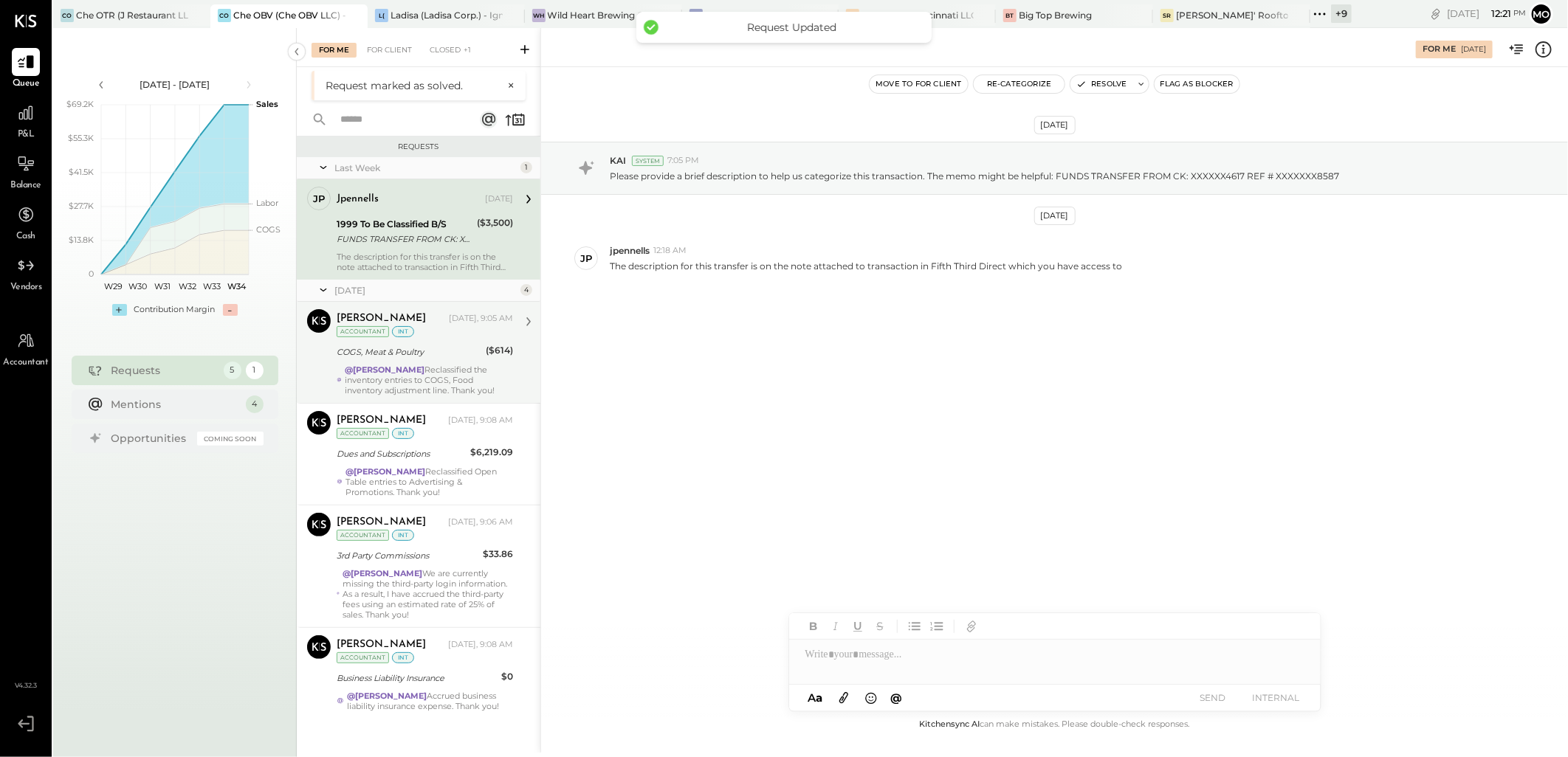
drag, startPoint x: 442, startPoint y: 348, endPoint x: 859, endPoint y: 320, distance: 417.9
click at [443, 348] on div "COGS, Meat & Poultry" at bounding box center [409, 352] width 145 height 15
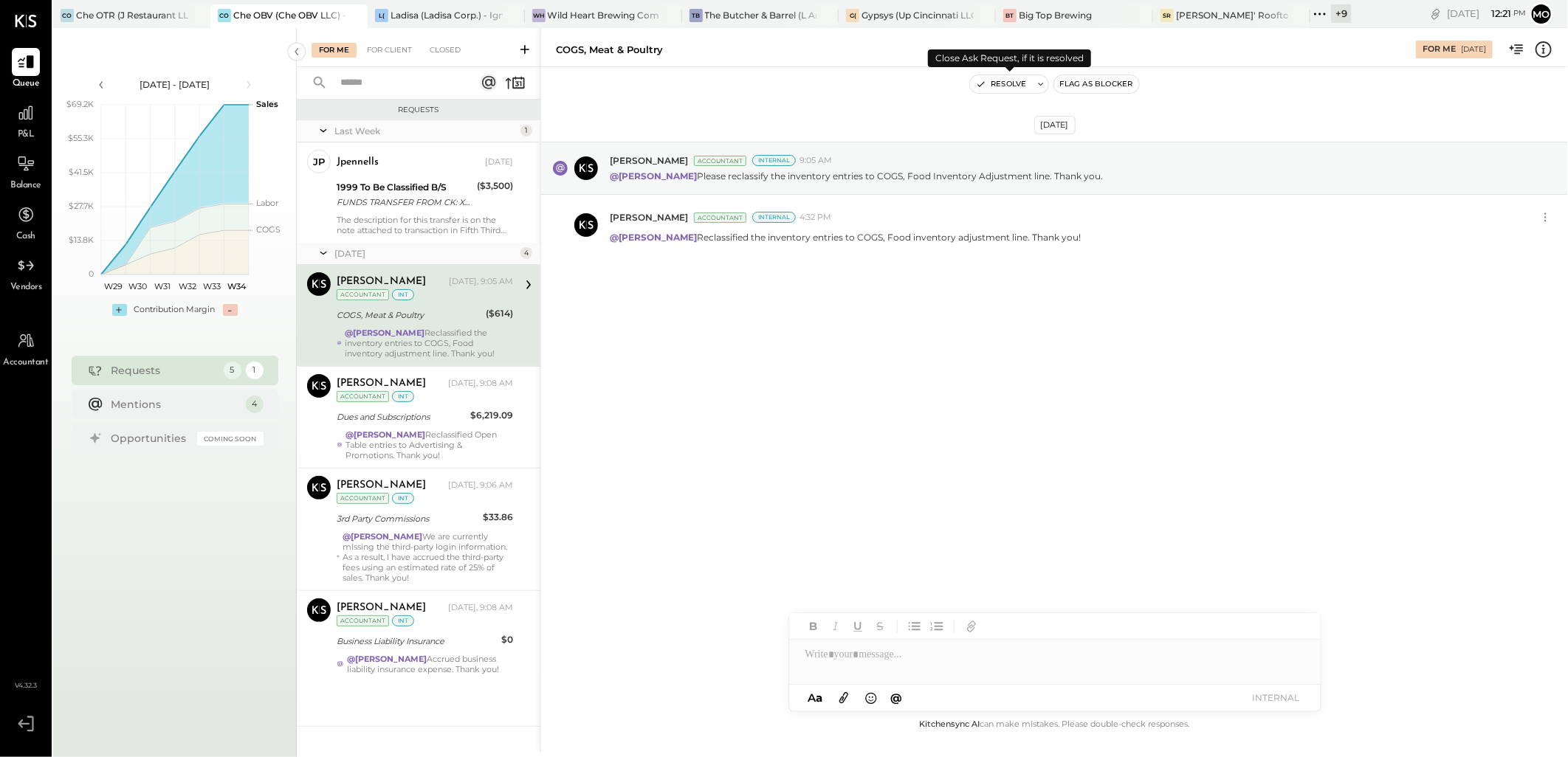
click at [986, 77] on button "Resolve" at bounding box center [1000, 84] width 62 height 18
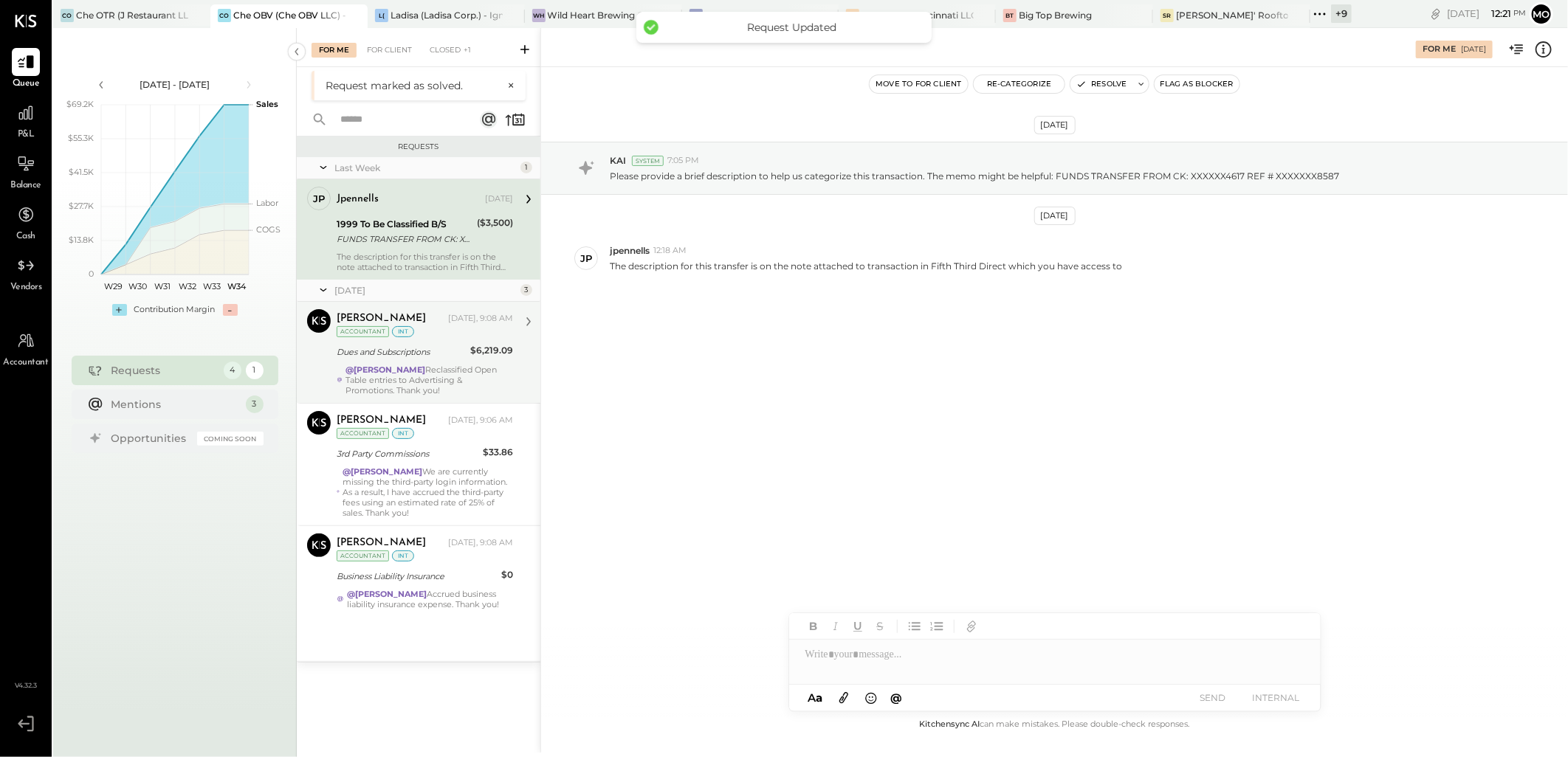
click at [417, 338] on div "[PERSON_NAME] [DATE], 9:08 AM Accountant int" at bounding box center [425, 324] width 176 height 30
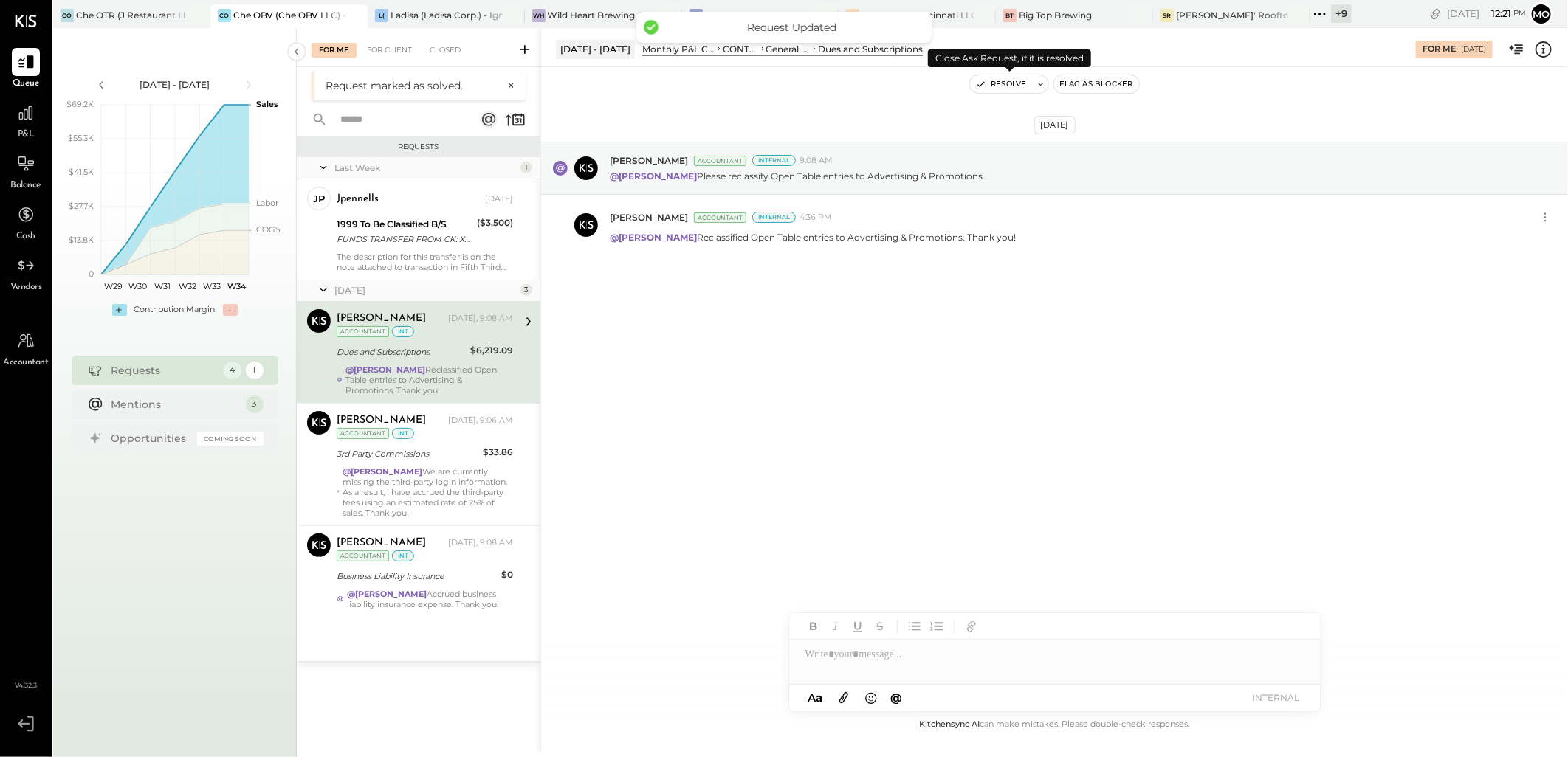
click at [1000, 83] on button "Resolve" at bounding box center [1000, 84] width 62 height 18
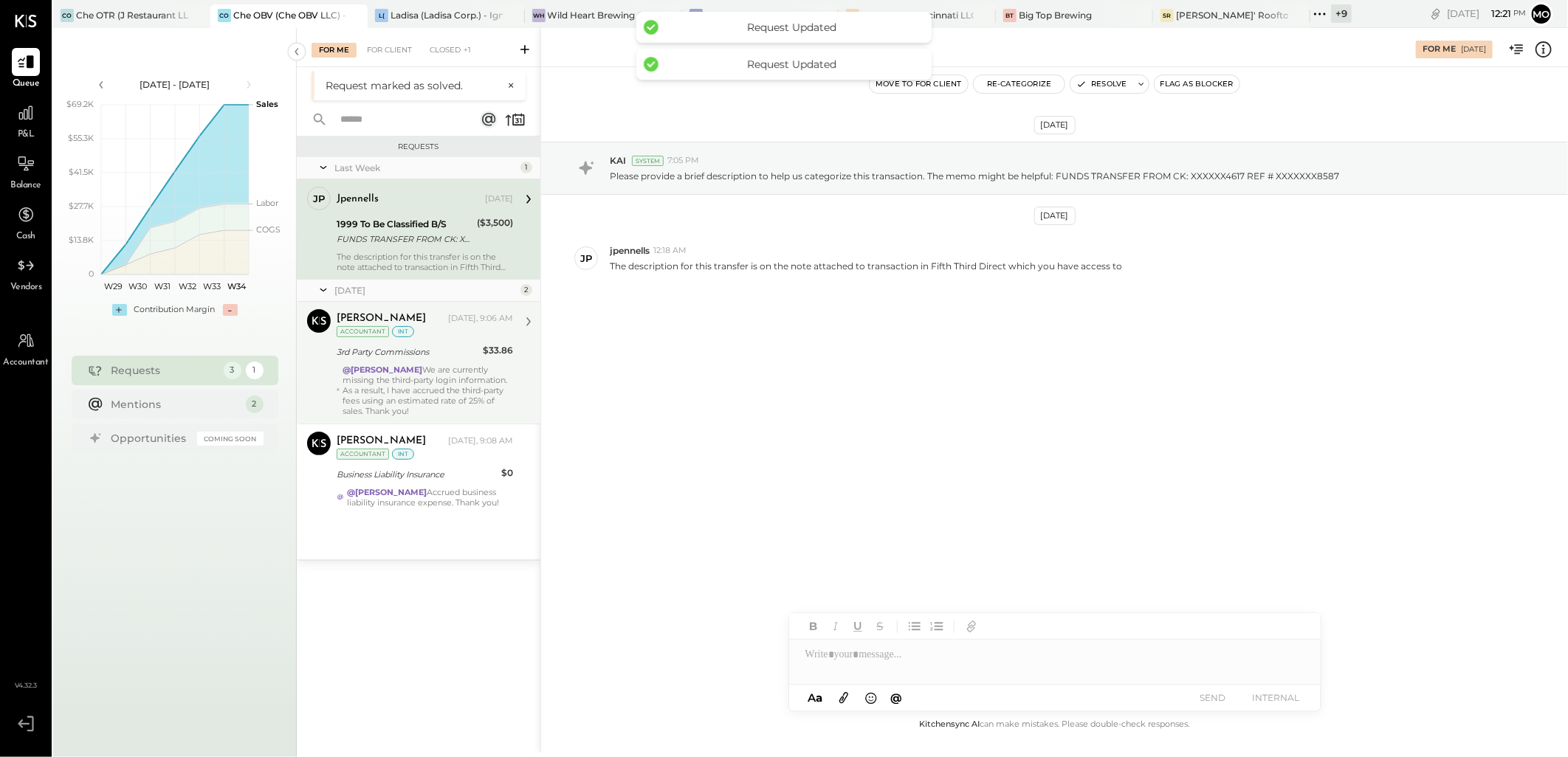
click at [489, 403] on div "@[PERSON_NAME] We are currently missing the third-party login information. As a…" at bounding box center [428, 390] width 170 height 51
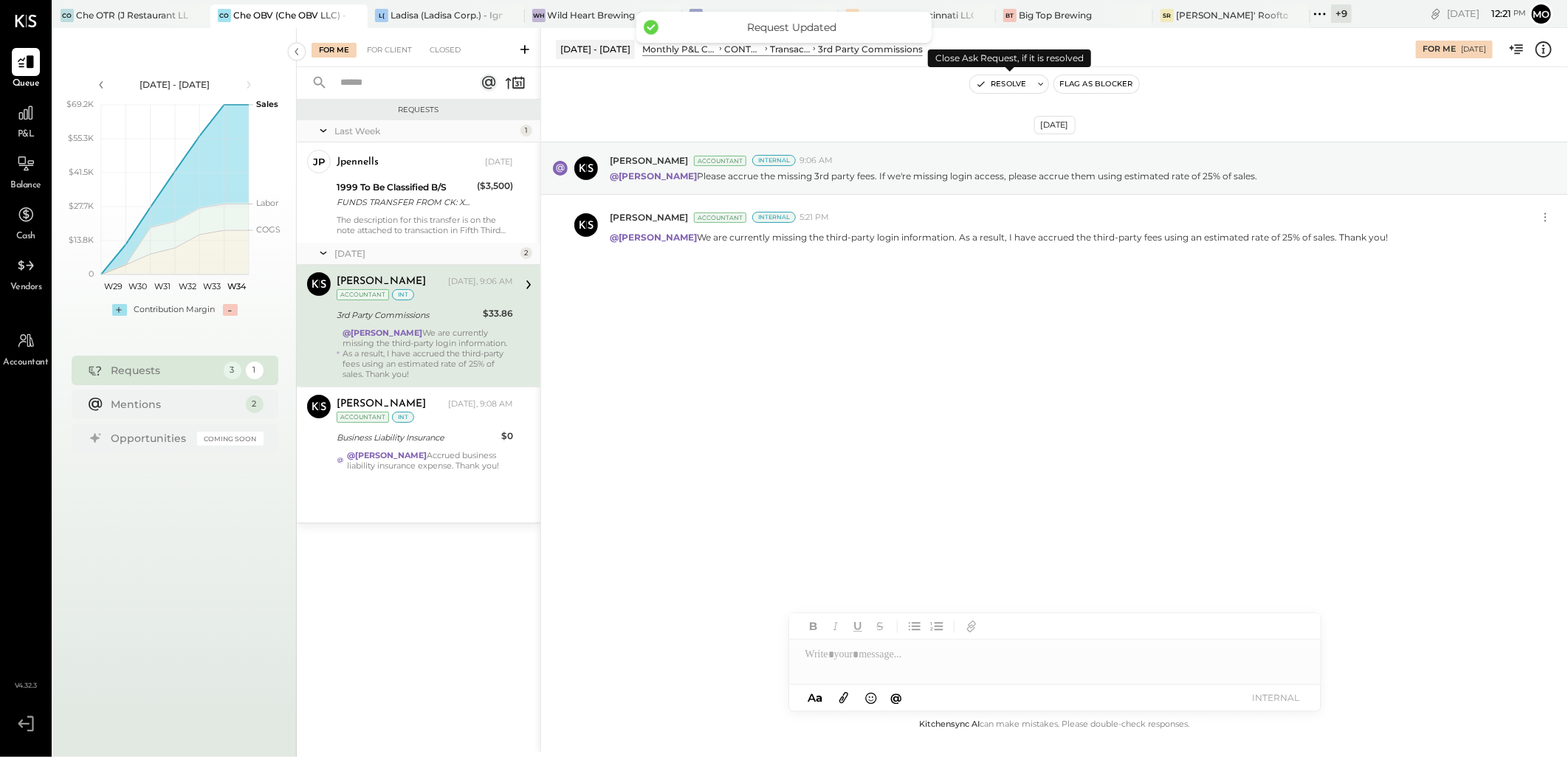
click at [1000, 82] on button "Resolve" at bounding box center [1000, 84] width 62 height 18
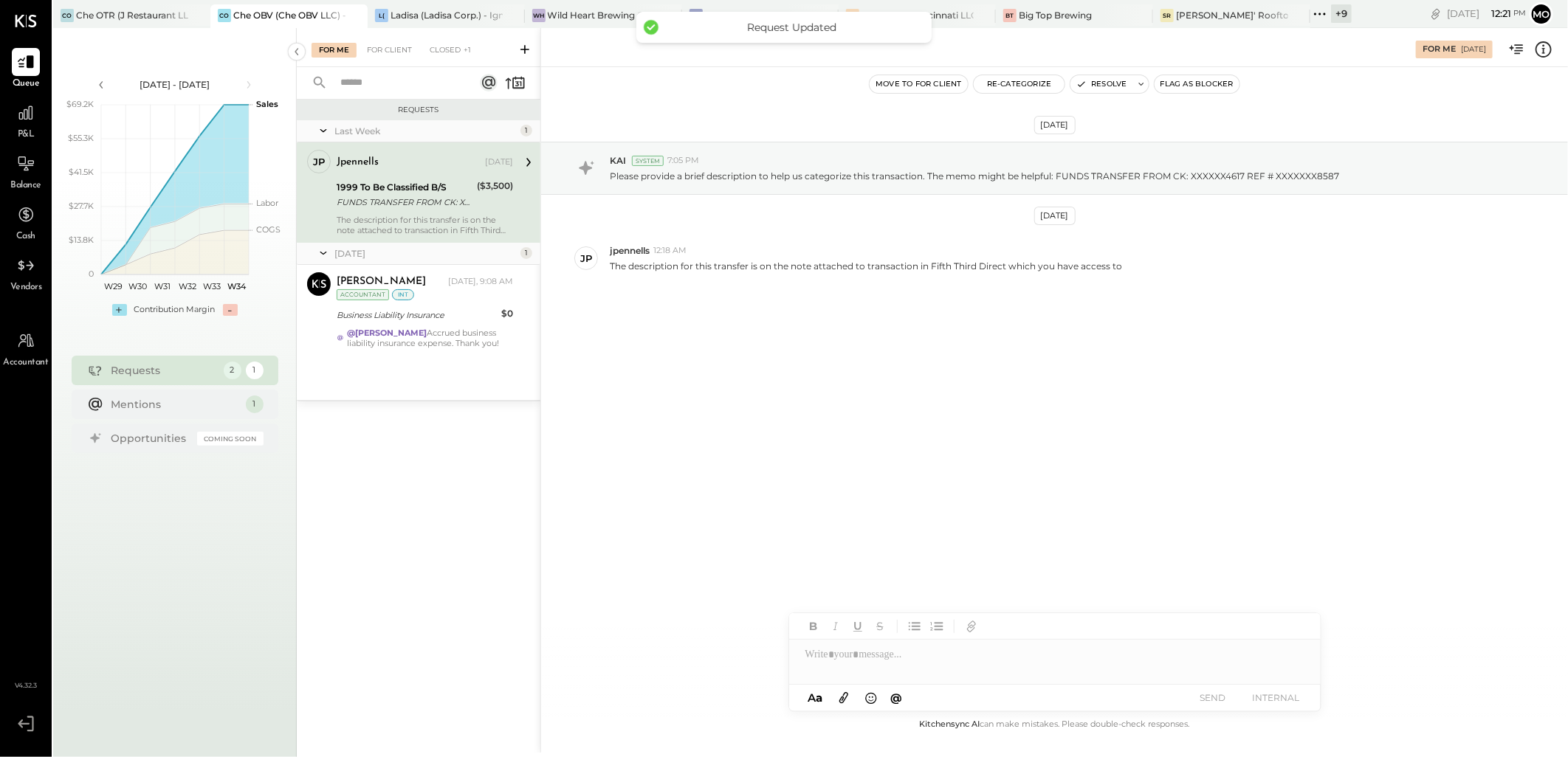
click at [459, 371] on div "Last Week 1 jp jpennells Employee jpennells [DATE] 1999 To Be Classified B/S FU…" at bounding box center [419, 260] width 244 height 280
click at [463, 334] on div "@[PERSON_NAME] Accrued business liability insurance expense. Thank you!" at bounding box center [430, 338] width 166 height 21
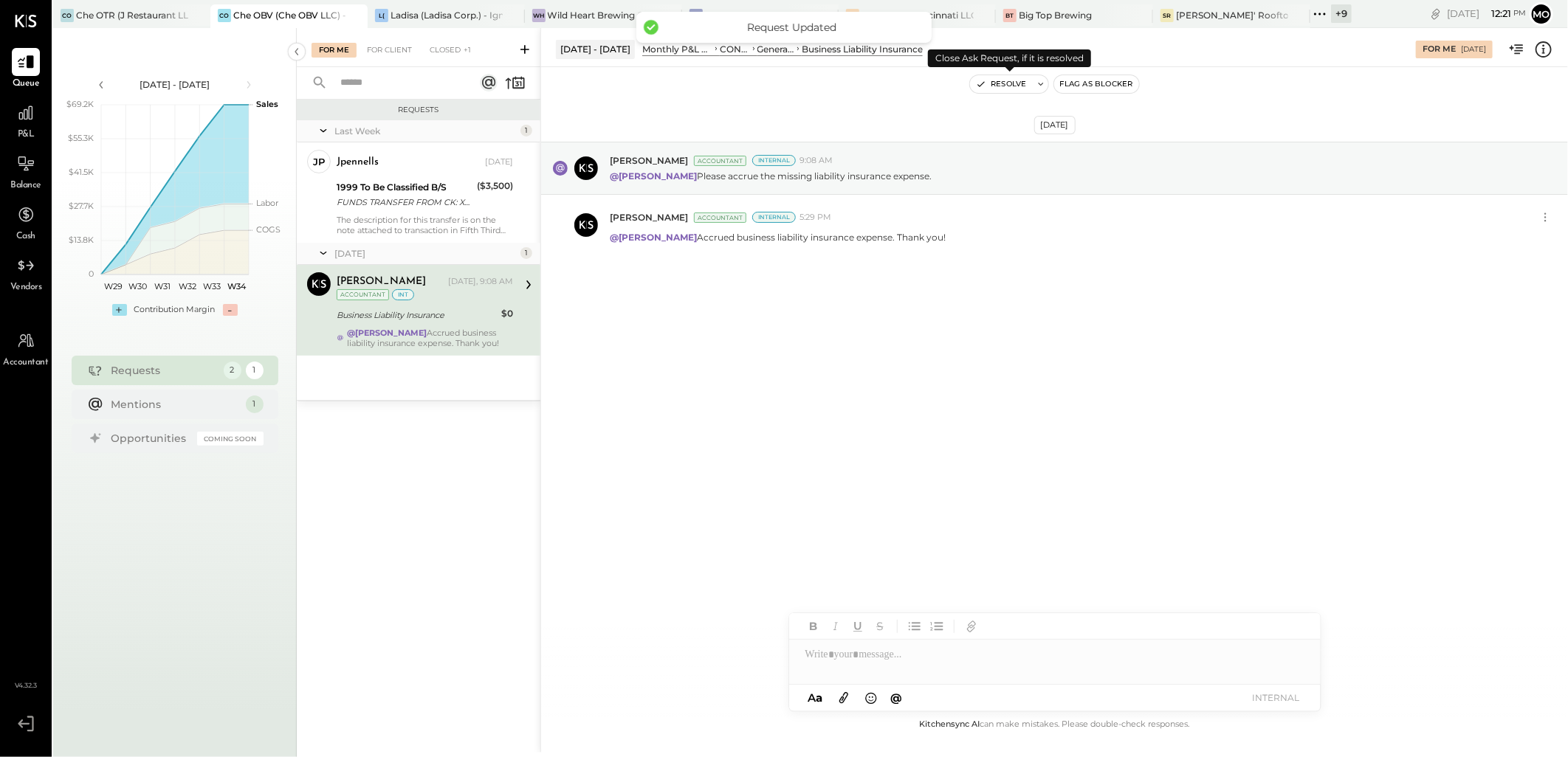
click at [979, 82] on icon "button" at bounding box center [981, 84] width 10 height 10
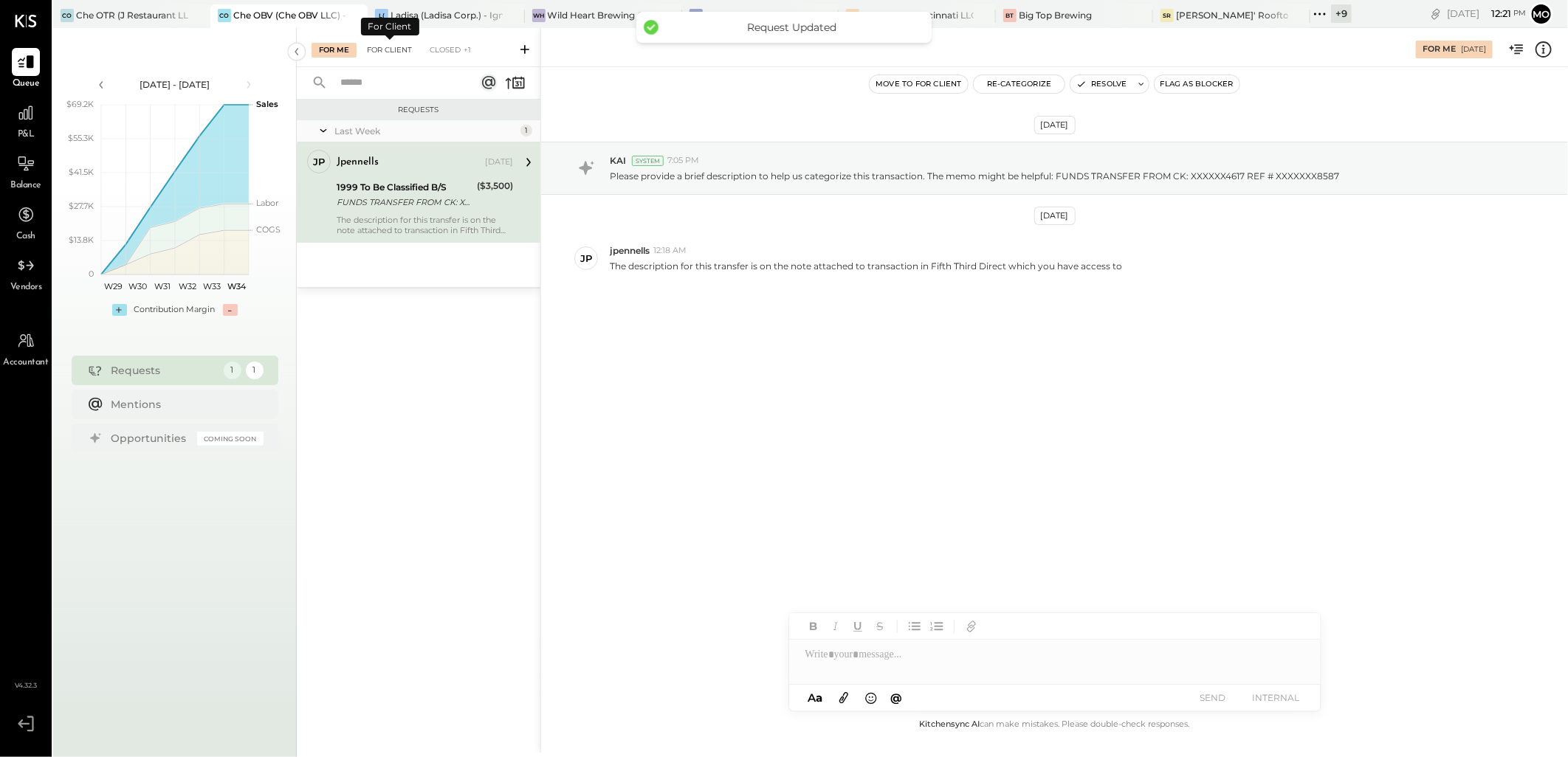
click at [381, 53] on div "For Client" at bounding box center [389, 51] width 60 height 15
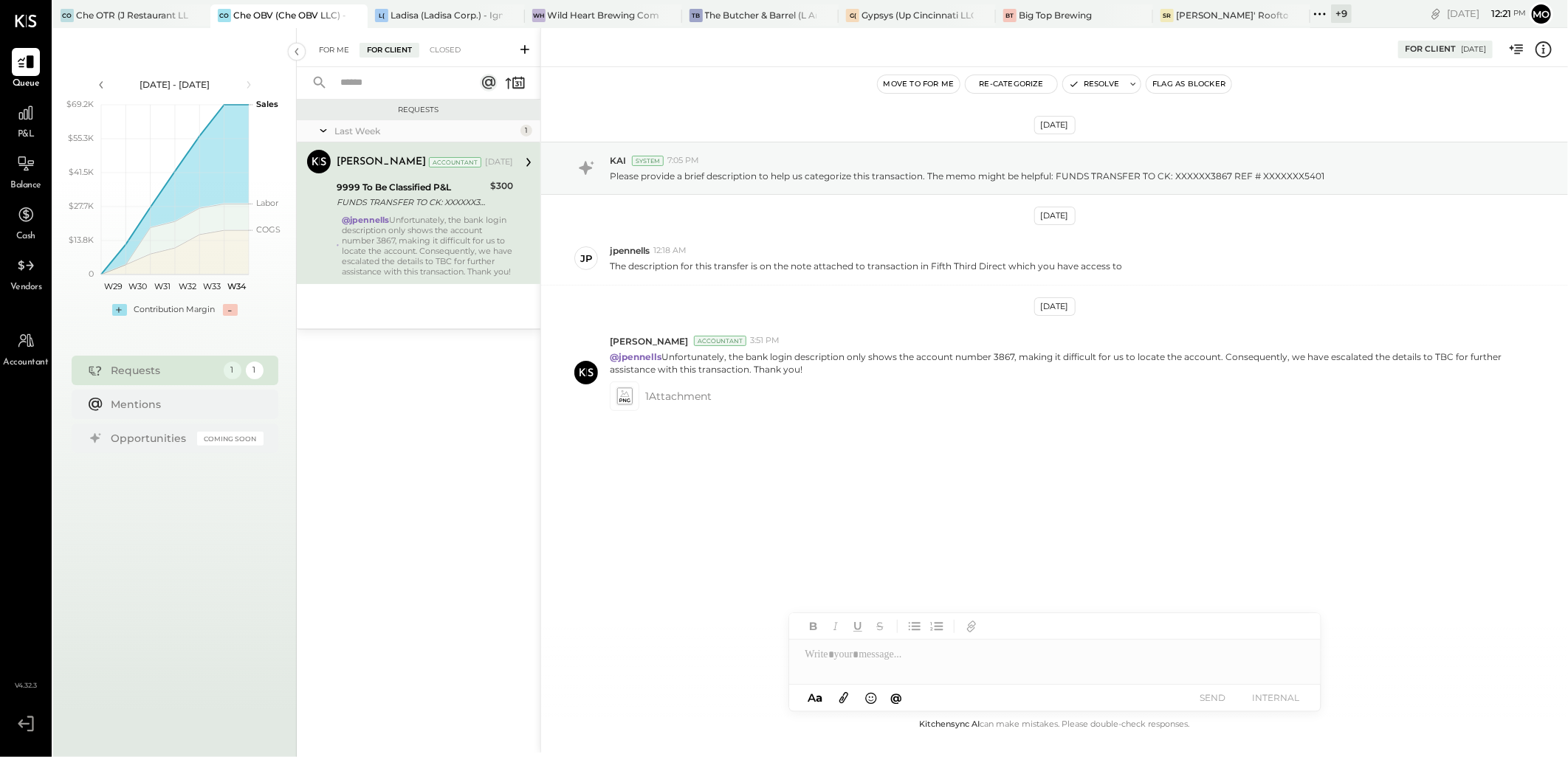
click at [327, 48] on div "For Me" at bounding box center [334, 51] width 45 height 15
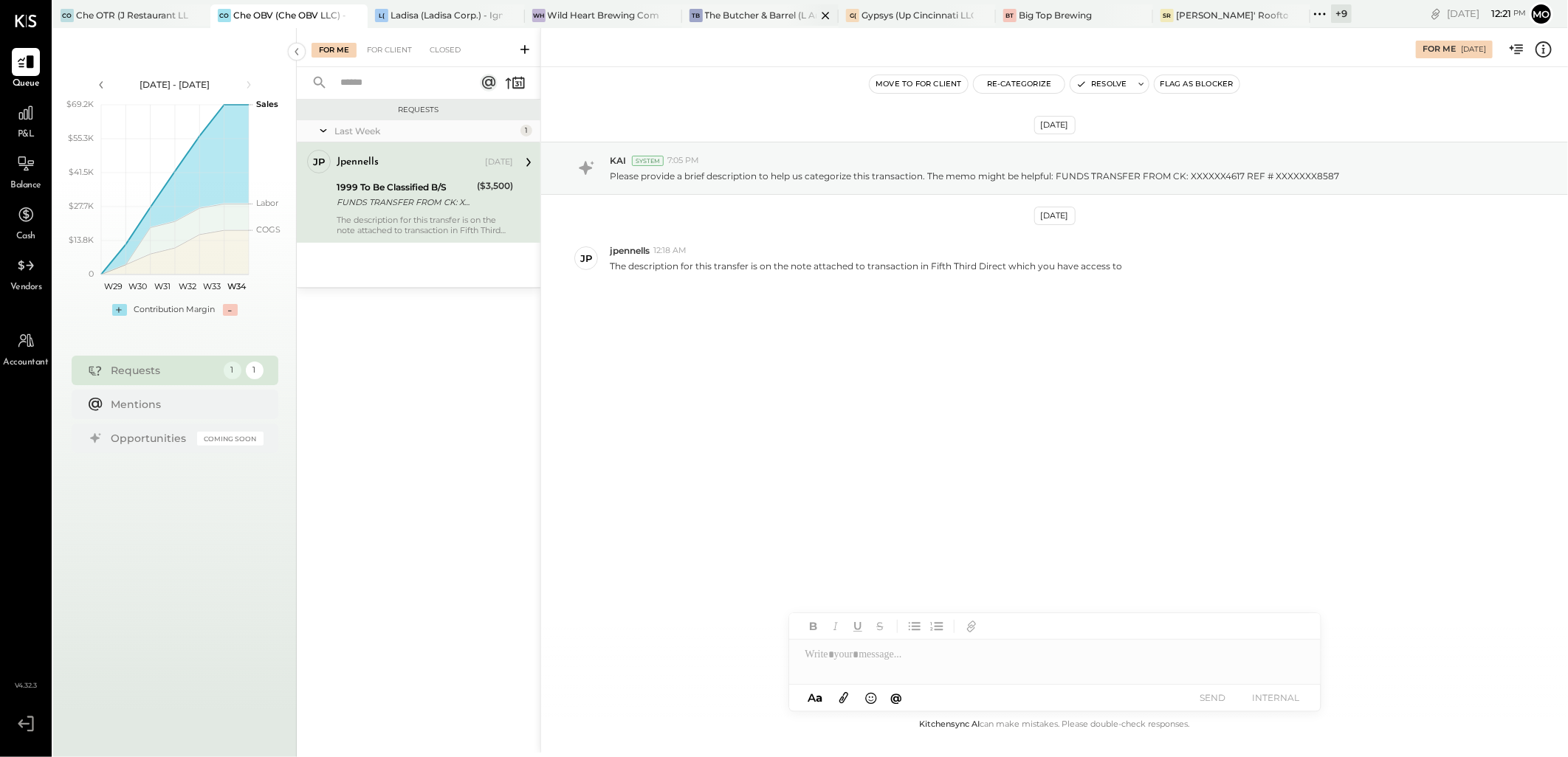
click at [734, 18] on div "The Butcher & Barrel (L Argento LLC) - [GEOGRAPHIC_DATA]" at bounding box center [761, 15] width 112 height 13
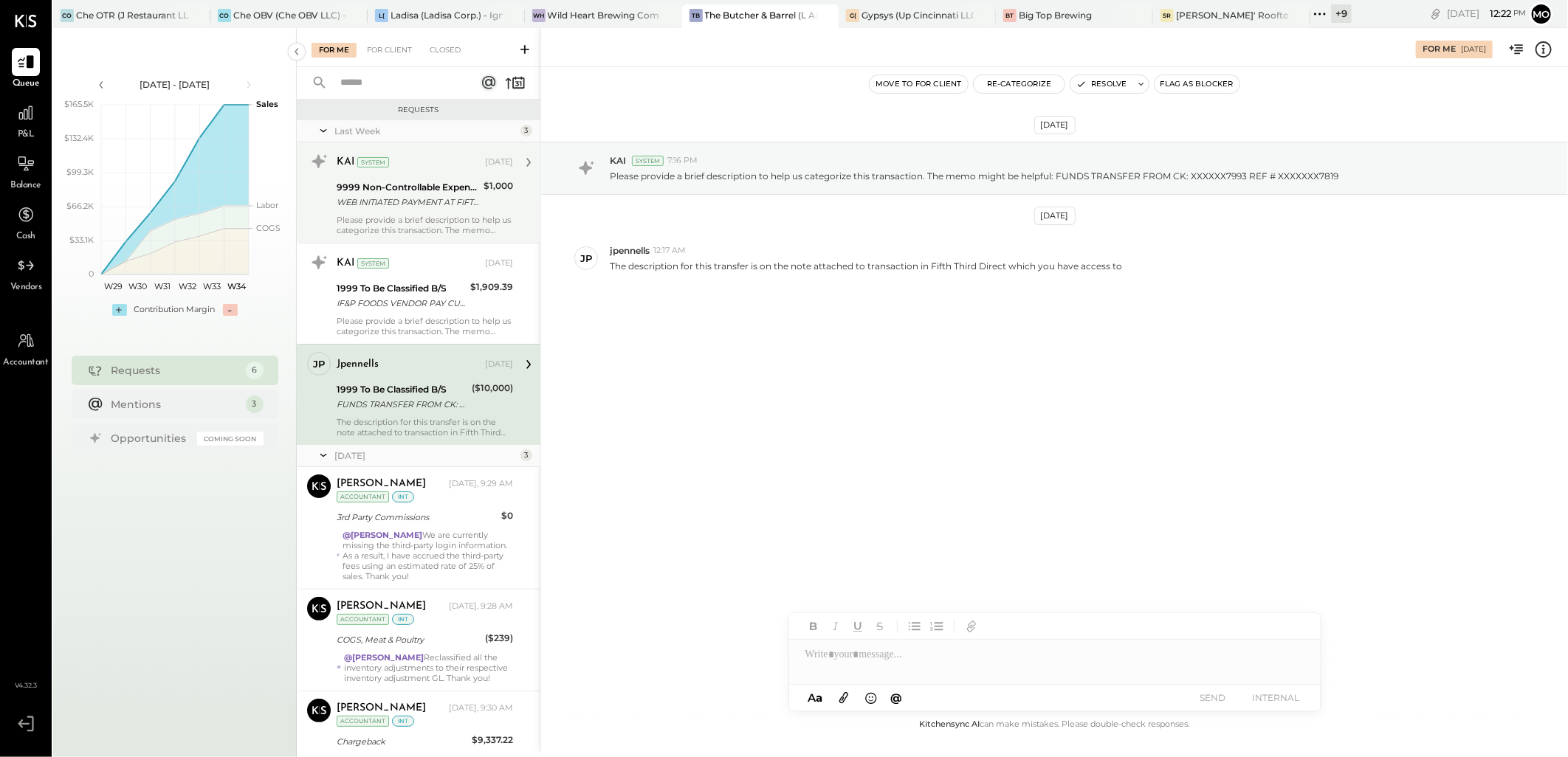
scroll to position [85, 0]
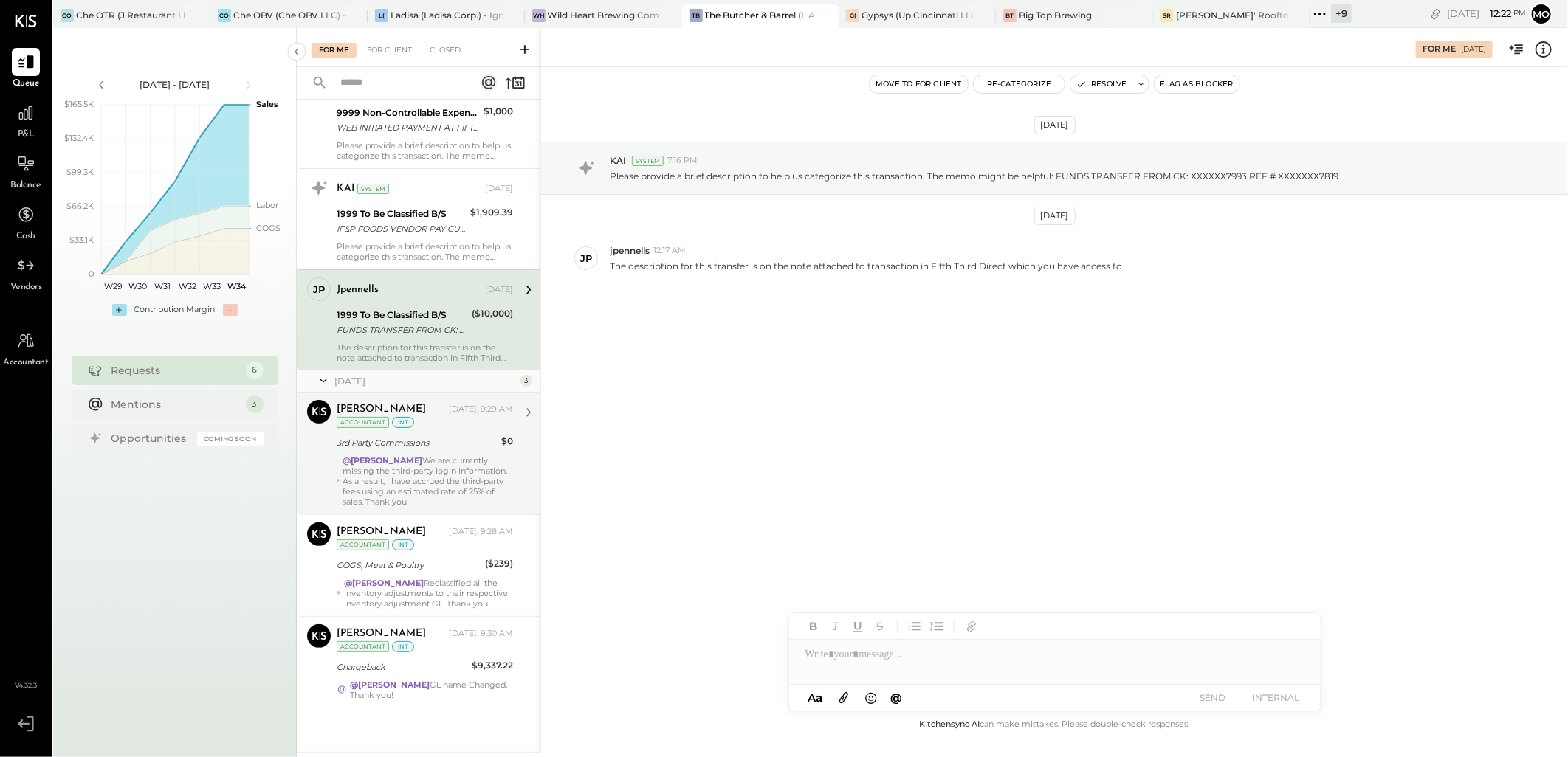
click at [405, 455] on div "@[PERSON_NAME] We are currently missing the third-party login information. As a…" at bounding box center [428, 480] width 170 height 51
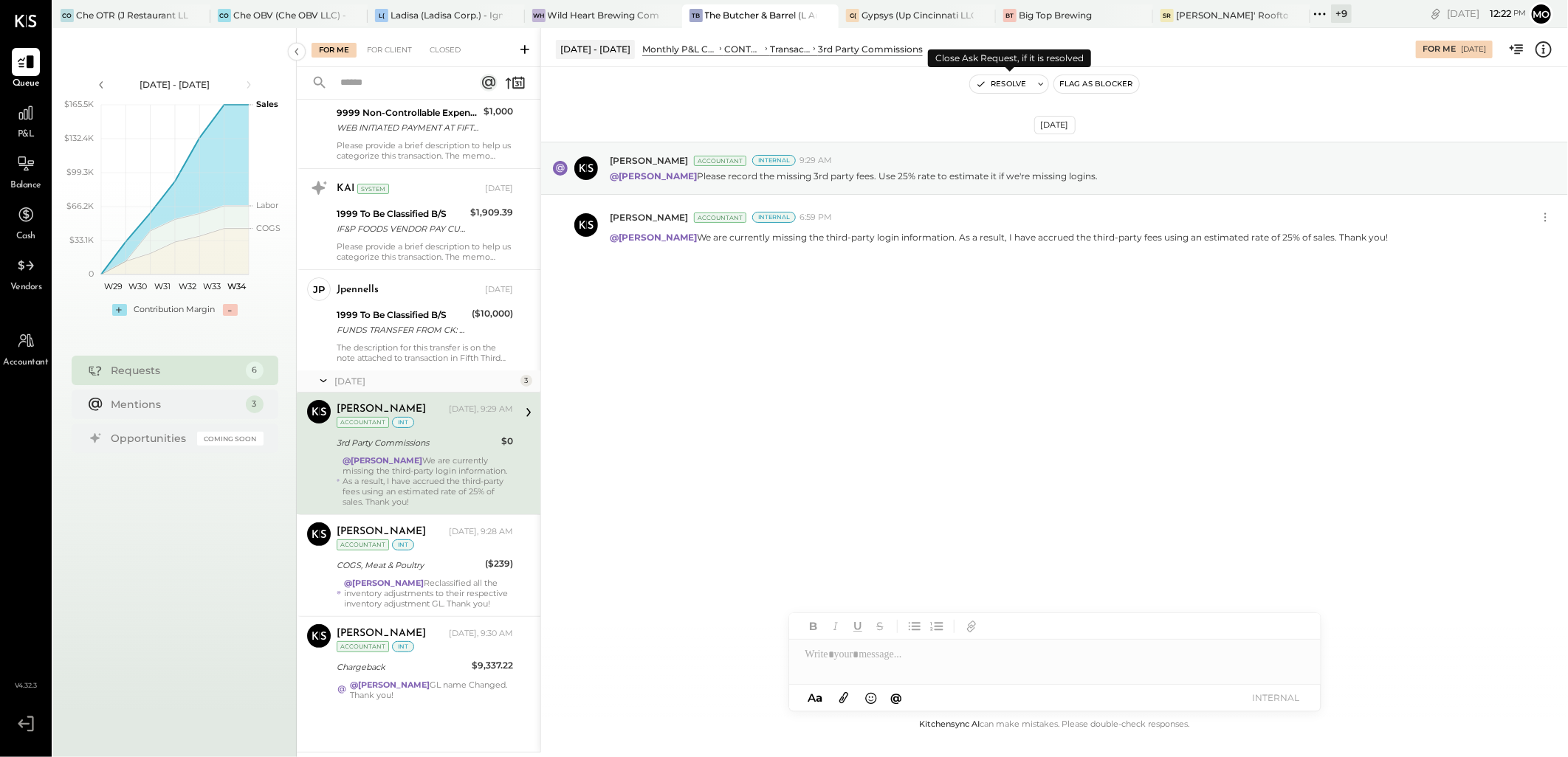
click at [1014, 83] on button "Resolve" at bounding box center [1000, 84] width 62 height 18
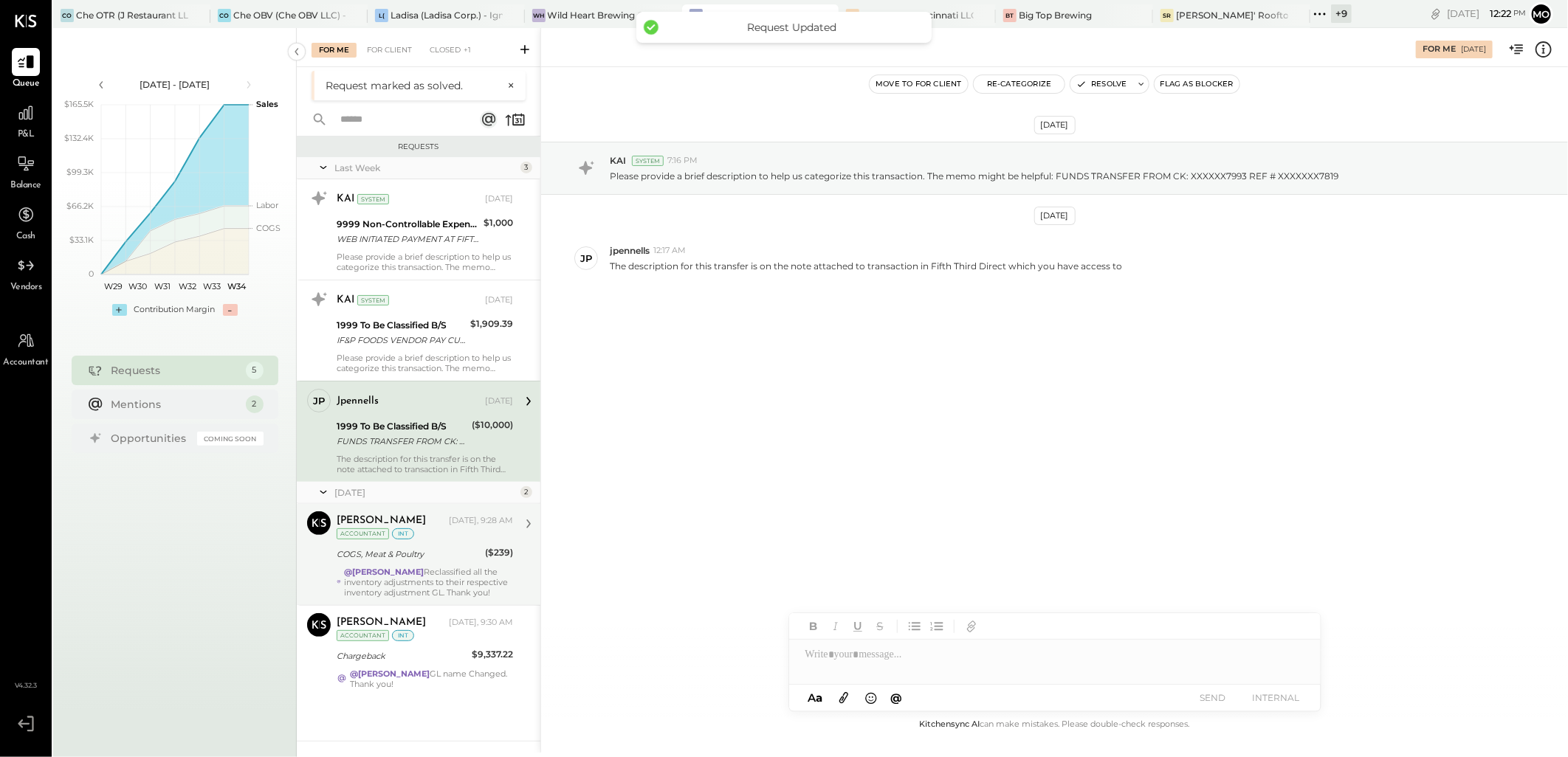
click at [432, 556] on div "COGS, Meat & Poultry" at bounding box center [409, 554] width 144 height 15
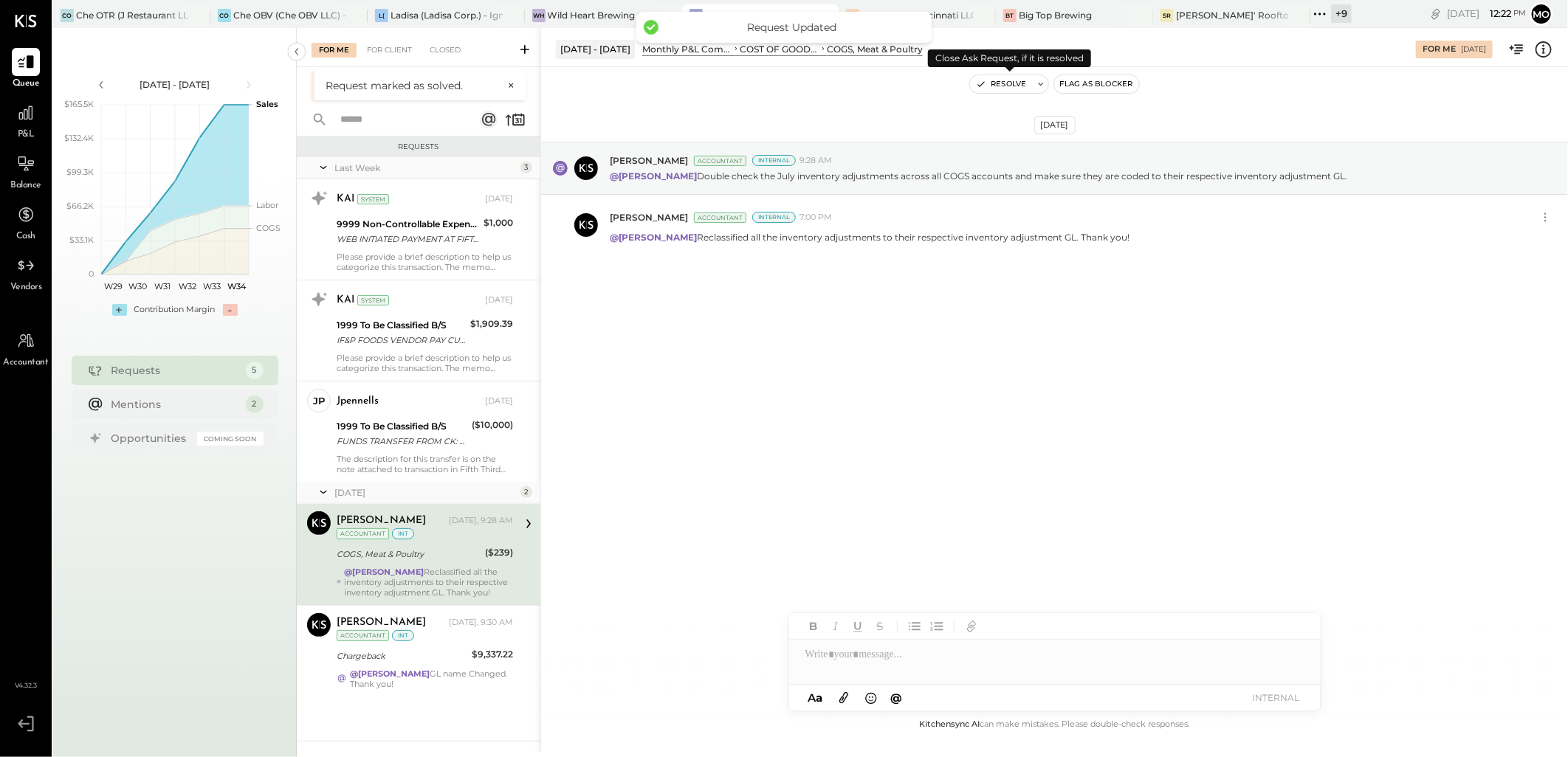
click at [988, 76] on button "Resolve" at bounding box center [1000, 84] width 62 height 18
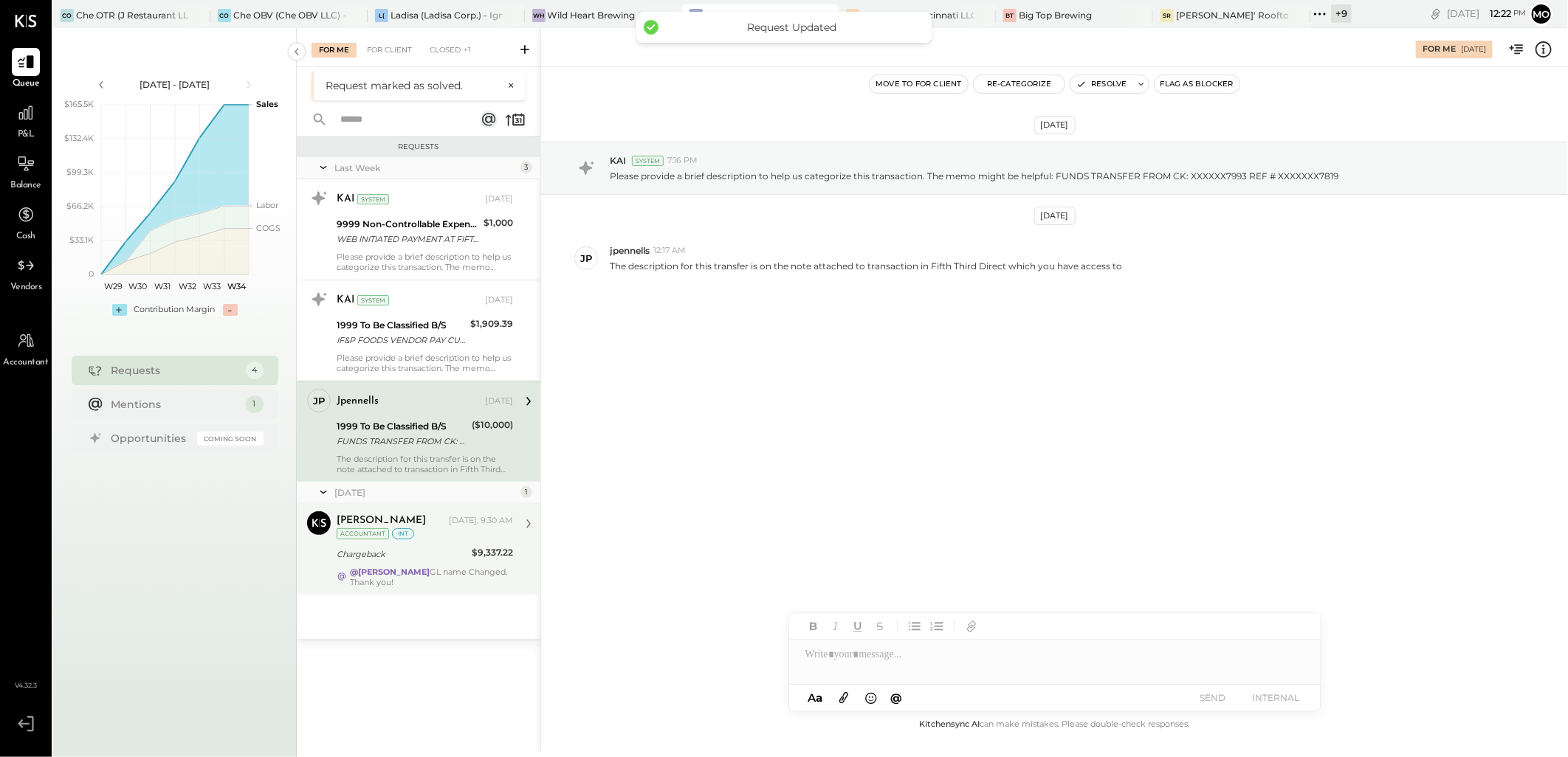
click at [440, 586] on div "@[PERSON_NAME] GL name Changed. Thank you!" at bounding box center [431, 577] width 163 height 21
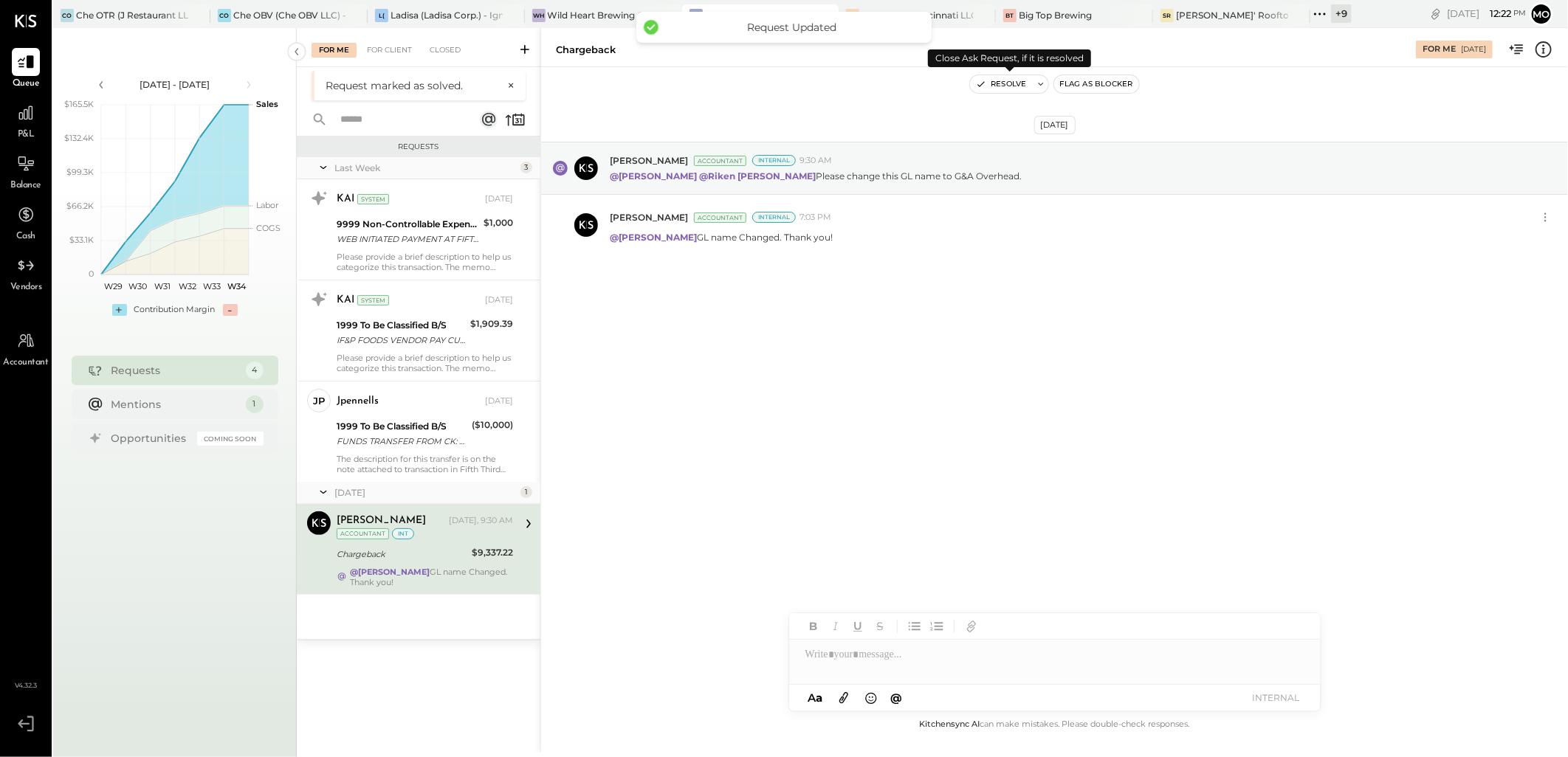
click at [987, 91] on button "Resolve" at bounding box center [1000, 84] width 62 height 18
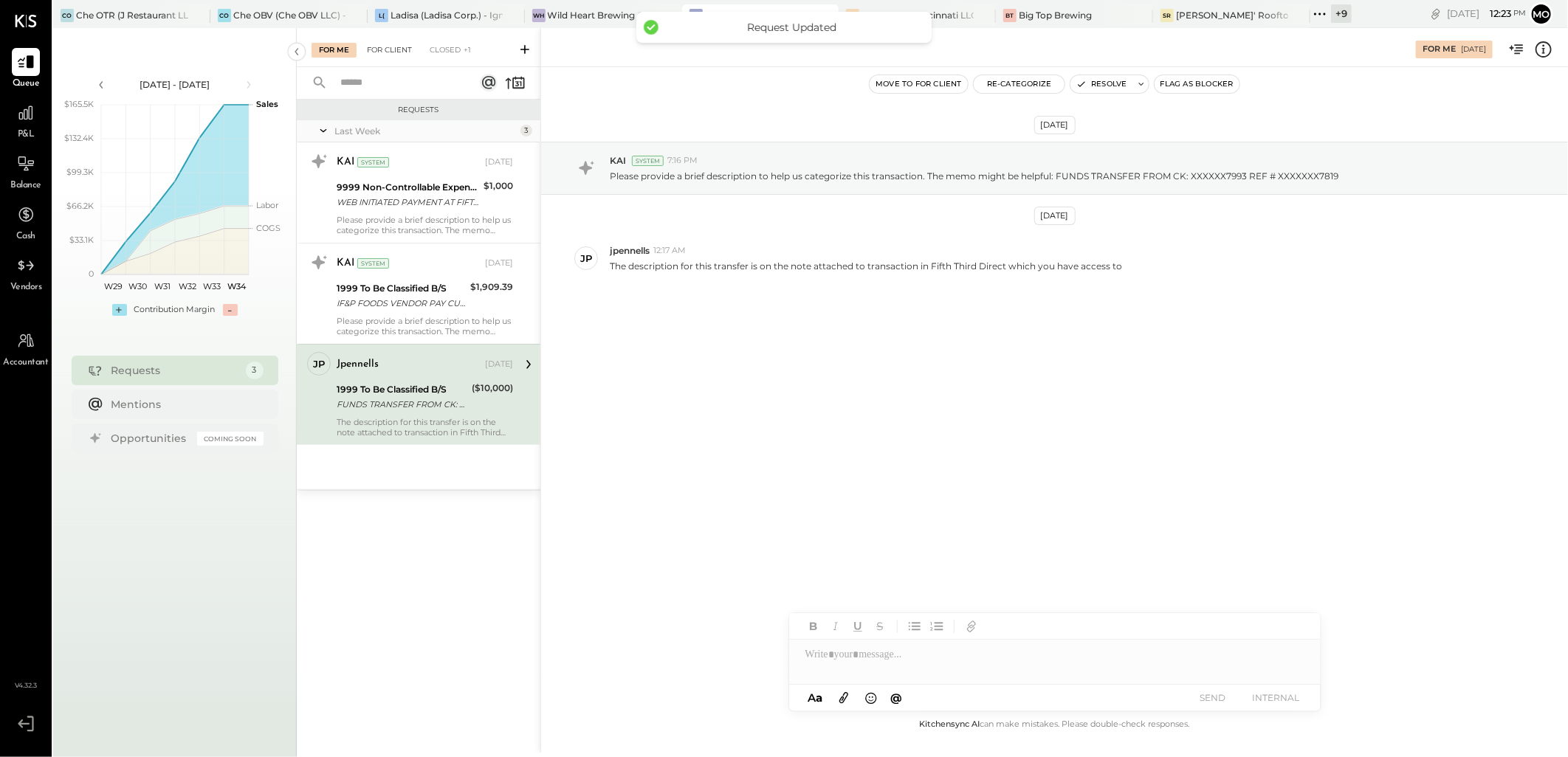
click at [397, 51] on div "For Client" at bounding box center [389, 51] width 60 height 15
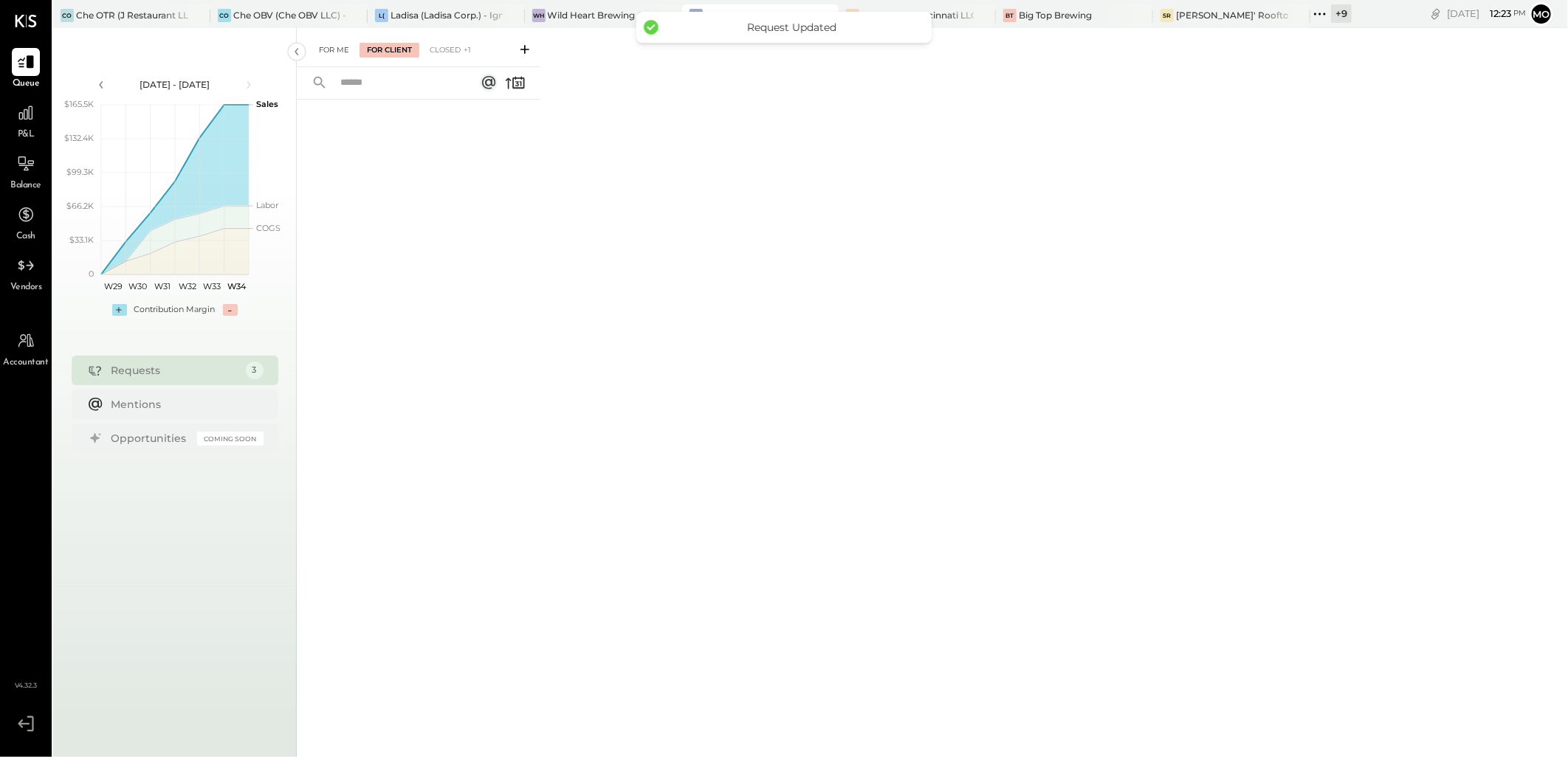
click at [335, 51] on div "For Me" at bounding box center [334, 51] width 45 height 15
